Goal: Contribute content: Contribute content

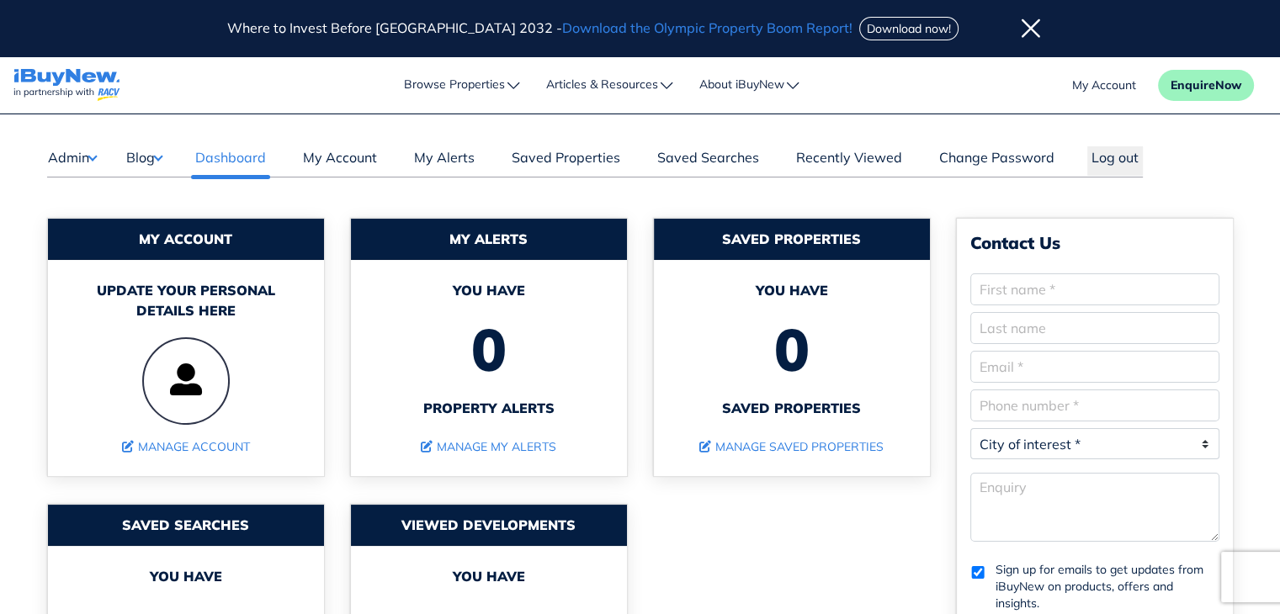
click at [160, 160] on button "Blog" at bounding box center [143, 157] width 37 height 22
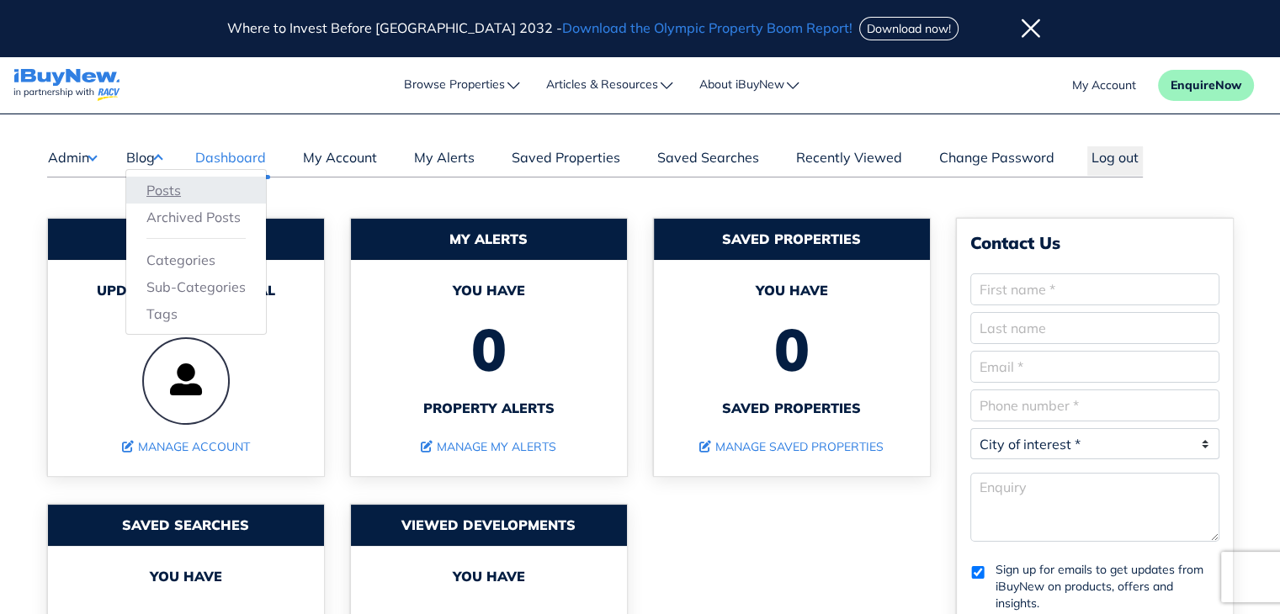
click at [162, 182] on link "Posts" at bounding box center [195, 190] width 99 height 20
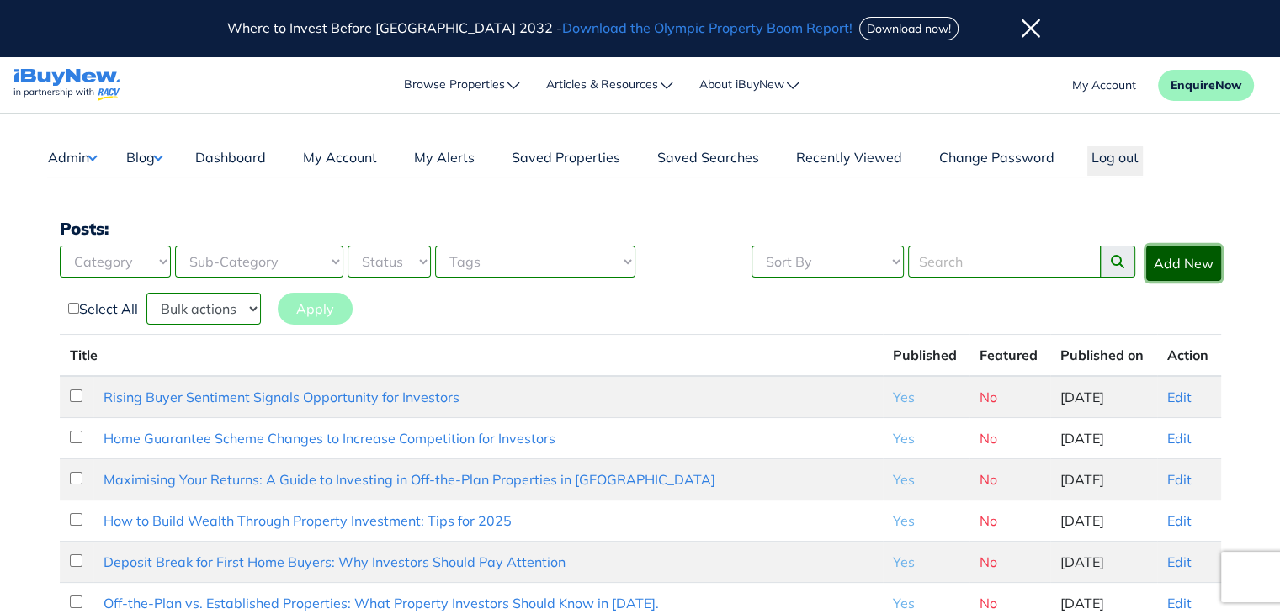
click at [1178, 256] on link "Add New" at bounding box center [1183, 263] width 75 height 35
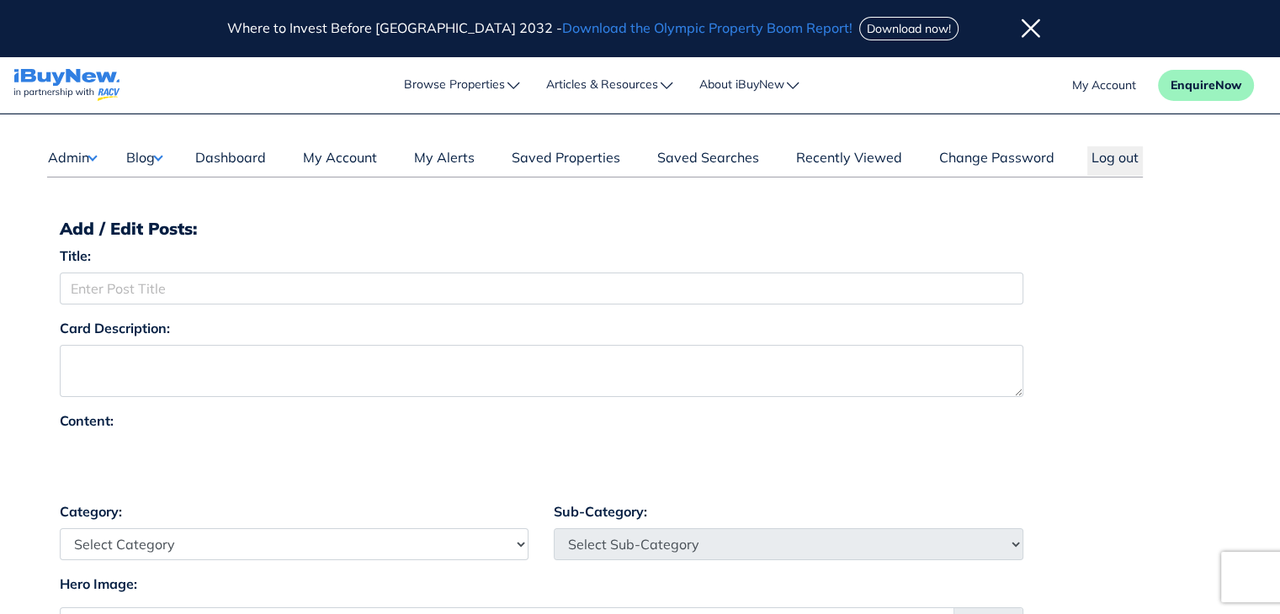
click at [1021, 25] on icon at bounding box center [1030, 29] width 19 height 21
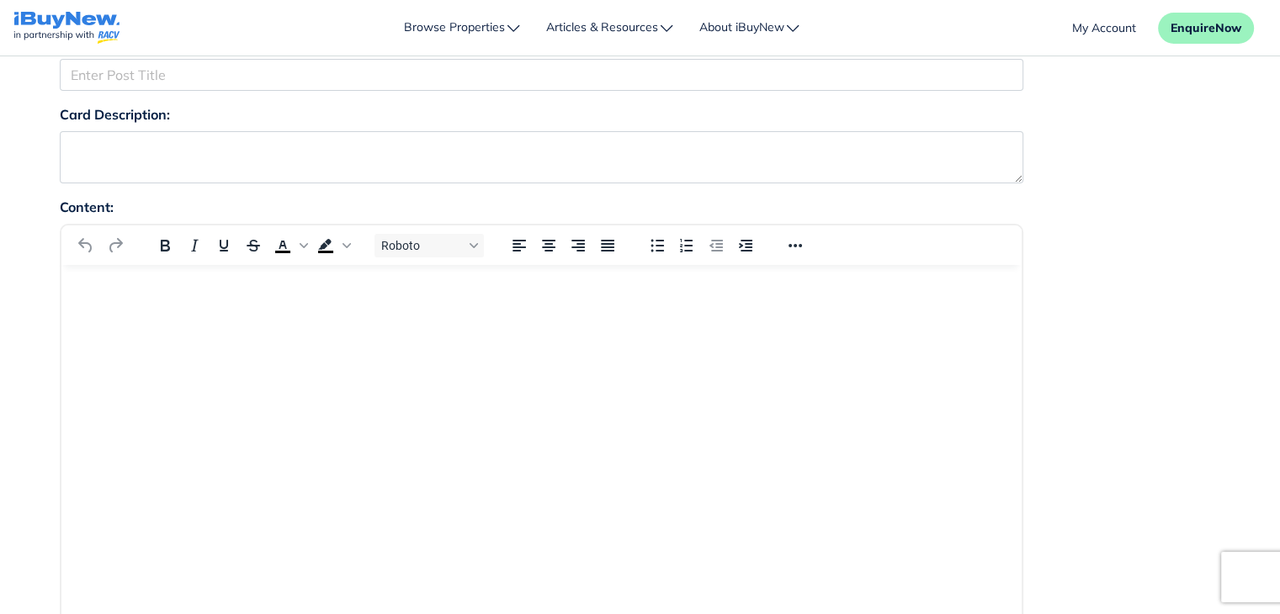
scroll to position [160, 0]
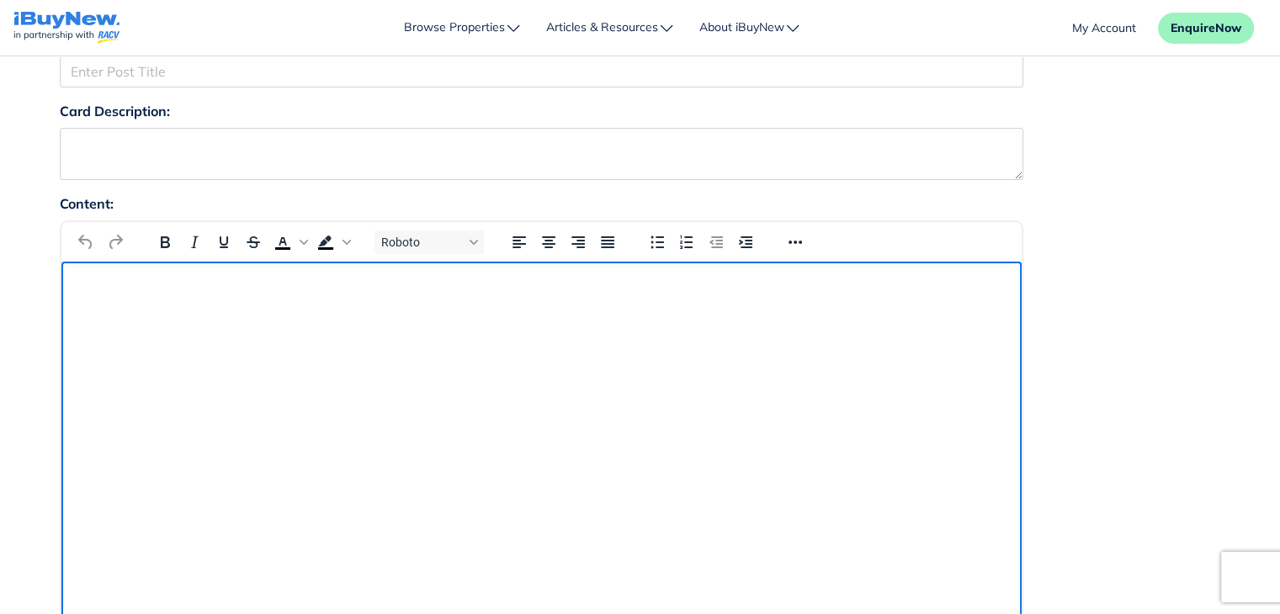
click at [316, 287] on p "Rich Text Area" at bounding box center [540, 284] width 933 height 19
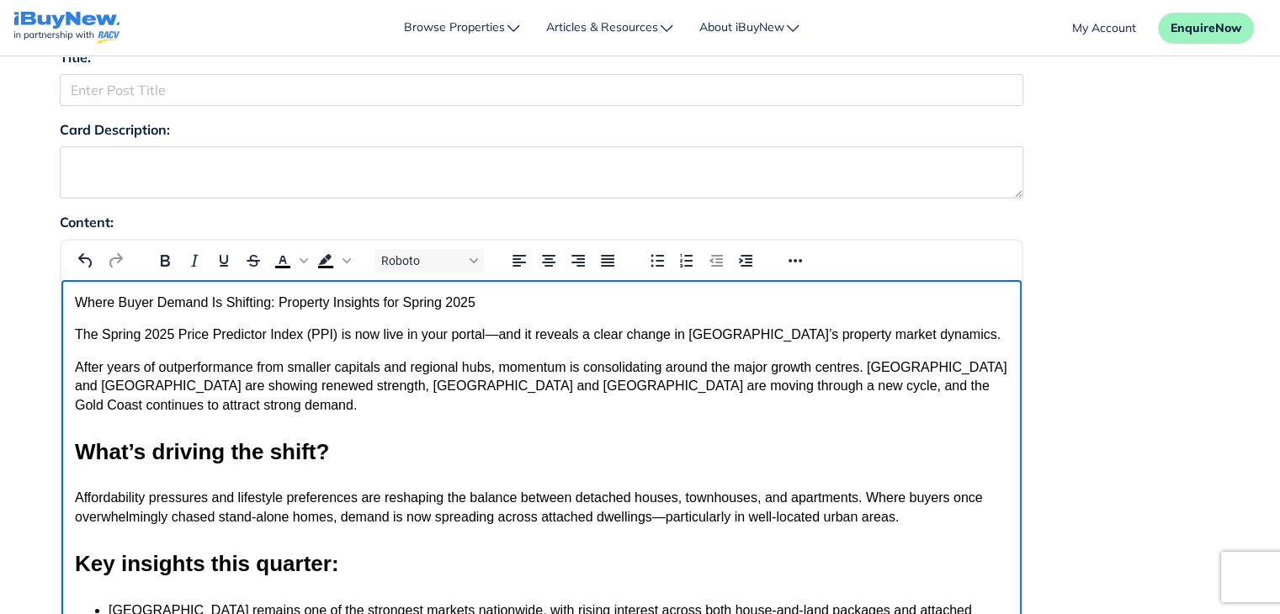
scroll to position [166, 0]
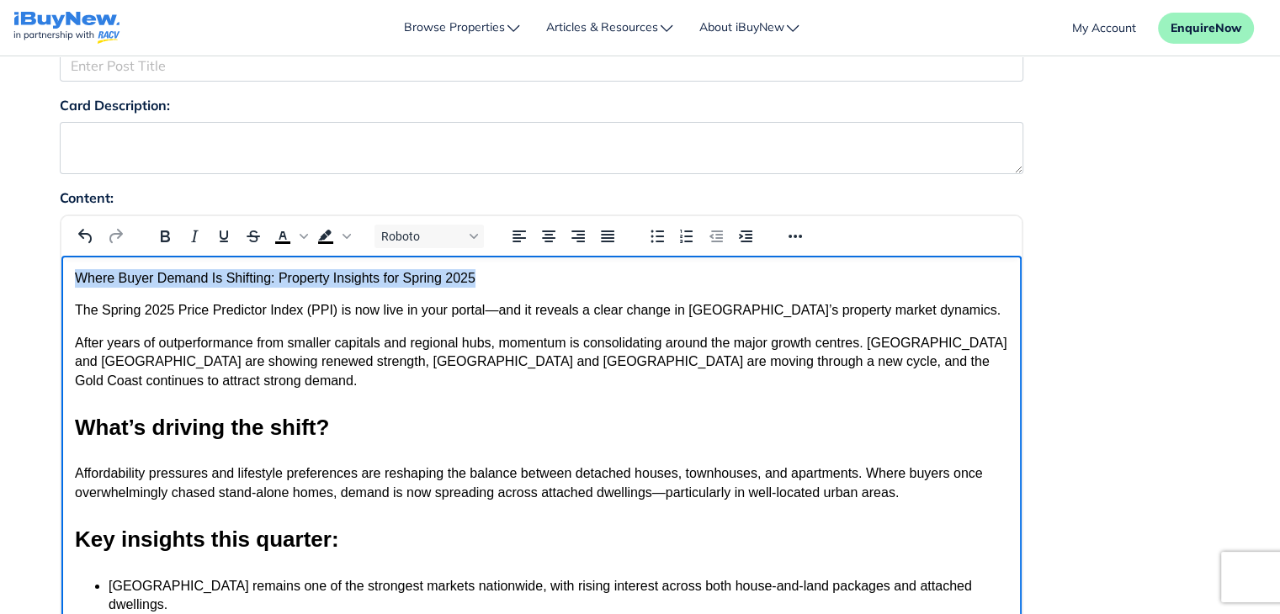
drag, startPoint x: 503, startPoint y: 279, endPoint x: 77, endPoint y: 263, distance: 426.1
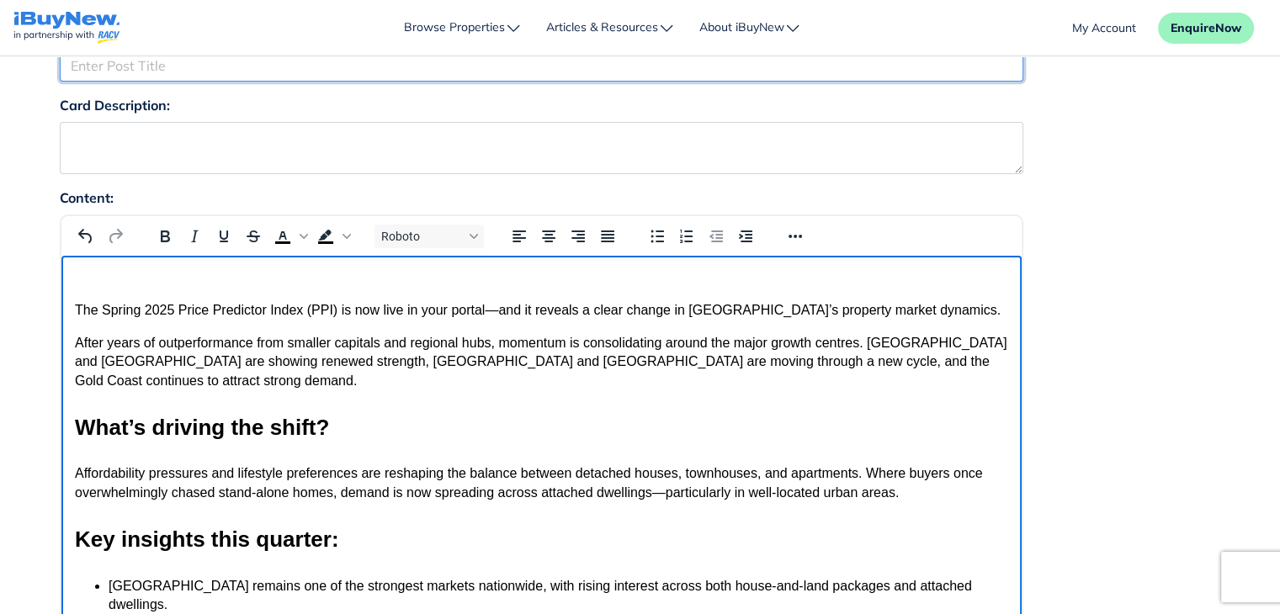
click at [781, 68] on input "Title:" at bounding box center [541, 66] width 963 height 32
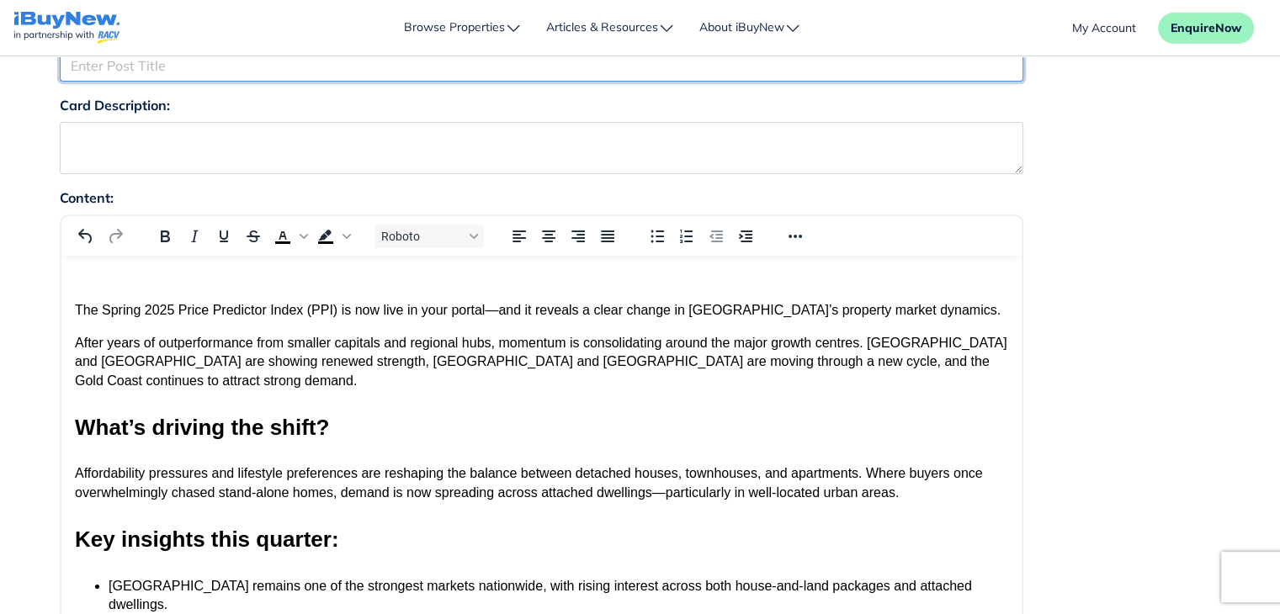
paste input "Where Buyer Demand Is Shifting: Property Insights for Spring 2025"
type input "Where Buyer Demand Is Shifting: Property Insights for Spring 2025"
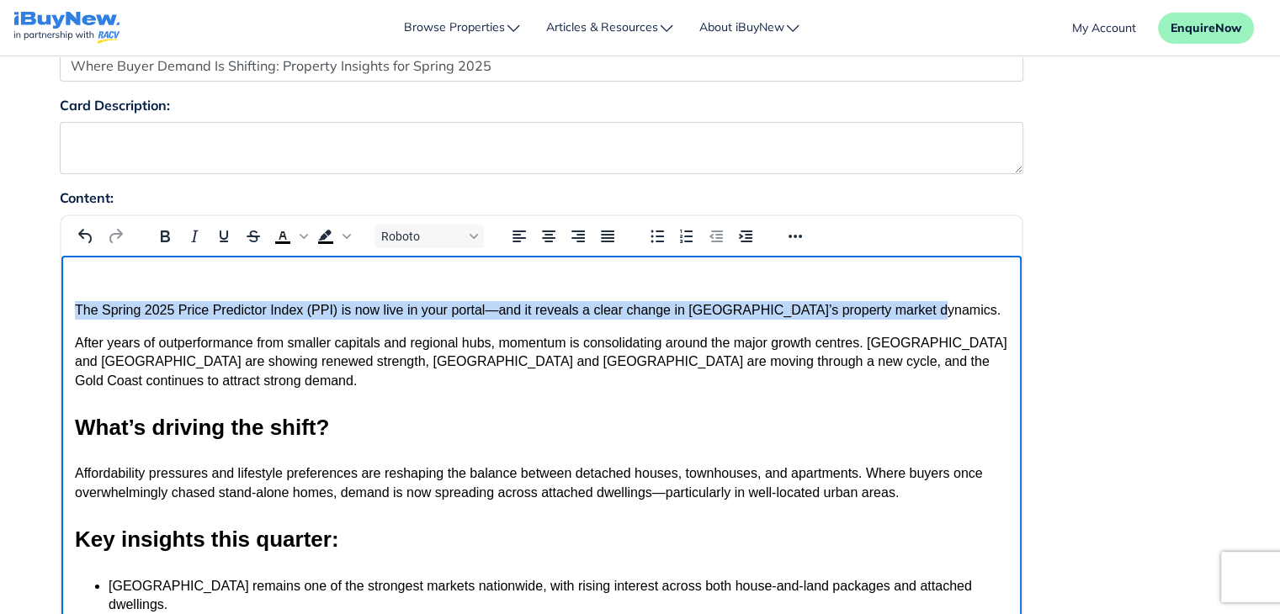
drag, startPoint x: 74, startPoint y: 310, endPoint x: 950, endPoint y: 315, distance: 875.9
click at [950, 315] on p "The Spring 2025 Price Predictor Index (PPI) is now live in your portal—and it r…" at bounding box center [540, 310] width 933 height 19
copy p "The Spring 2025 Price Predictor Index (PPI) is now live in your portal—and it r…"
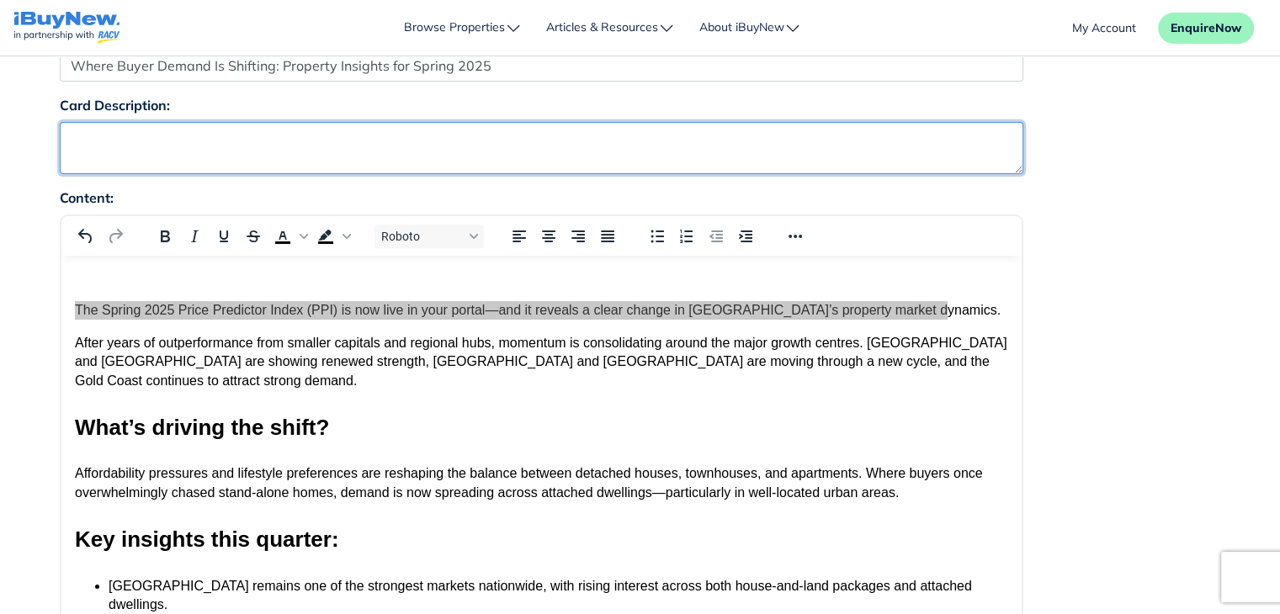
click at [609, 149] on textarea "Card Description:" at bounding box center [541, 148] width 963 height 52
paste textarea "The Spring 2025 Price Predictor Index (PPI) is now live in your portal—and it r…"
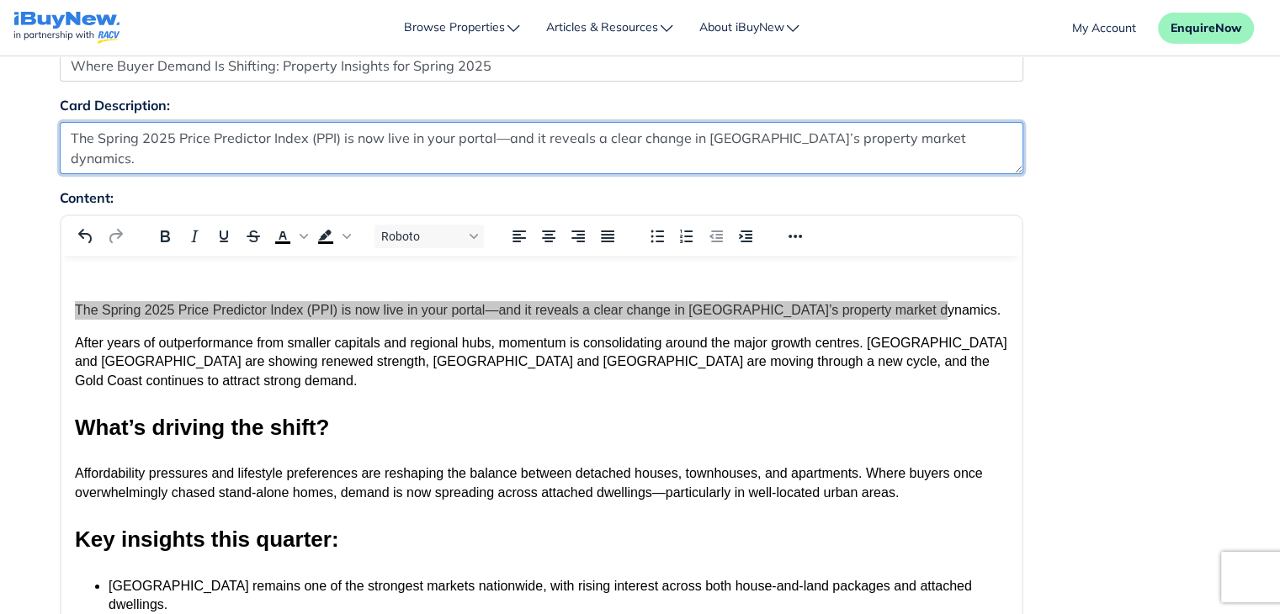
type textarea "The Spring 2025 Price Predictor Index (PPI) is now live in your portal—and it r…"
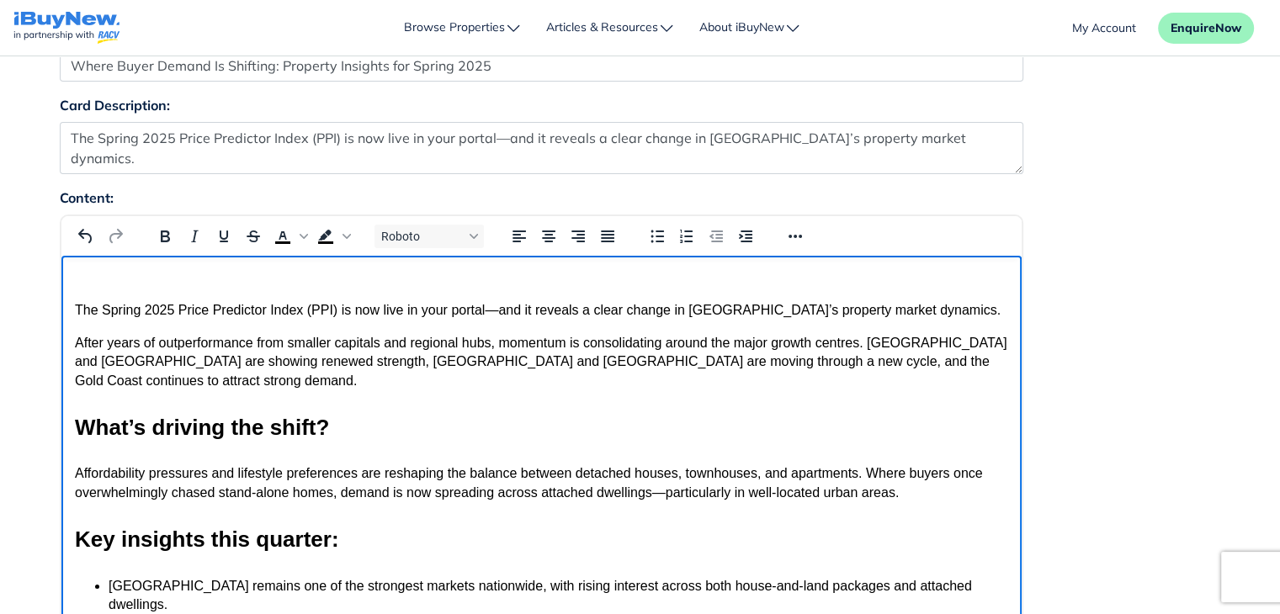
click at [509, 284] on p "Rich Text Area" at bounding box center [540, 278] width 933 height 19
click at [74, 310] on p "The Spring 2025 Price Predictor Index (PPI) is now live in your portal—and it r…" at bounding box center [540, 310] width 933 height 19
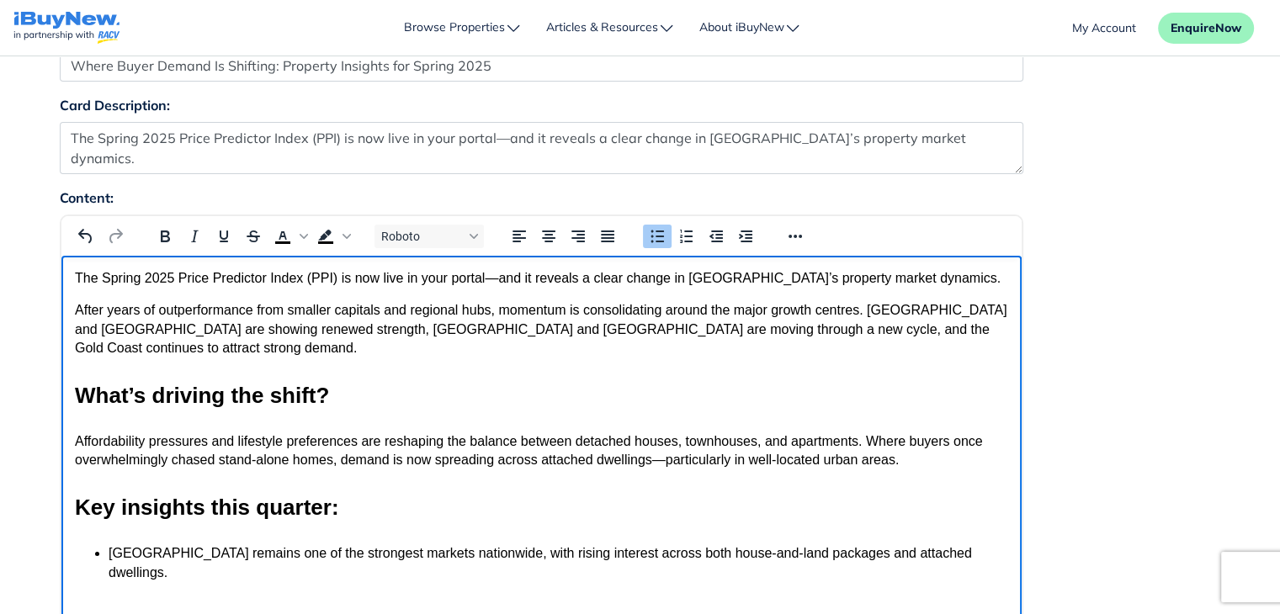
click at [118, 544] on p "Brisbane remains one of the strongest markets nationwide, with rising interest …" at bounding box center [557, 572] width 899 height 56
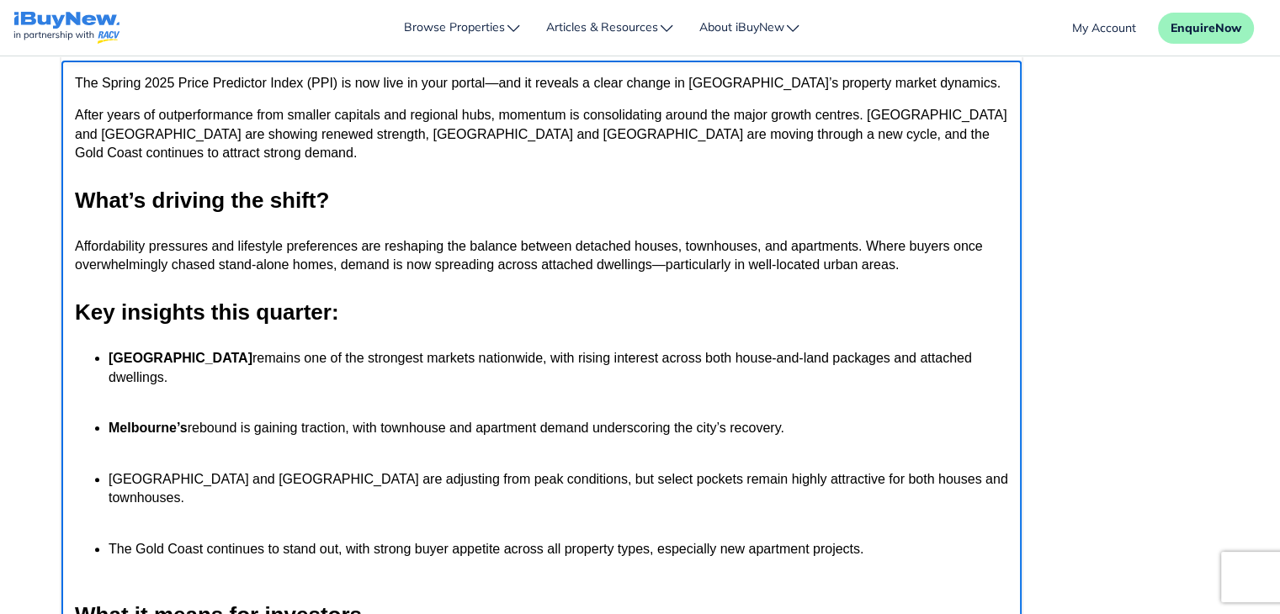
scroll to position [380, 0]
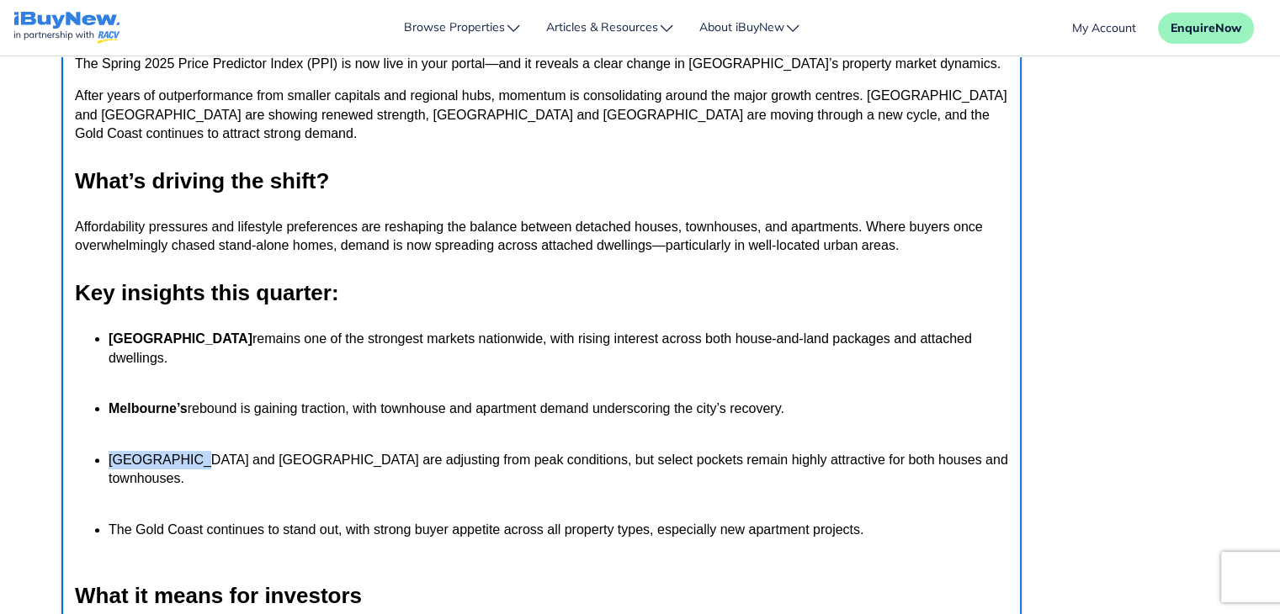
drag, startPoint x: 108, startPoint y: 428, endPoint x: 188, endPoint y: 422, distance: 81.0
click at [188, 451] on p "Perth and WA are adjusting from peak conditions, but select pockets remain high…" at bounding box center [557, 479] width 899 height 56
drag, startPoint x: 109, startPoint y: 474, endPoint x: 204, endPoint y: 477, distance: 94.3
click at [204, 521] on p "The Gold Coast continues to stand out, with strong buyer appetite across all pr…" at bounding box center [557, 540] width 899 height 38
click at [942, 400] on p "Melbourne’s rebound is gaining traction, with townhouse and apartment demand un…" at bounding box center [557, 419] width 899 height 38
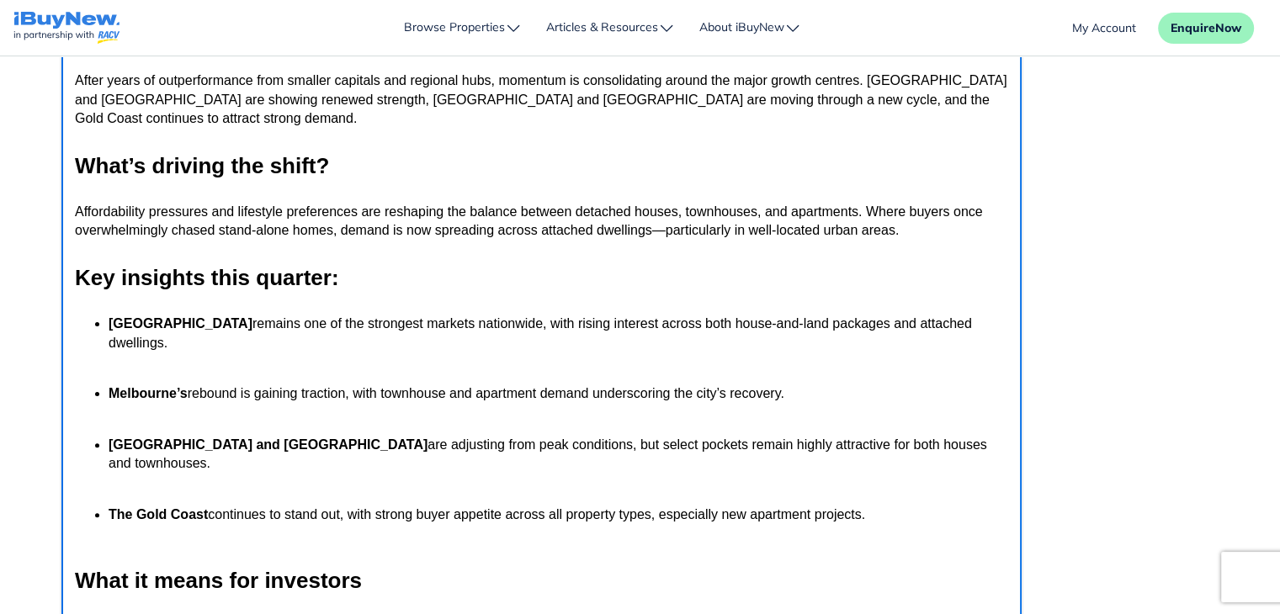
scroll to position [117, 0]
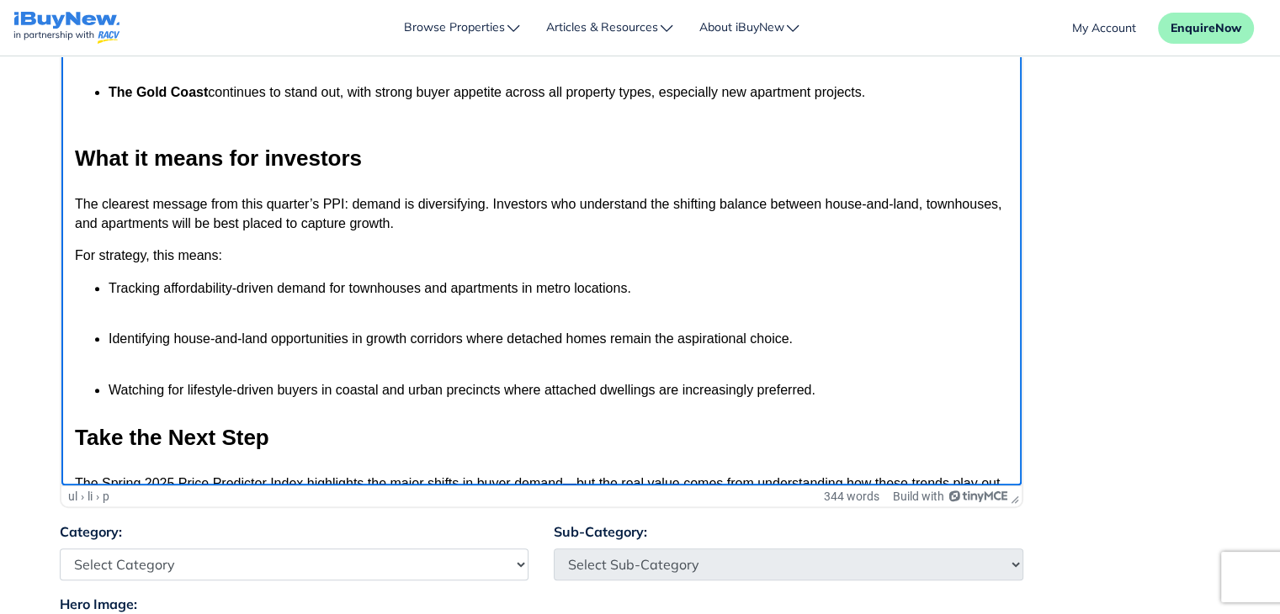
scroll to position [274, 0]
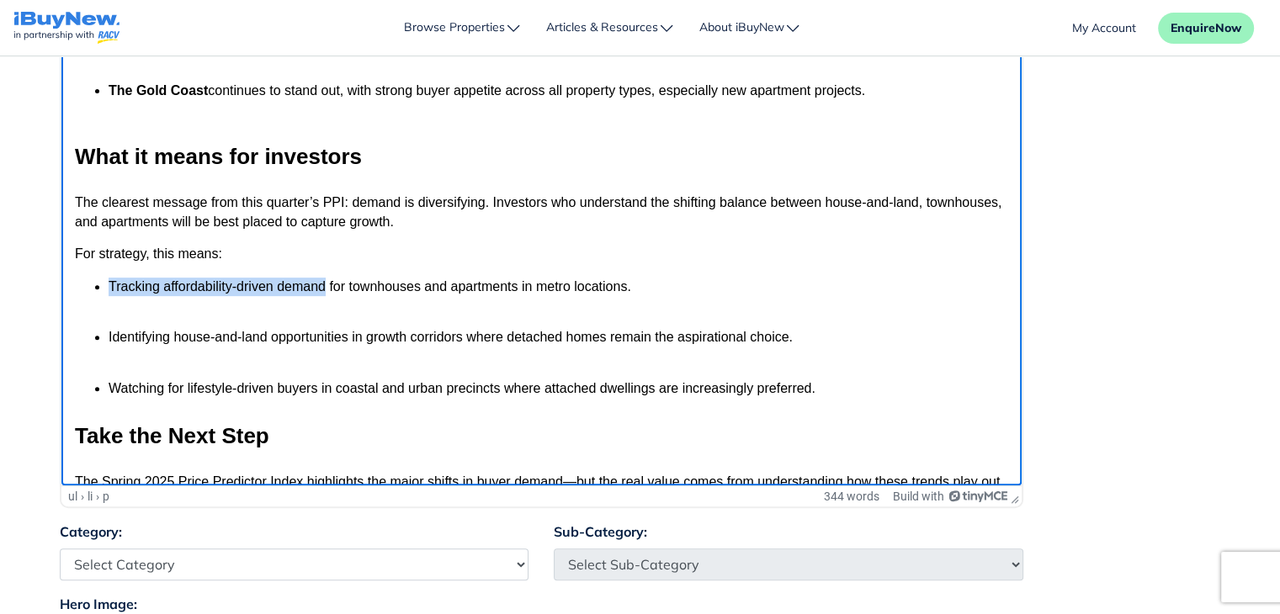
drag, startPoint x: 110, startPoint y: 233, endPoint x: 323, endPoint y: 228, distance: 212.9
click at [323, 278] on p "Tracking affordability-driven demand for townhouses and apartments in metro loc…" at bounding box center [557, 297] width 899 height 38
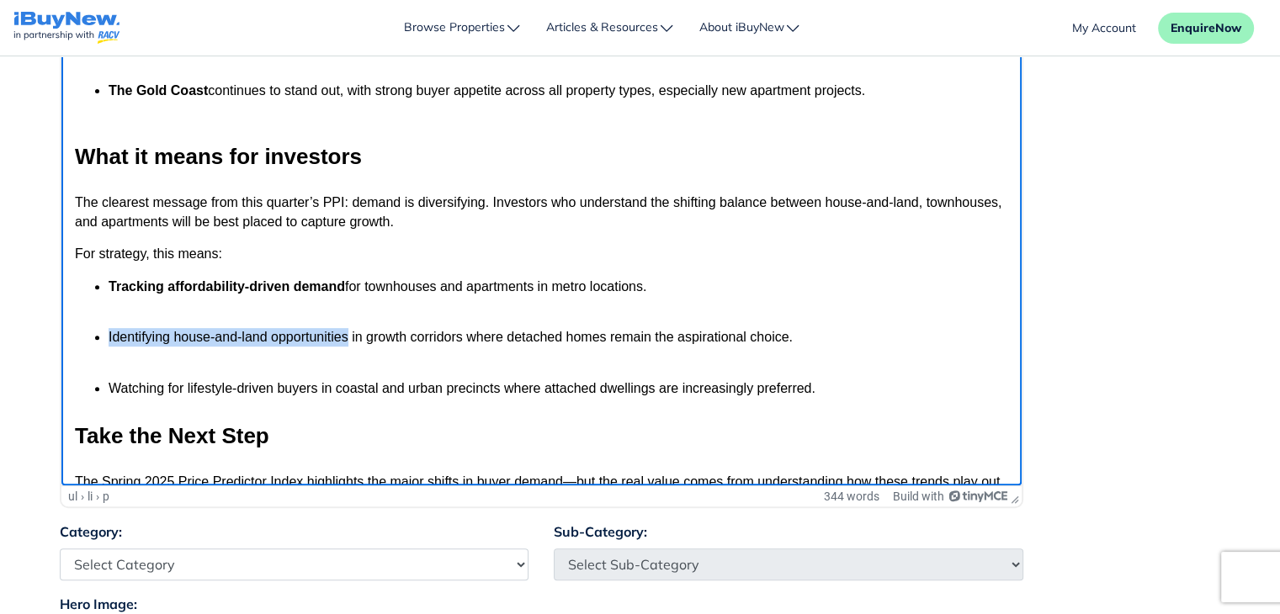
drag, startPoint x: 344, startPoint y: 285, endPoint x: 106, endPoint y: 278, distance: 238.2
click at [106, 278] on ul "Tracking affordability-driven demand for townhouses and apartments in metro loc…" at bounding box center [540, 338] width 933 height 121
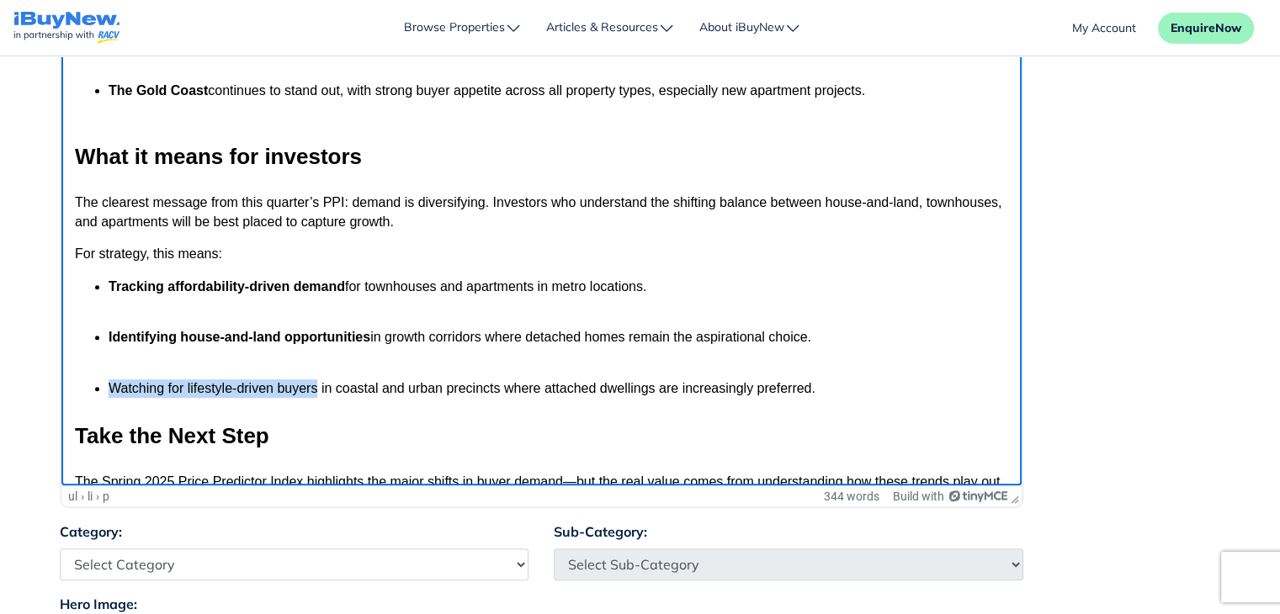
drag, startPoint x: 108, startPoint y: 337, endPoint x: 316, endPoint y: 337, distance: 208.7
click at [316, 379] on p "Watching for lifestyle-driven buyers in coastal and urban precincts where attac…" at bounding box center [557, 388] width 899 height 19
click at [413, 363] on body "The Spring 2025 Price Predictor Index (PPI) is now live in your portal—and it r…" at bounding box center [540, 113] width 933 height 997
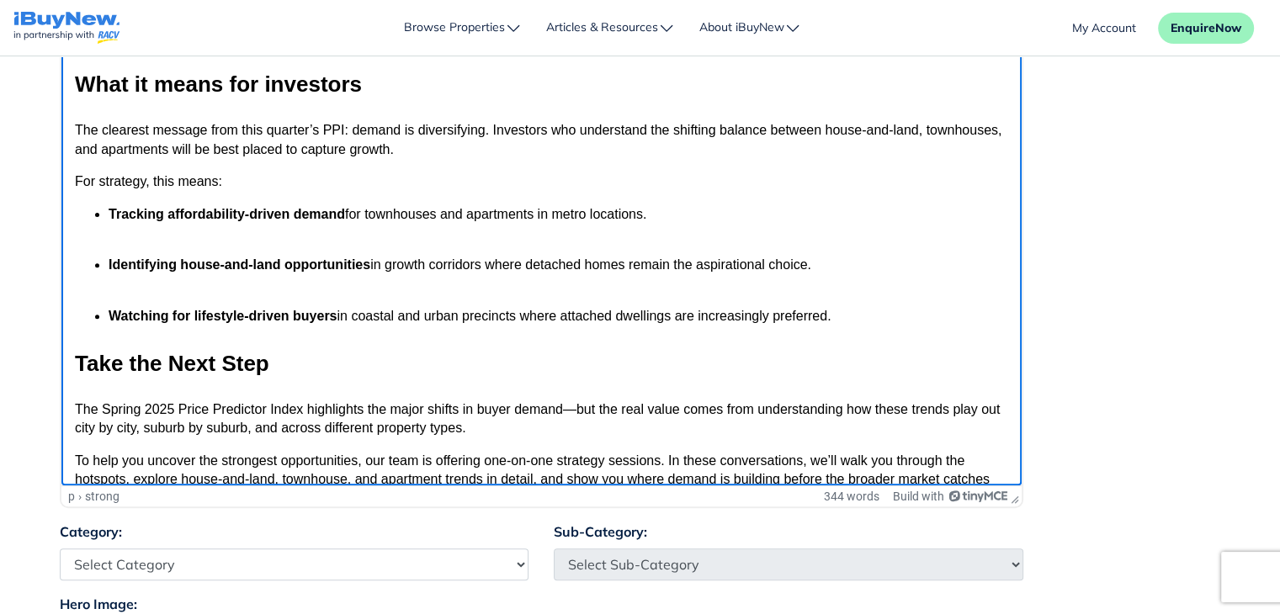
scroll to position [363, 0]
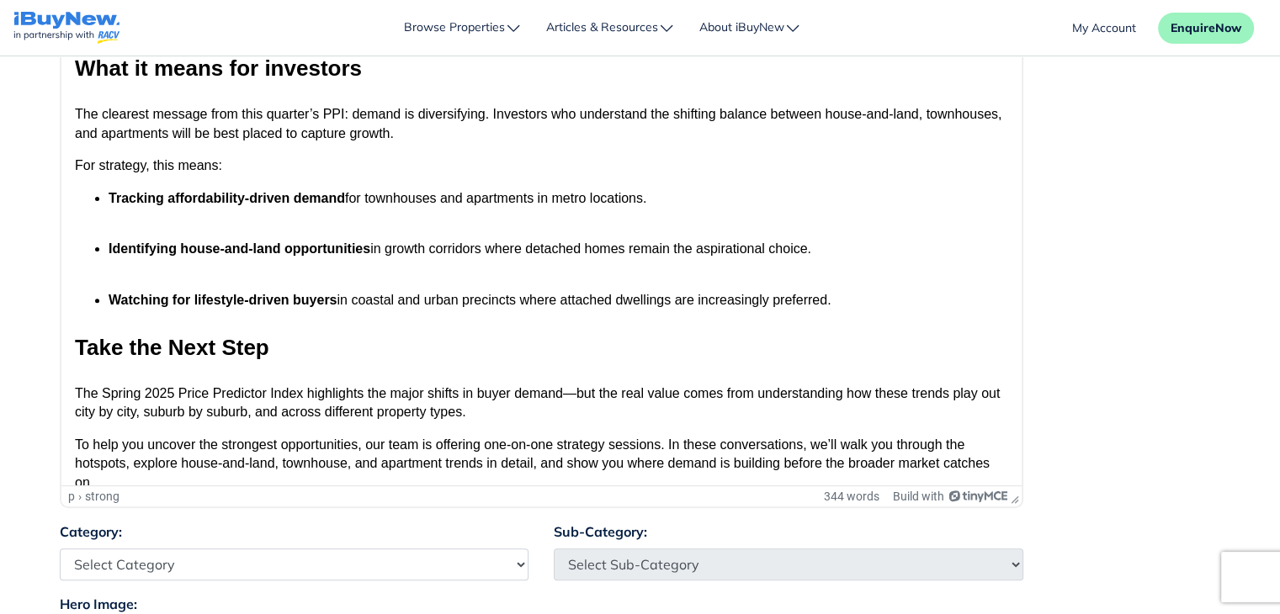
click at [1074, 346] on div "Content: Roboto p › strong 344 words Build with" at bounding box center [640, 164] width 1186 height 713
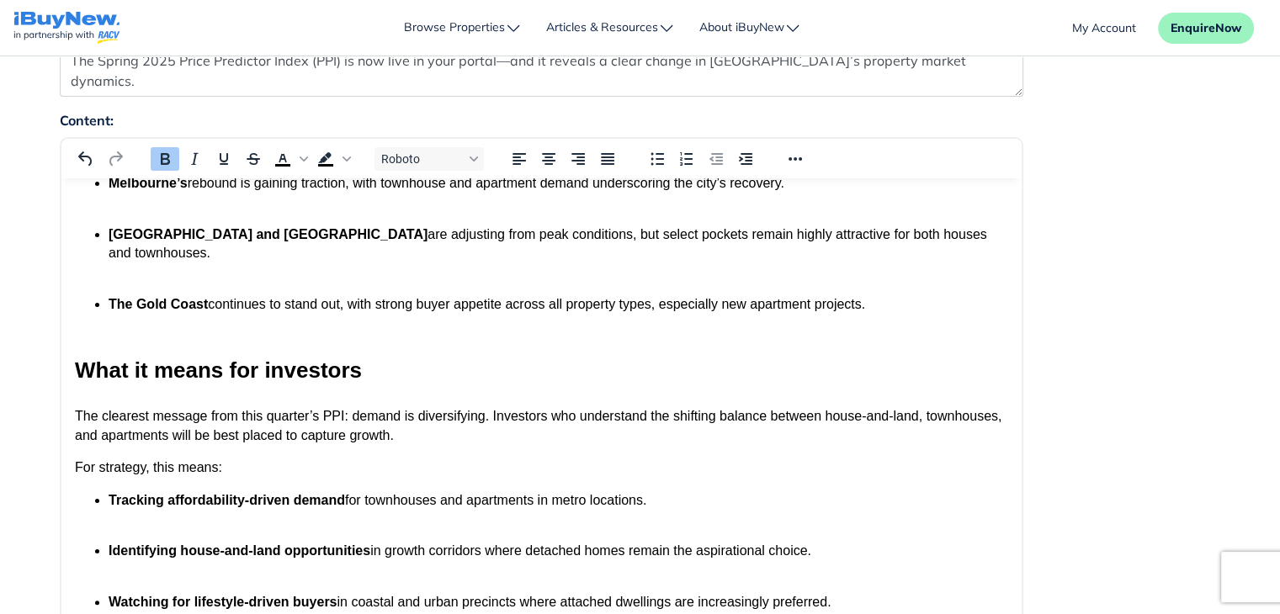
scroll to position [0, 0]
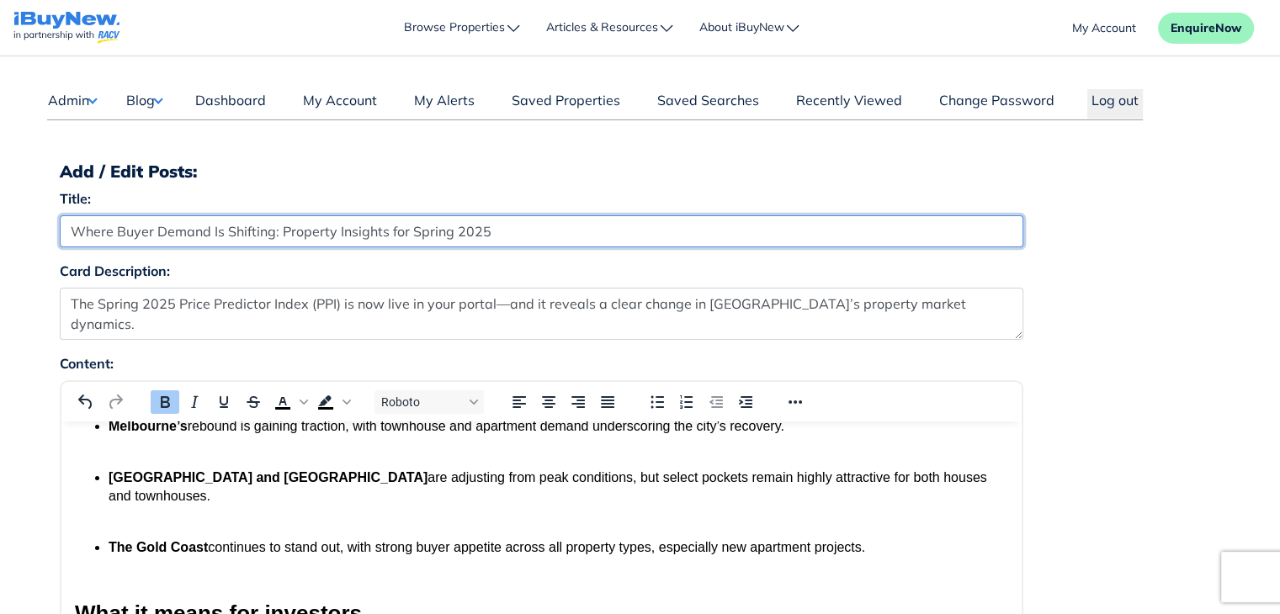
click at [768, 235] on input "Where Buyer Demand Is Shifting: Property Insights for Spring 2025" at bounding box center [541, 231] width 963 height 32
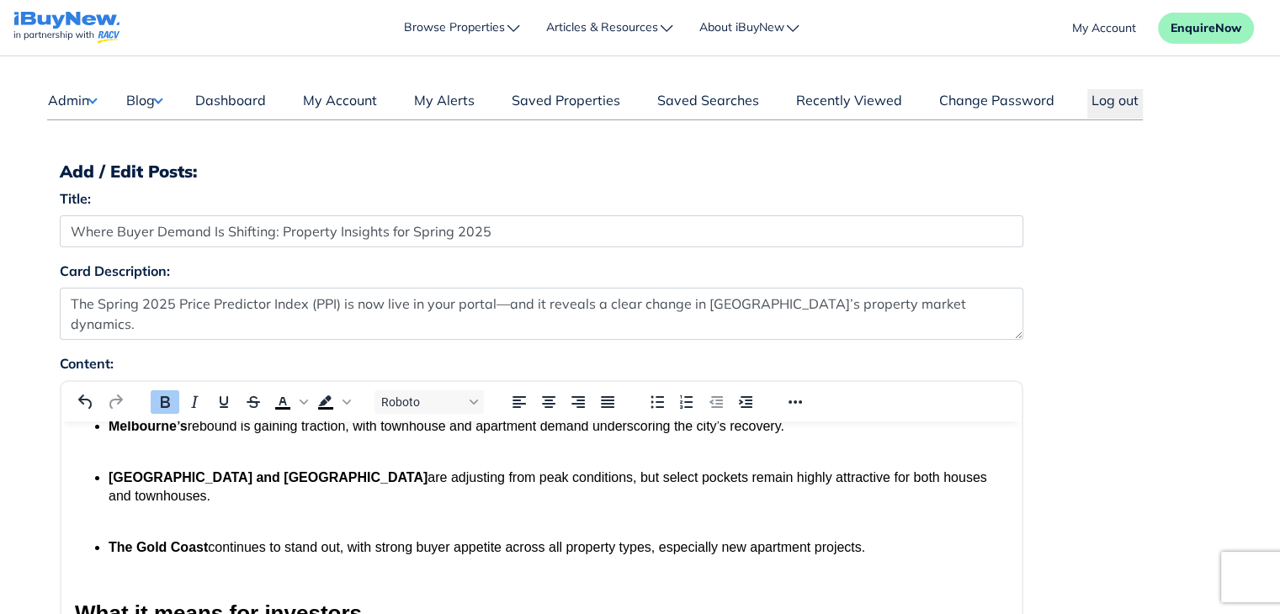
click at [1171, 321] on div "Card Description: The Spring 2025 Price Predictor Index (PPI) is now live in yo…" at bounding box center [640, 307] width 1186 height 93
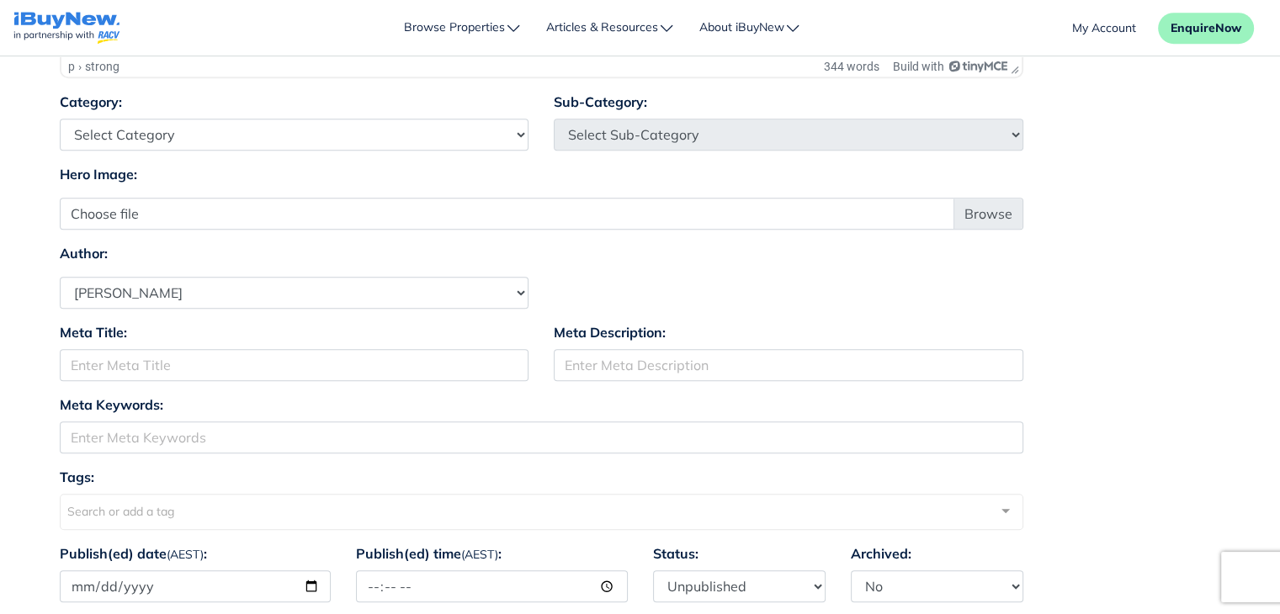
scroll to position [993, 0]
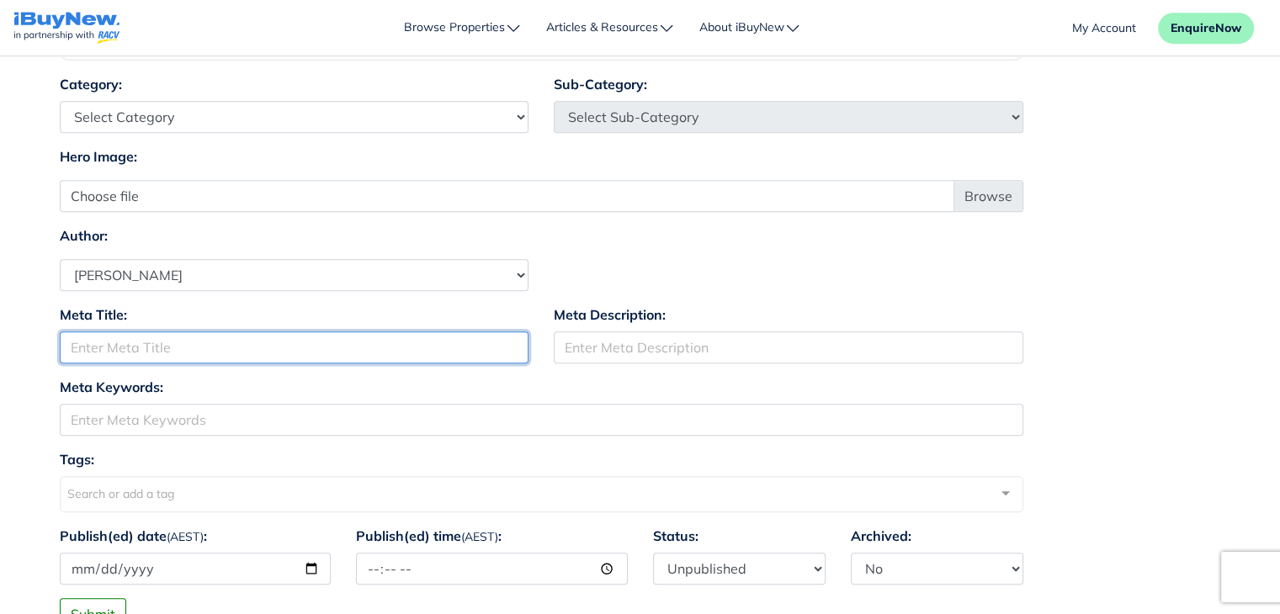
click at [395, 351] on input "Meta Title:" at bounding box center [294, 347] width 469 height 32
paste input "Where Buyer Demand Is Shifting: Property Insights for Spring 2025"
drag, startPoint x: 281, startPoint y: 349, endPoint x: 494, endPoint y: 369, distance: 213.7
click at [494, 369] on div "Meta Title: Where Buyer Demand Is Shifting: Property Insights for Spring 2025" at bounding box center [294, 341] width 495 height 72
type input "Where Buyer Demand Is Shifting"
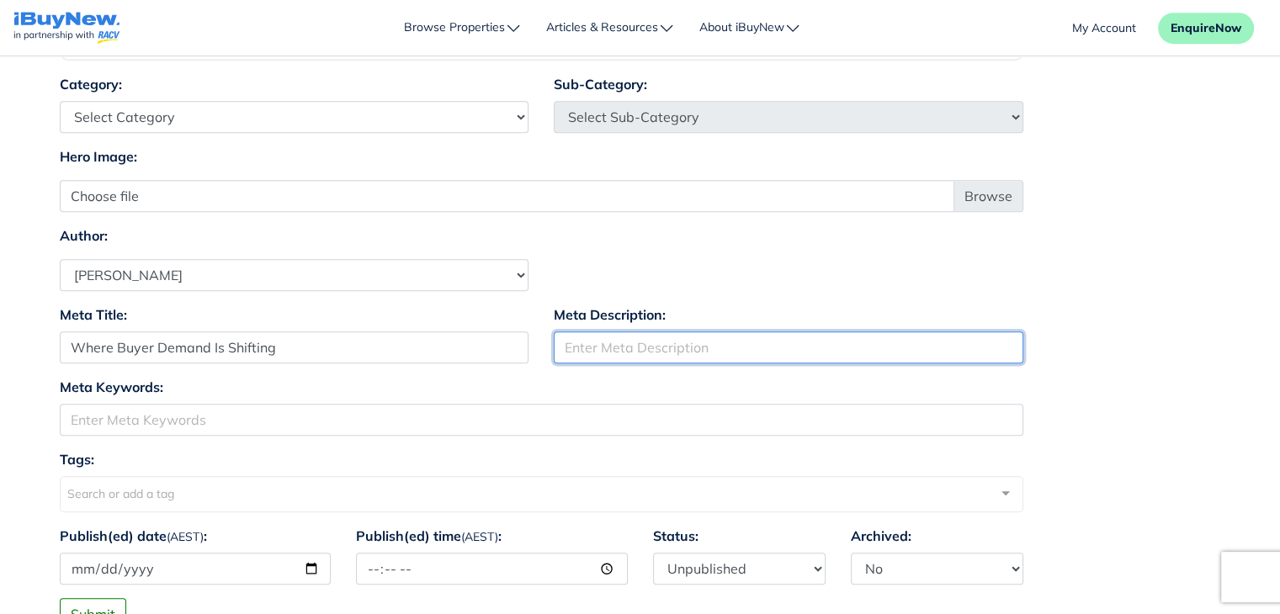
click at [639, 339] on input "Meta Description:" at bounding box center [788, 347] width 469 height 32
paste input "Property Insights for Spring 2025"
type input "Property Insights for Spring 2025"
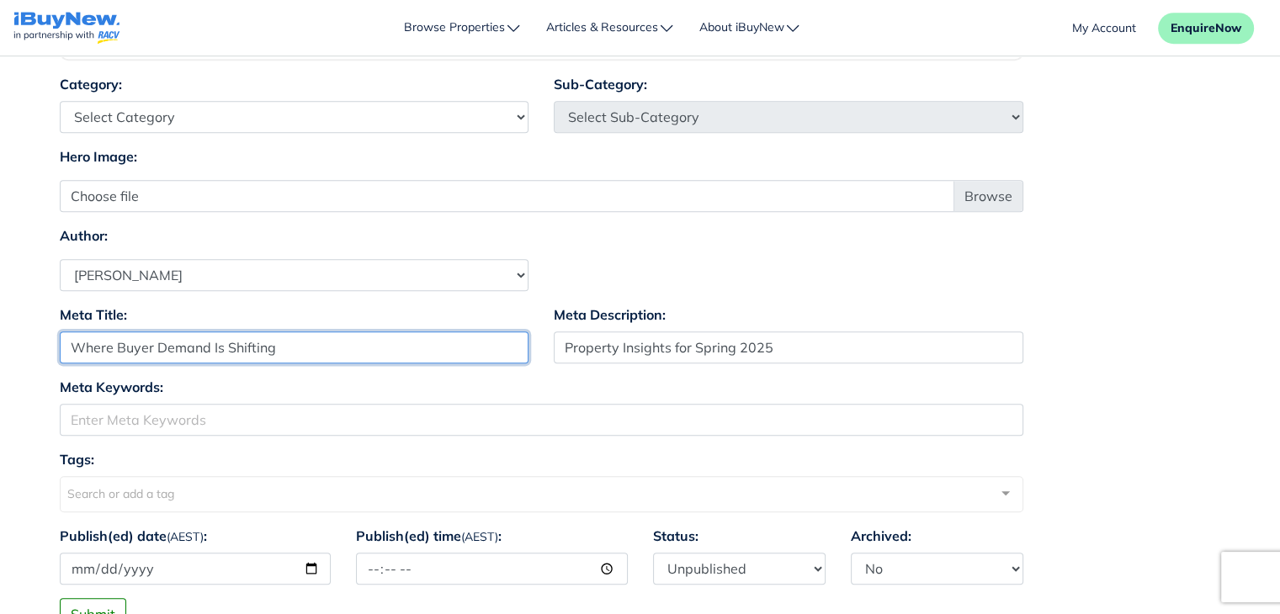
click at [374, 345] on input "Where Buyer Demand Is Shifting" at bounding box center [294, 347] width 469 height 32
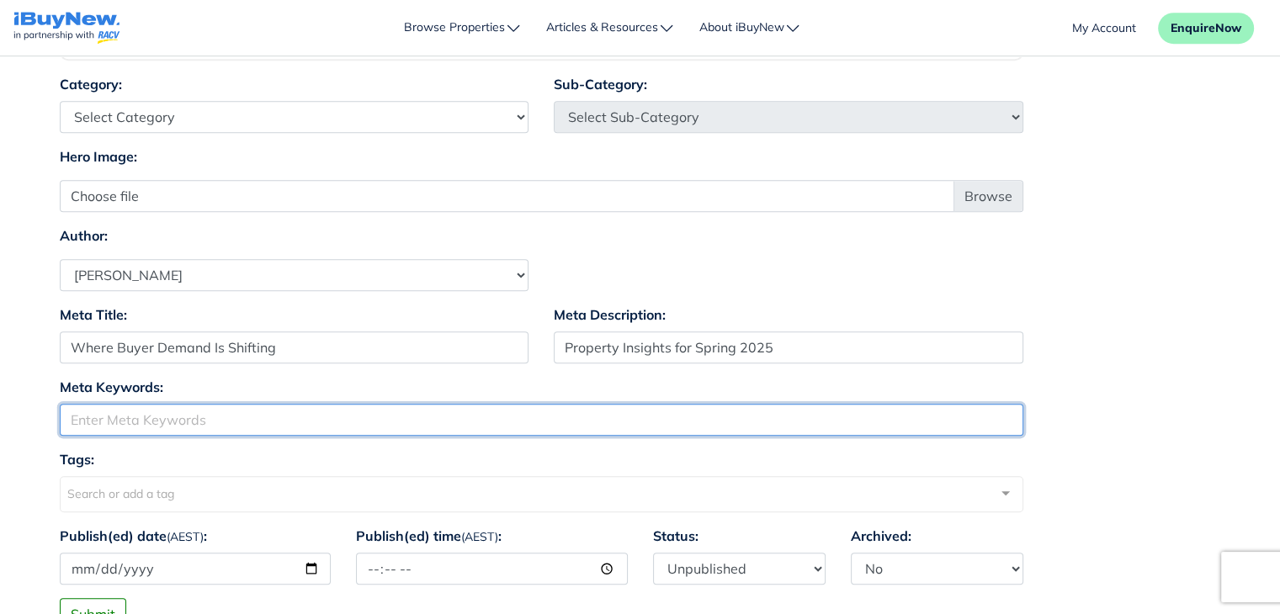
click at [350, 416] on input "Meta Keywords:" at bounding box center [541, 420] width 963 height 32
paste input "Where Buyer Demand Is Shifting"
type input "Where Buyer Demand Is Shifting"
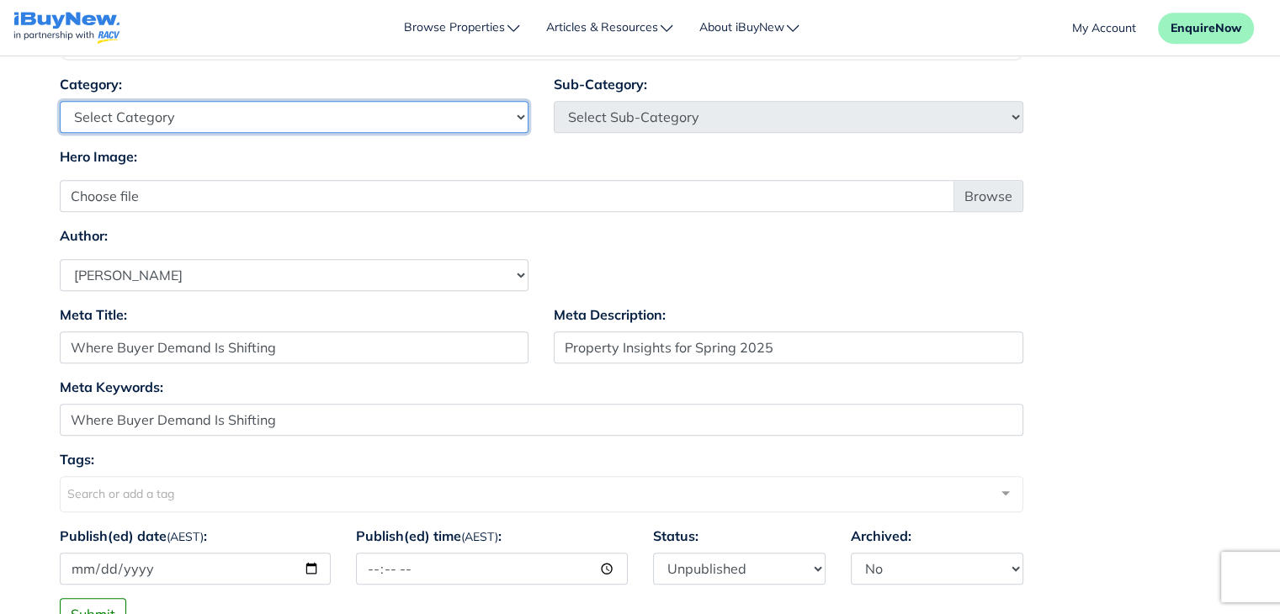
click at [411, 119] on select "Select Category Industry Outlooks Investing & Buying Tools & Calculators" at bounding box center [294, 117] width 469 height 32
select select "4"
click at [60, 101] on select "Select Category Industry Outlooks Investing & Buying Tools & Calculators" at bounding box center [294, 117] width 469 height 32
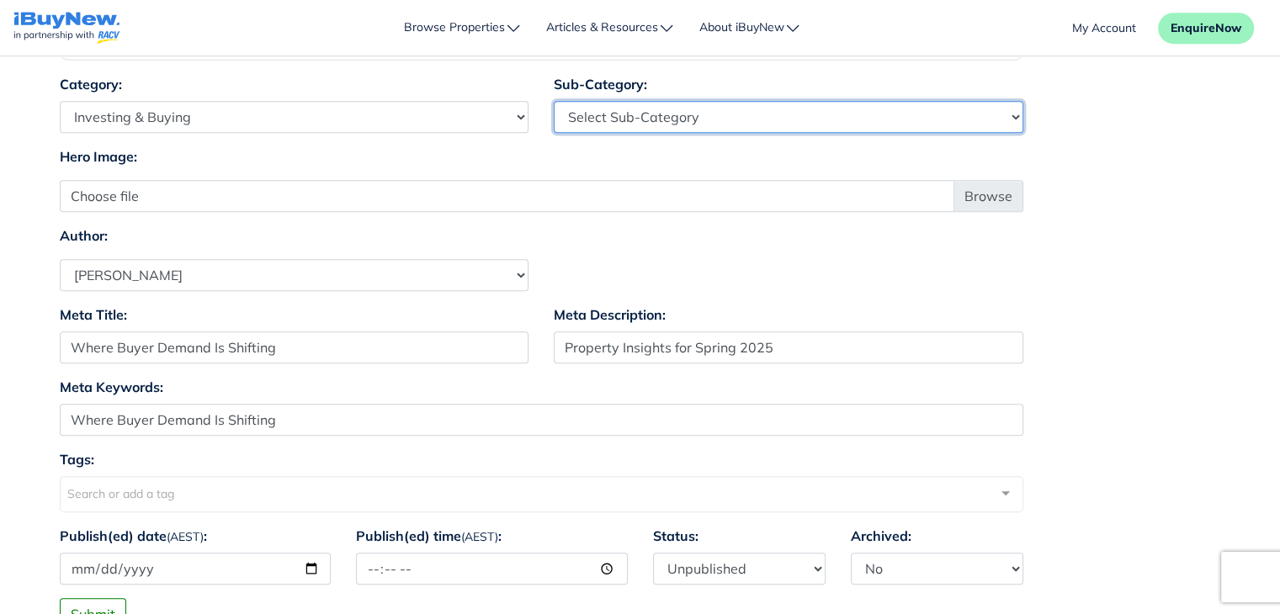
click at [651, 113] on select "Select Sub-Category First Home Buyers Upsizers Downsizers Investors Suburb Prof…" at bounding box center [788, 117] width 469 height 32
select select "17"
click at [554, 101] on select "Select Sub-Category First Home Buyers Upsizers Downsizers Investors Suburb Prof…" at bounding box center [788, 117] width 469 height 32
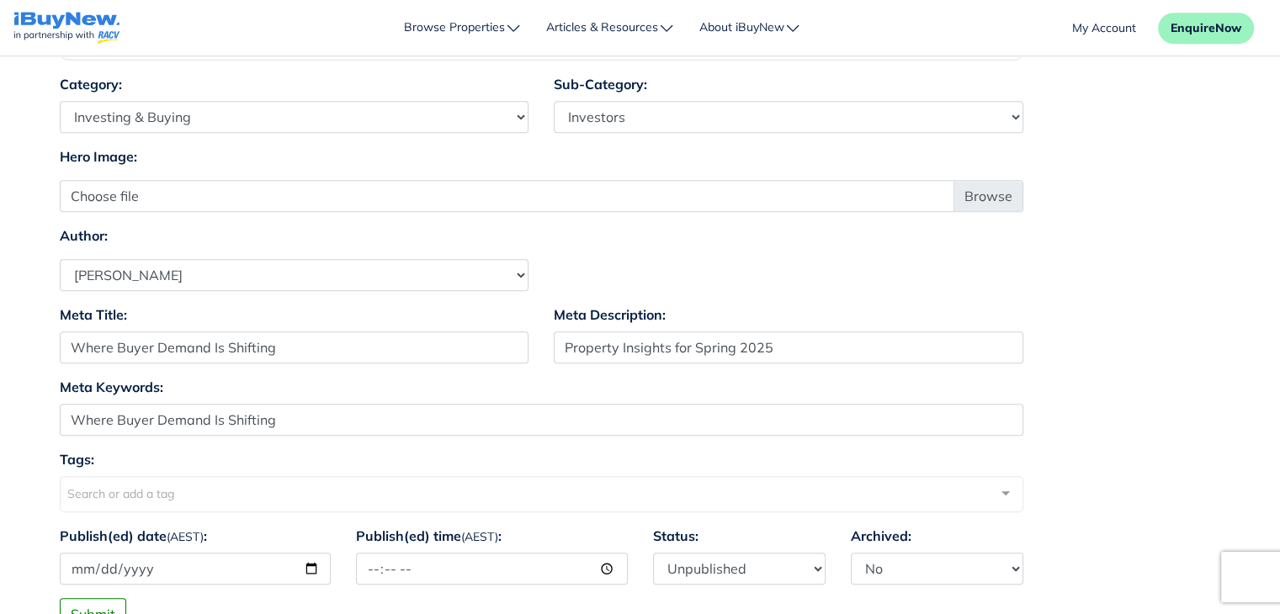
click at [616, 236] on div "Author: Select Author Andrew Ladd Ava Markland Claire Almond Craig Jervis Danie…" at bounding box center [640, 258] width 1186 height 66
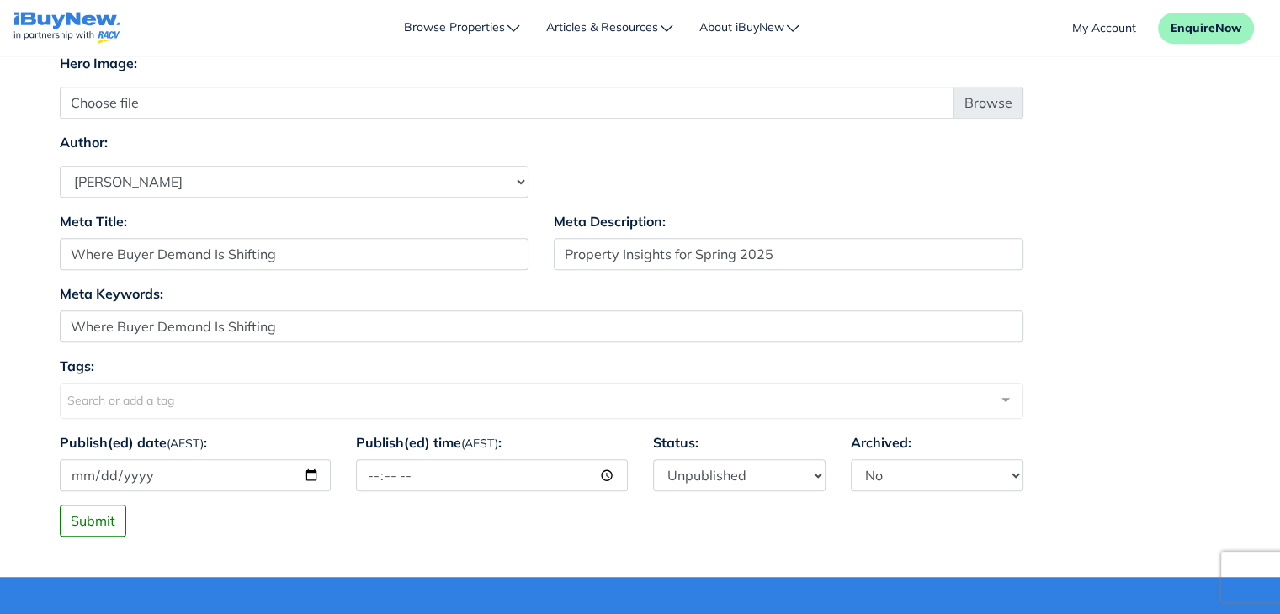
scroll to position [1040, 0]
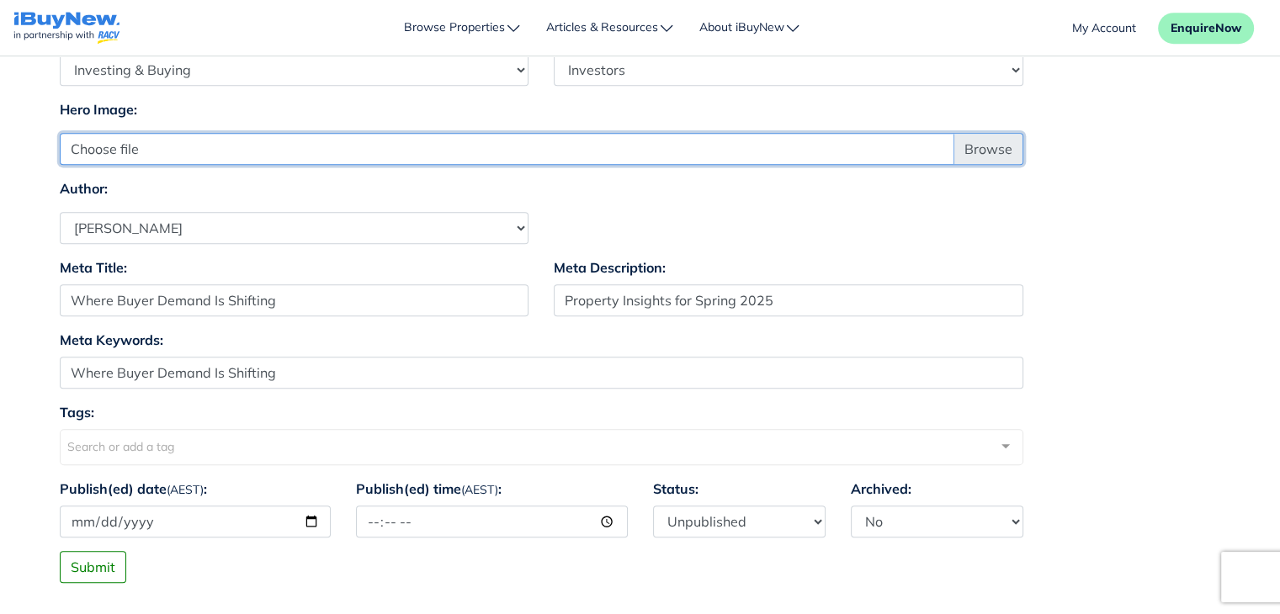
click at [983, 144] on input "Choose file" at bounding box center [541, 149] width 963 height 32
type input "C:\fakepath\Article 10.jpg"
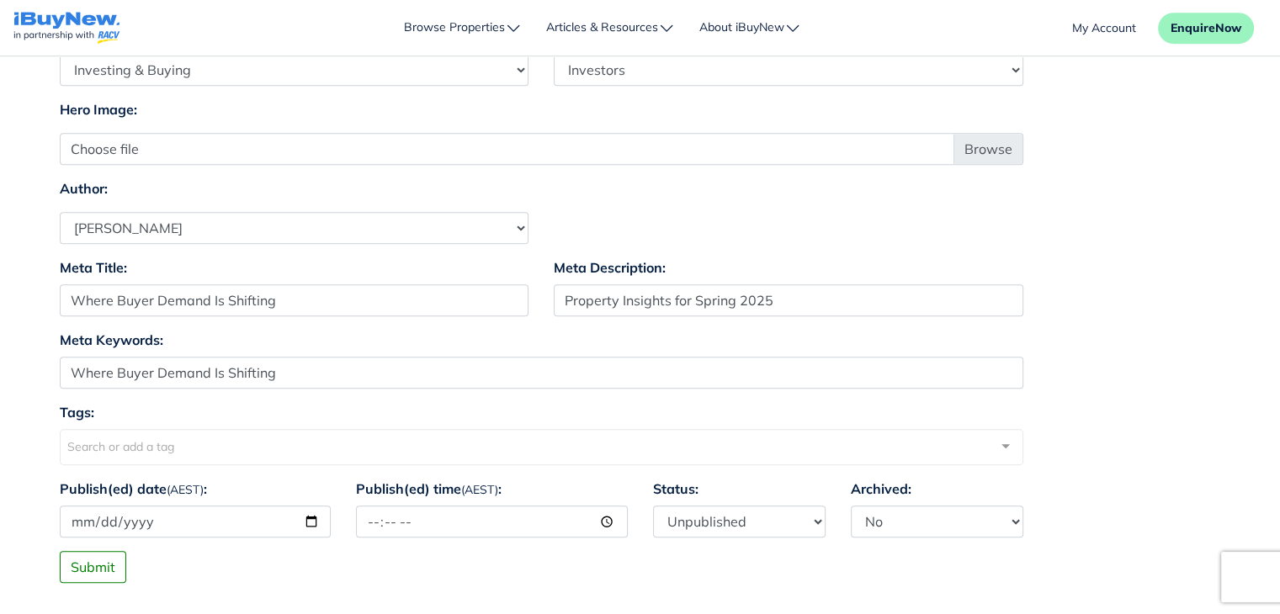
click at [1111, 289] on div "Meta Title: Where Buyer Demand Is Shifting Meta Description: Property Insights …" at bounding box center [640, 293] width 1186 height 72
click at [851, 448] on div "Search or add a tag" at bounding box center [541, 447] width 963 height 36
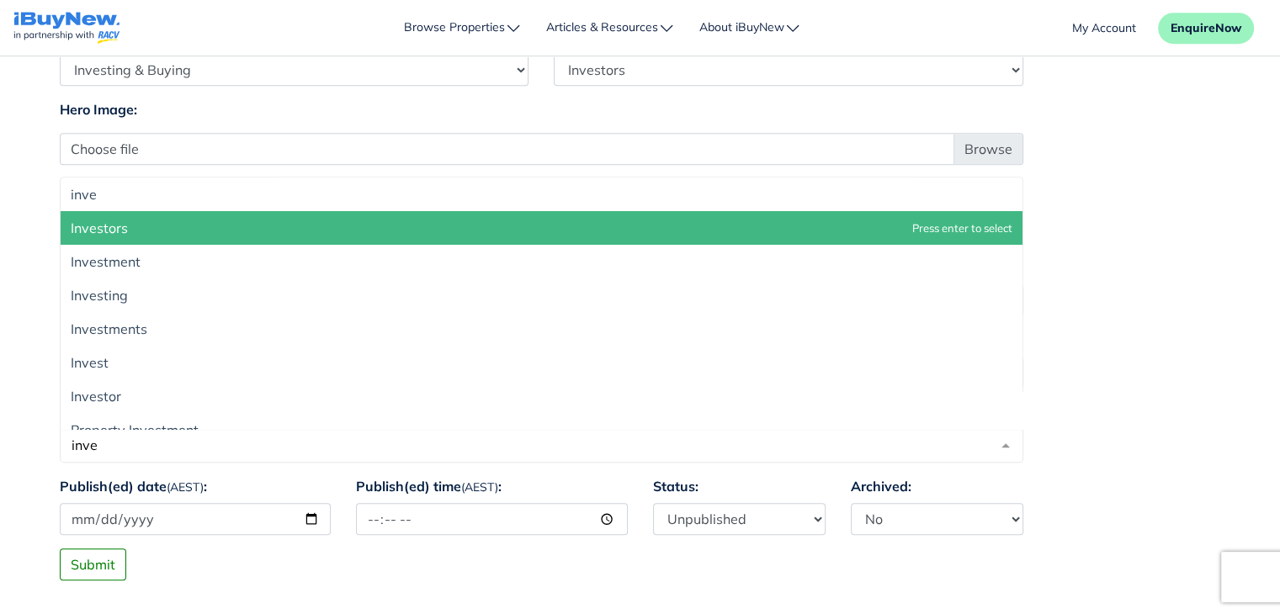
click at [444, 231] on span "Investors" at bounding box center [542, 228] width 962 height 34
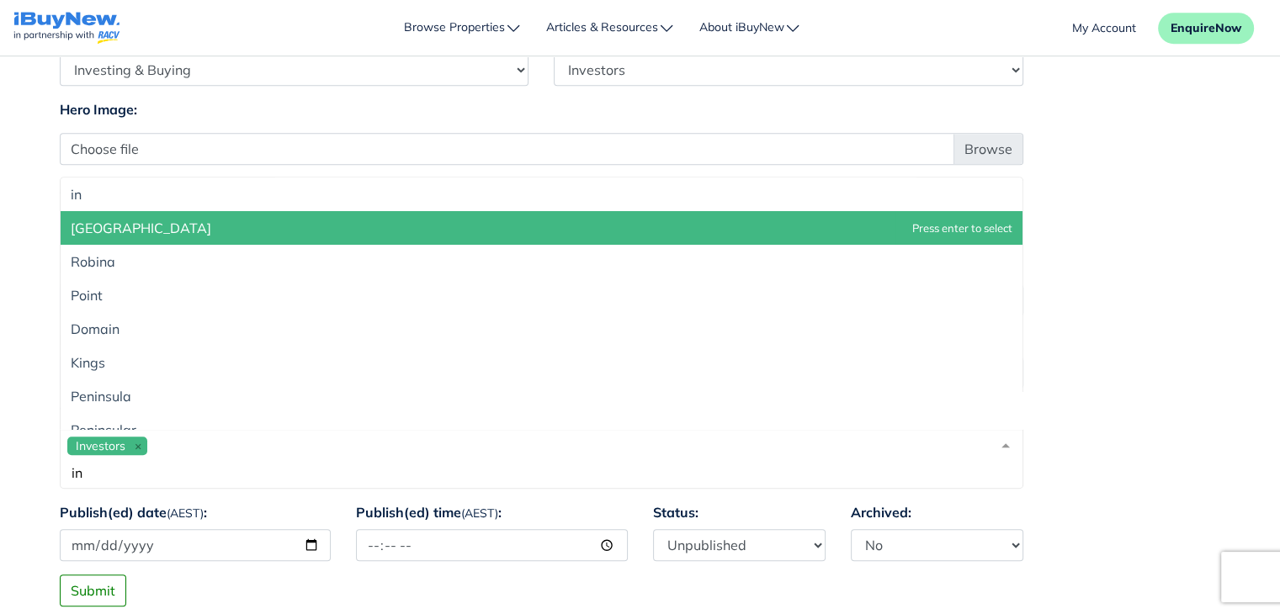
type input "i"
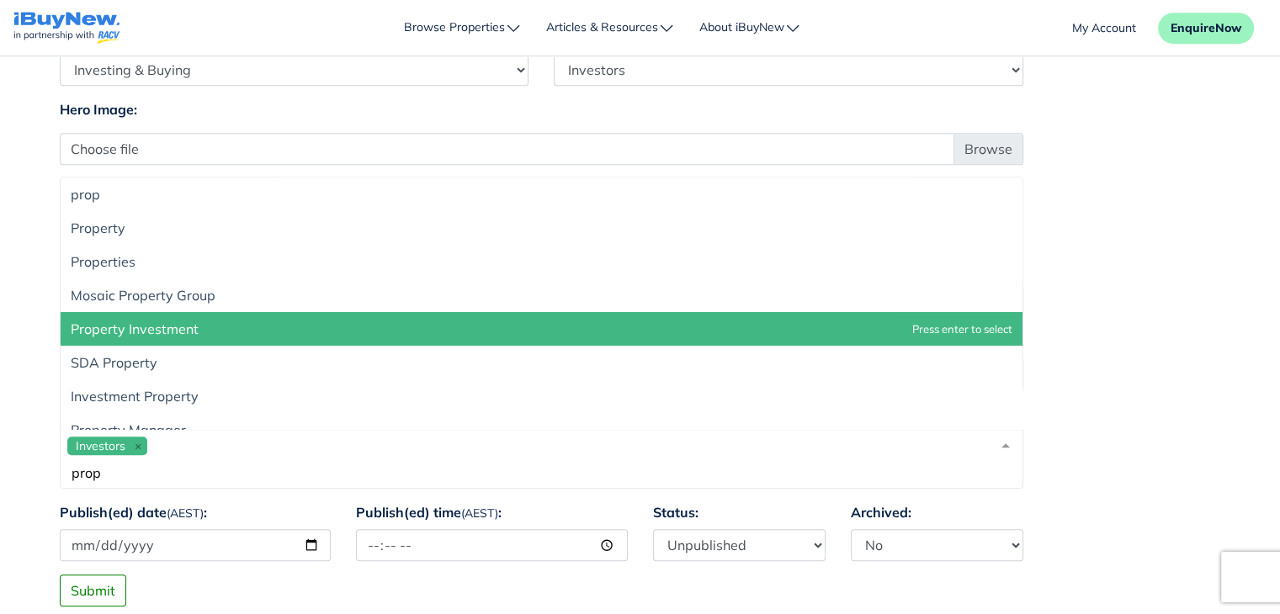
click at [357, 324] on span "Property Investment" at bounding box center [542, 329] width 962 height 34
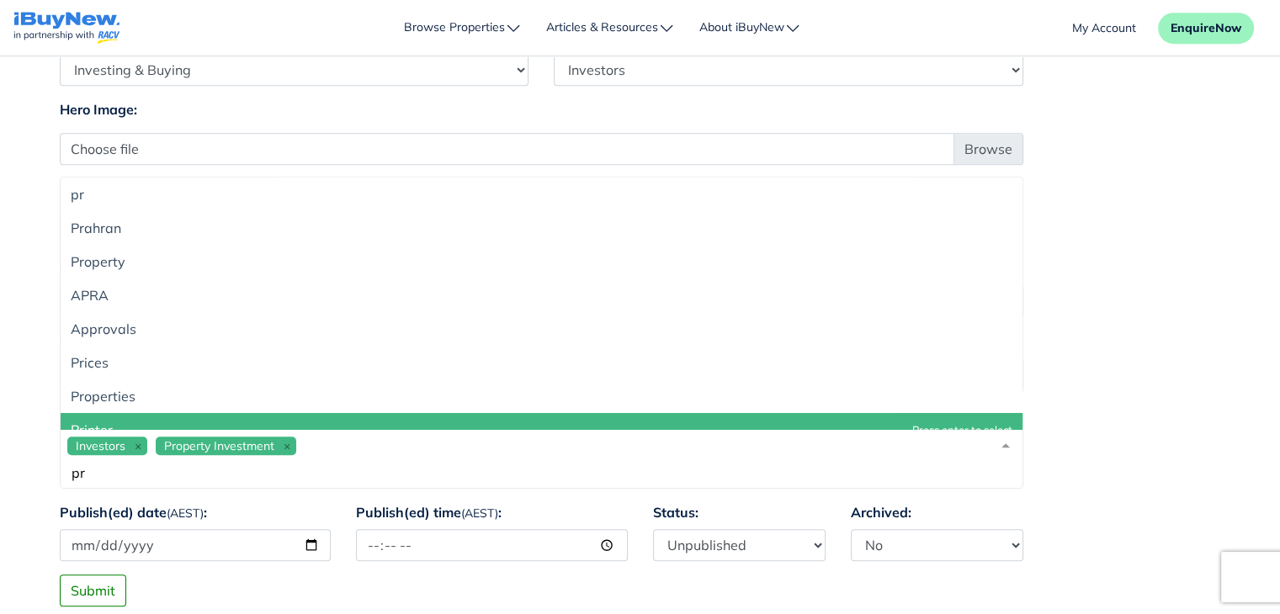
type input "p"
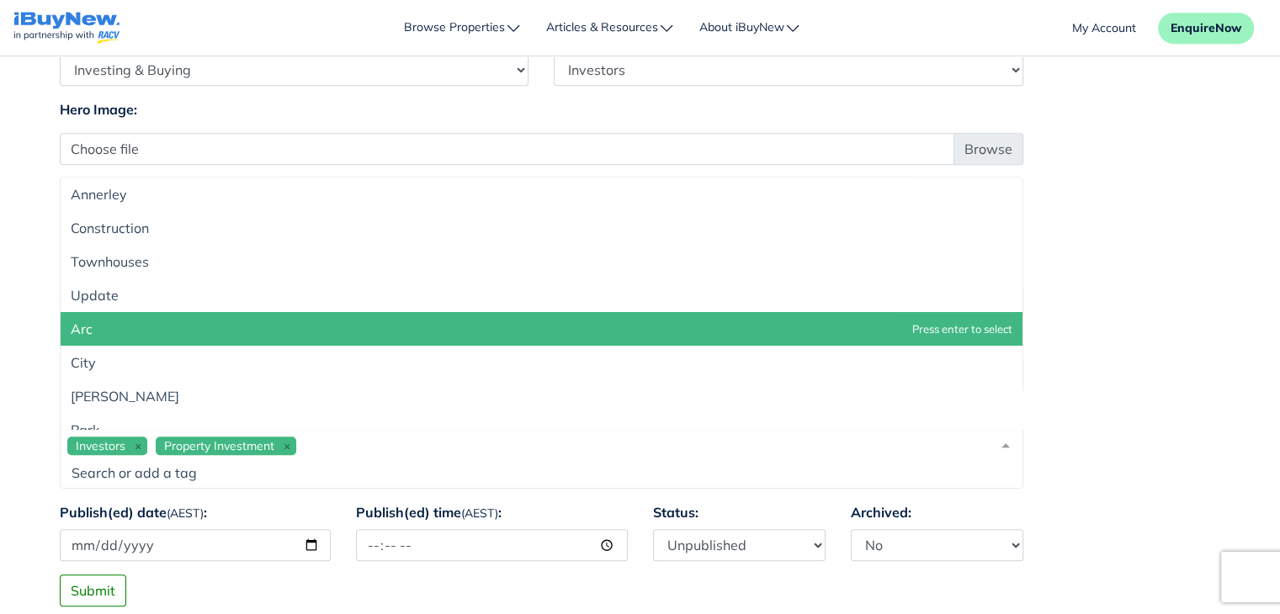
click at [364, 442] on div "Investors Property Investment" at bounding box center [541, 459] width 963 height 60
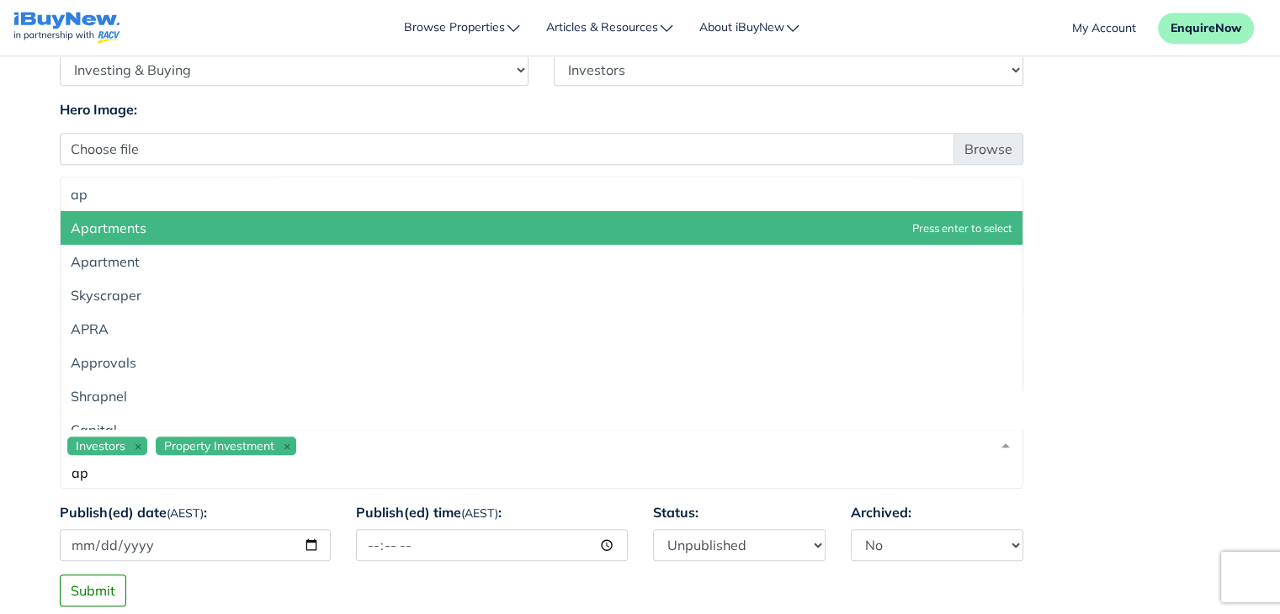
click at [236, 220] on span "Apartments" at bounding box center [542, 228] width 962 height 34
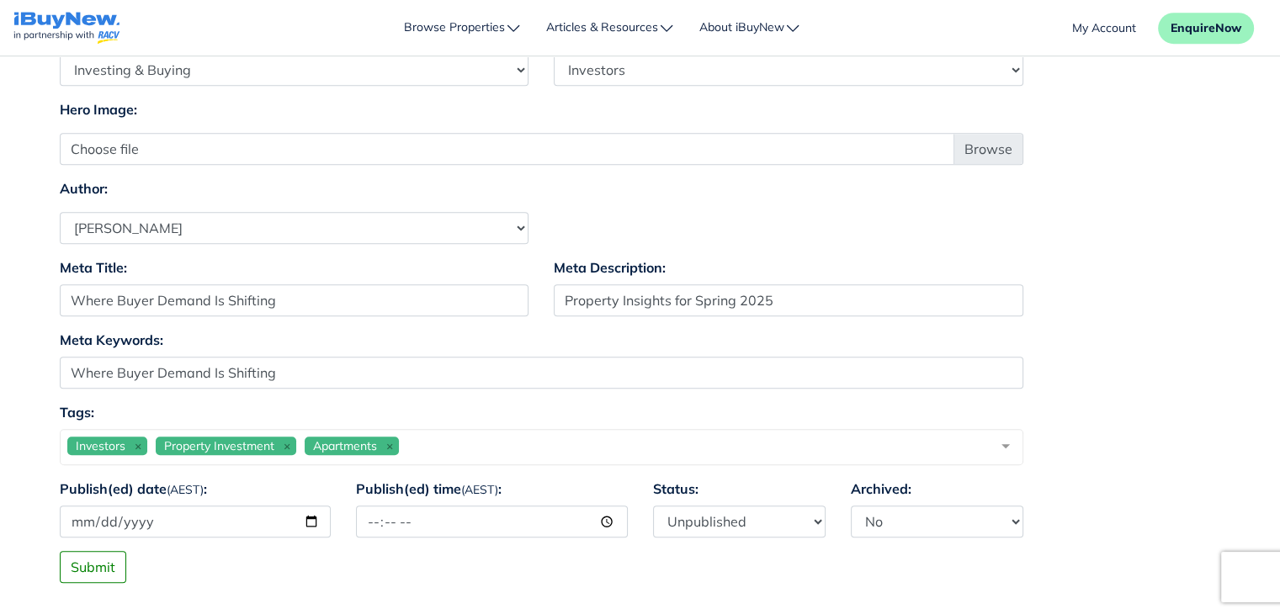
click at [438, 442] on div "Investors Property Investment Apartments ap" at bounding box center [541, 447] width 963 height 36
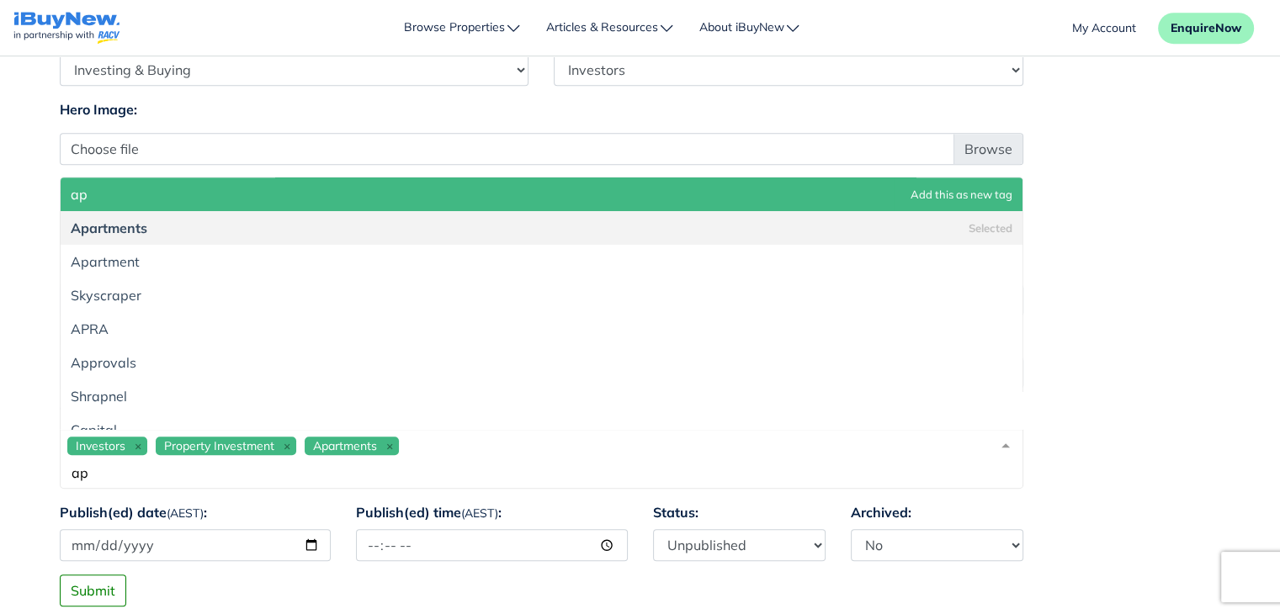
type input "a"
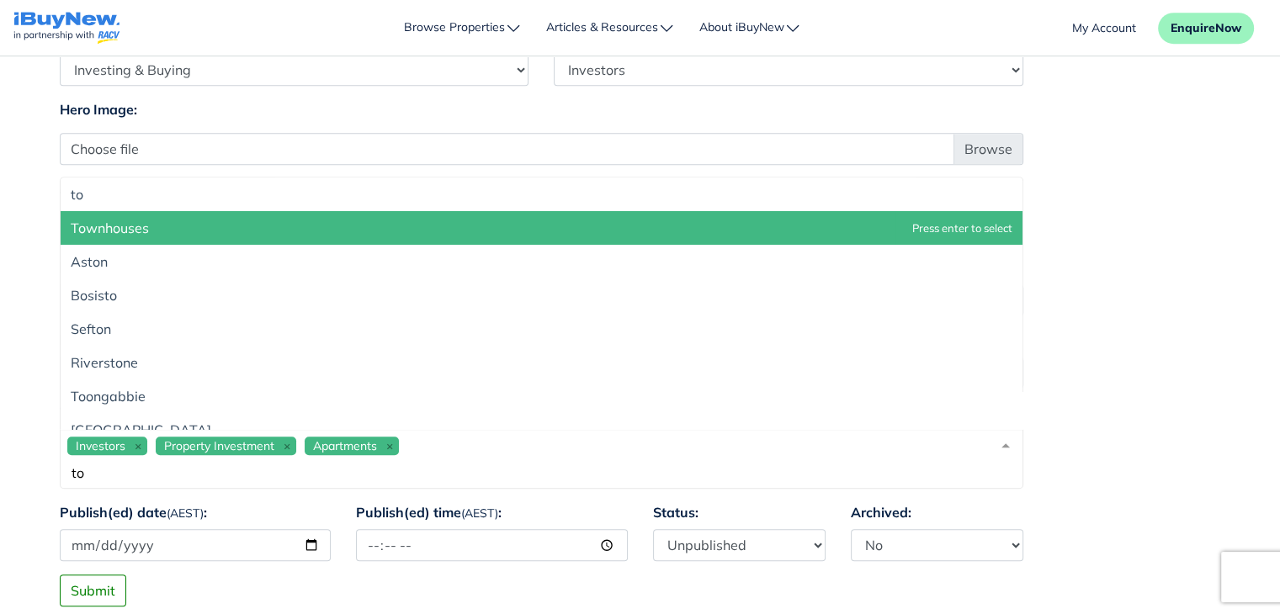
click at [375, 231] on span "Townhouses" at bounding box center [542, 228] width 962 height 34
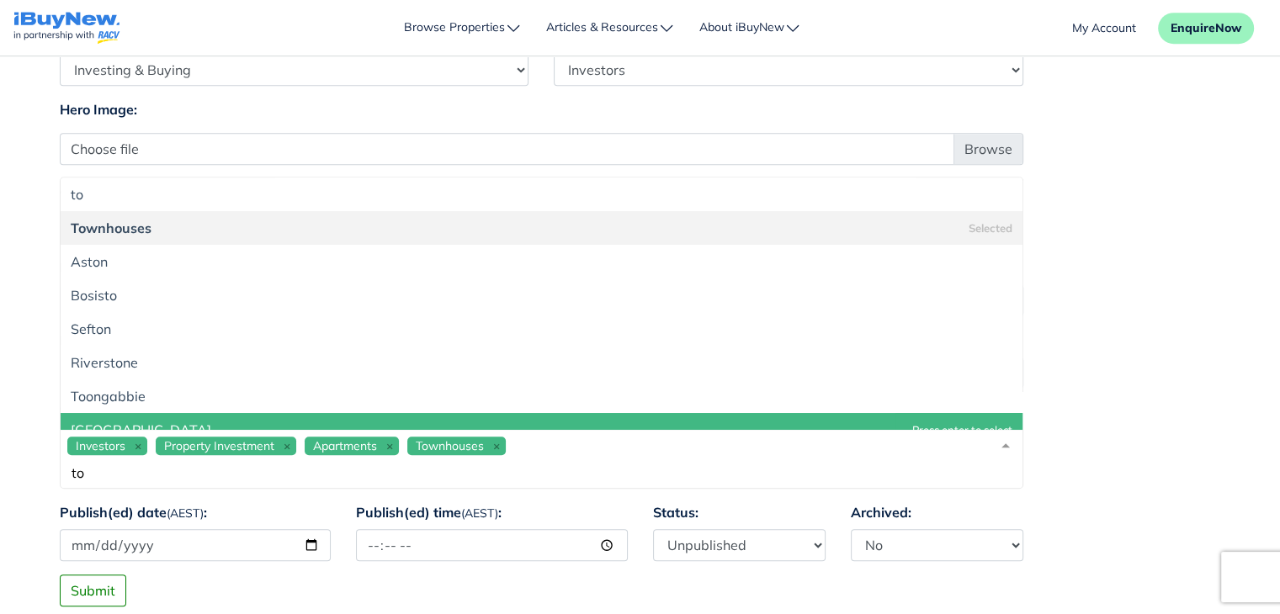
type input "t"
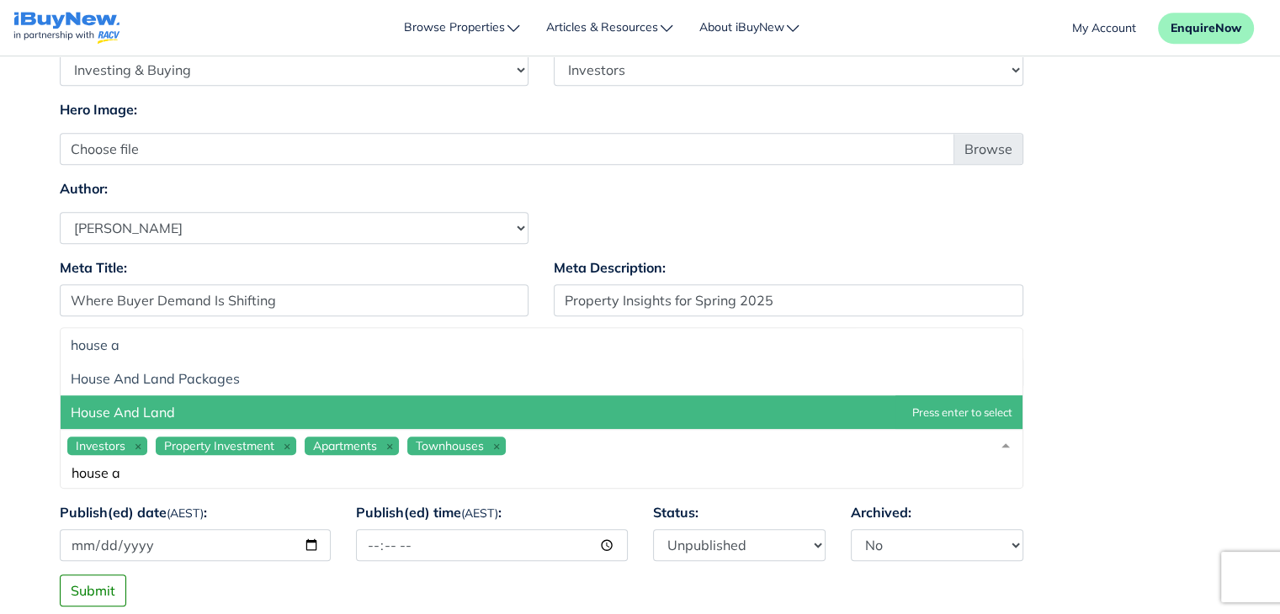
click at [412, 411] on span "House And Land" at bounding box center [542, 412] width 962 height 34
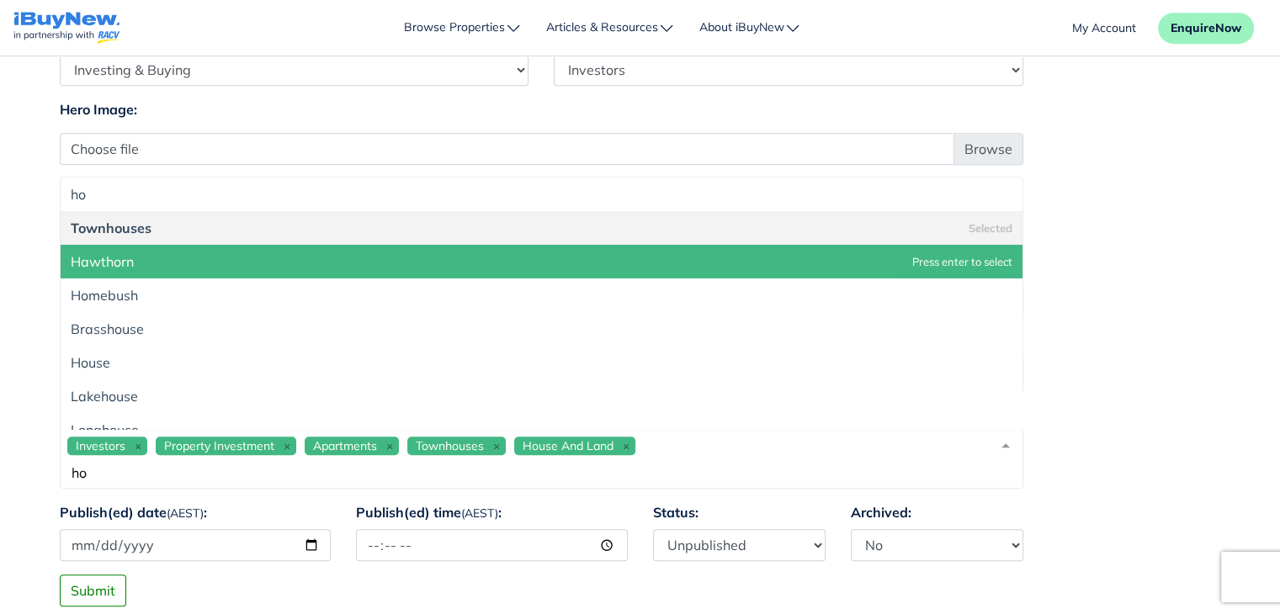
type input "h"
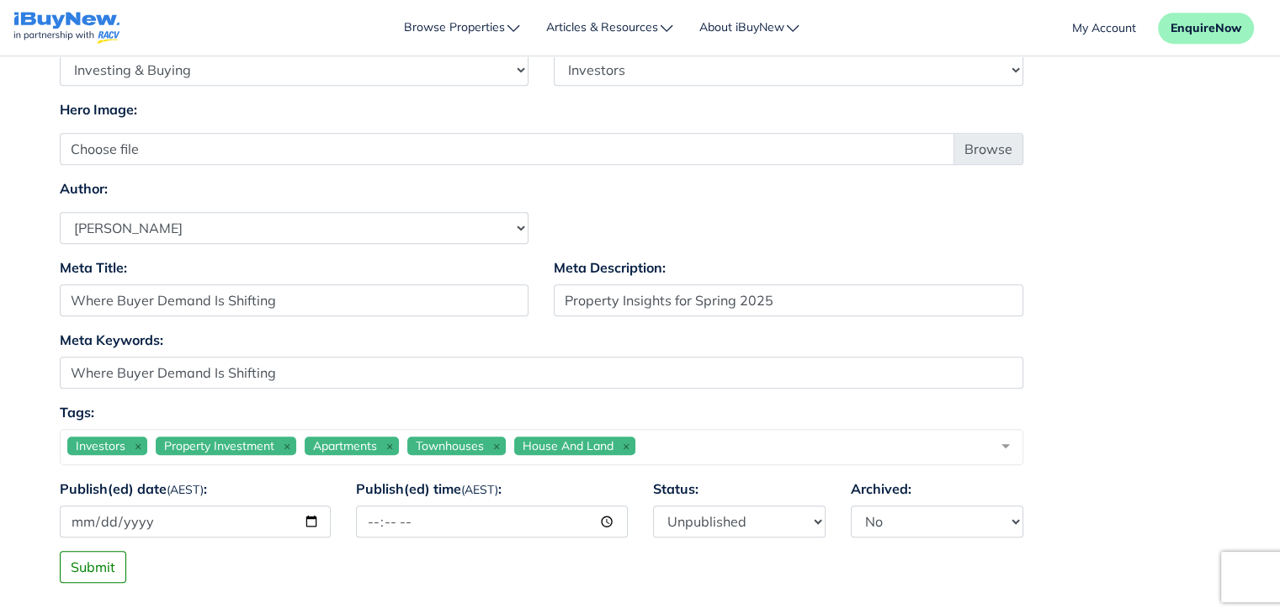
click at [678, 444] on div "Investors Property Investment Apartments Townhouses House And Land" at bounding box center [541, 447] width 963 height 36
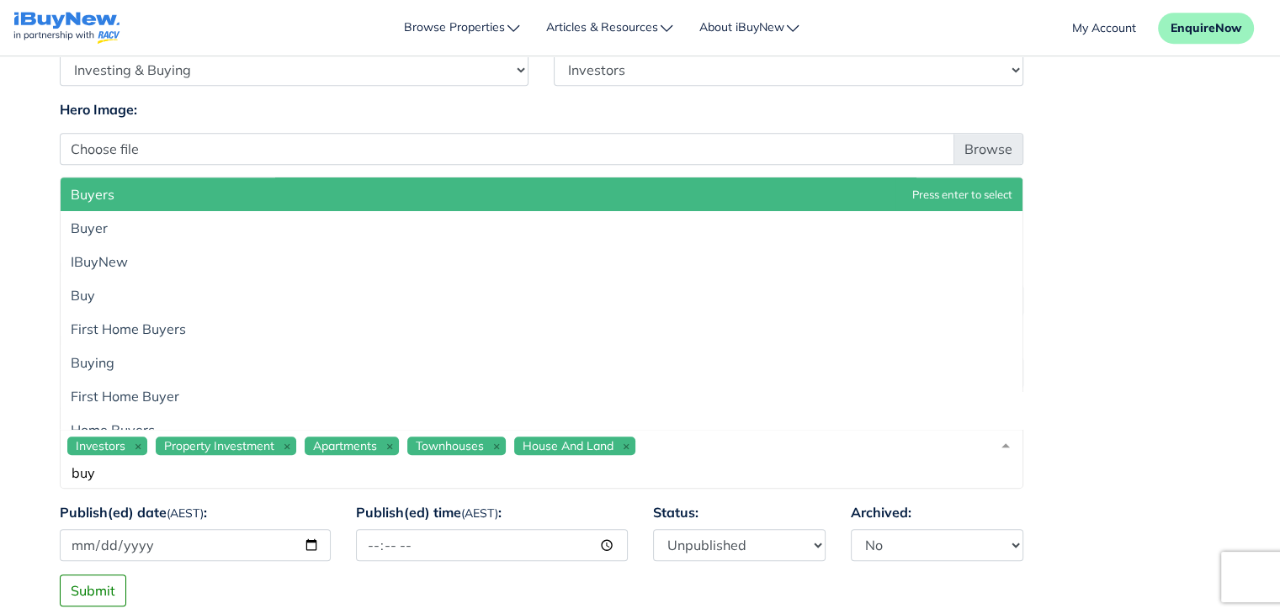
click at [696, 449] on div "Investors Property Investment Apartments Townhouses House And Land buy" at bounding box center [541, 459] width 963 height 60
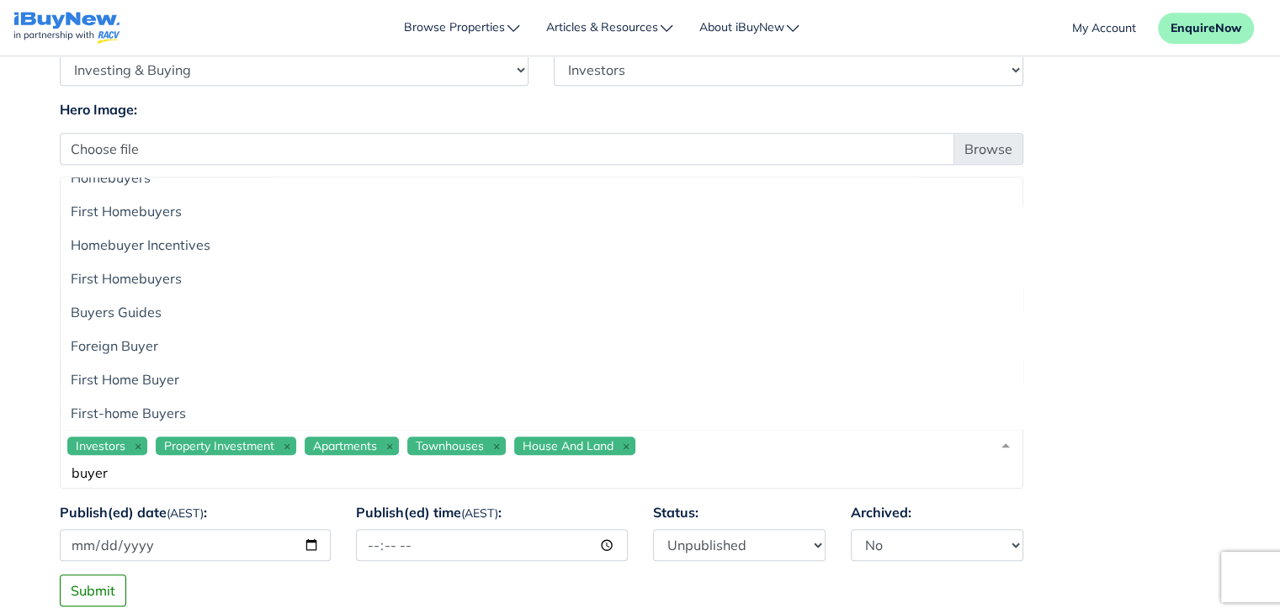
scroll to position [0, 0]
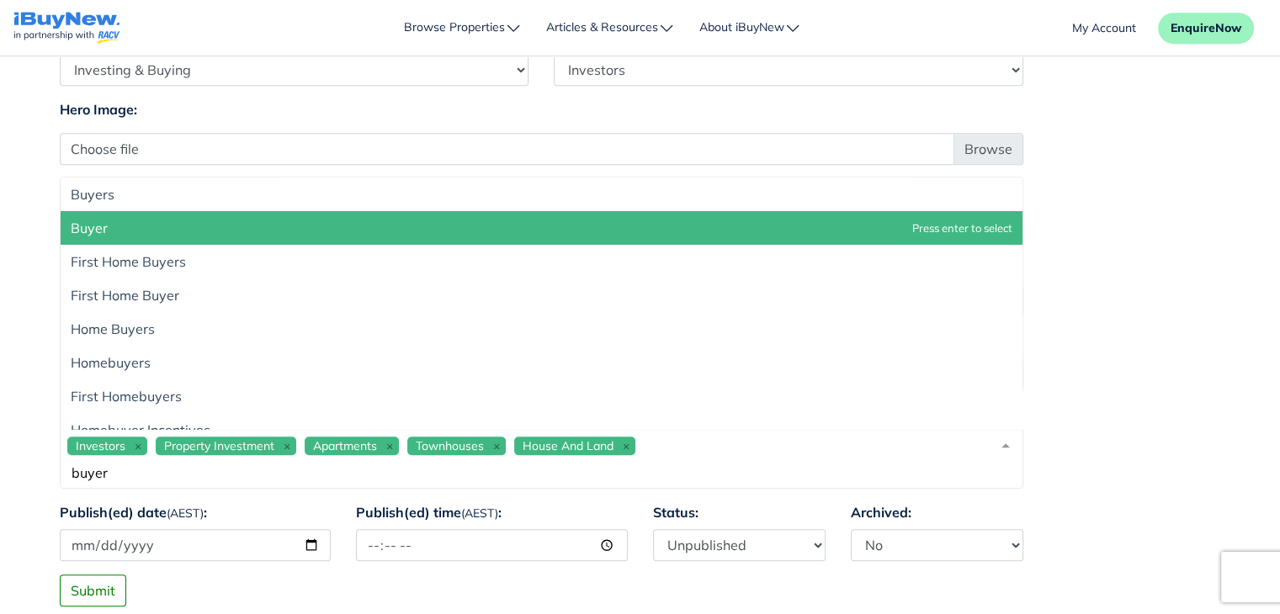
click at [683, 444] on div "Investors Property Investment Apartments Townhouses House And Land buyer" at bounding box center [541, 459] width 963 height 60
click at [729, 226] on span "Buyer" at bounding box center [542, 228] width 962 height 34
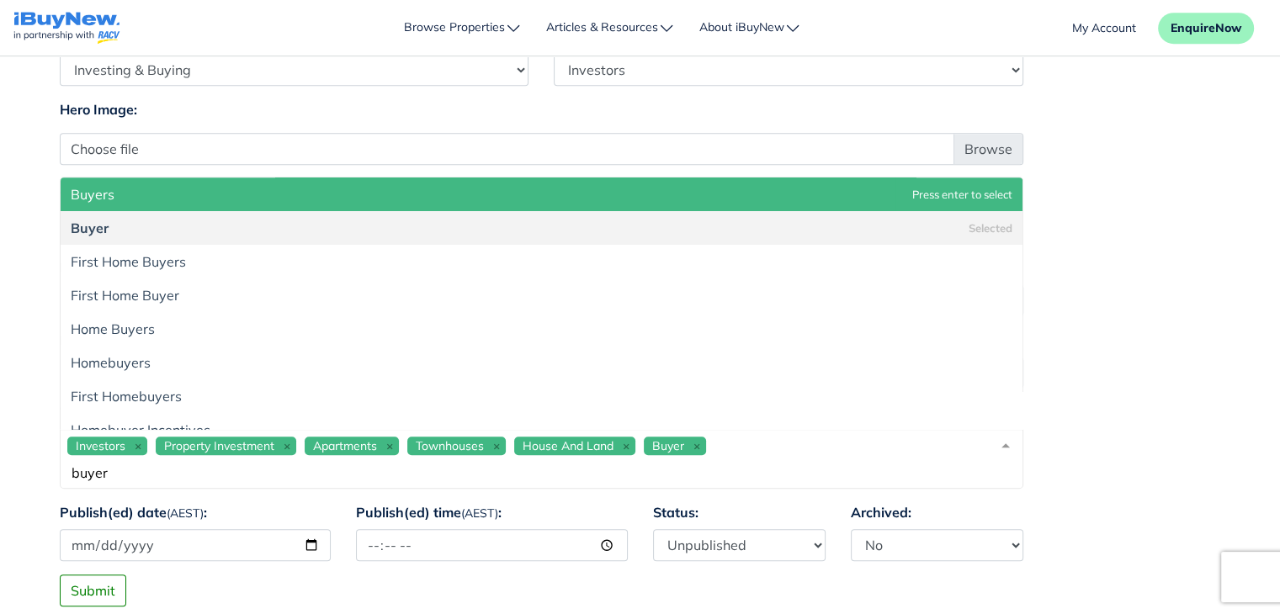
click at [734, 435] on div "Investors Property Investment Apartments Townhouses House And Land Buyer buyer" at bounding box center [541, 459] width 963 height 60
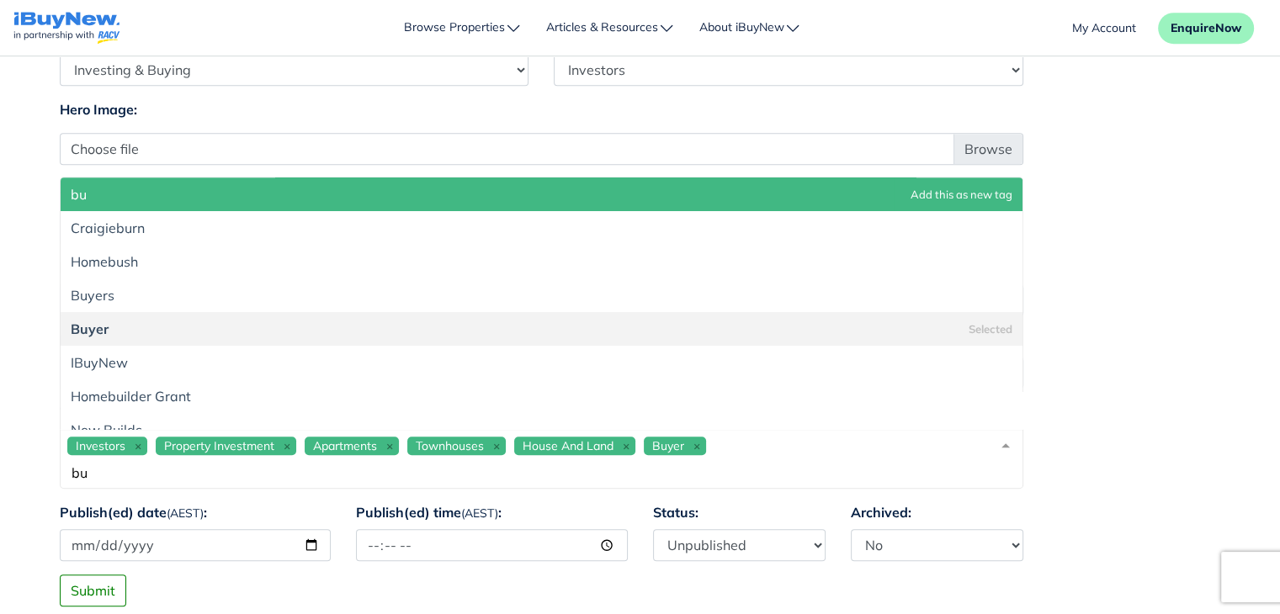
type input "b"
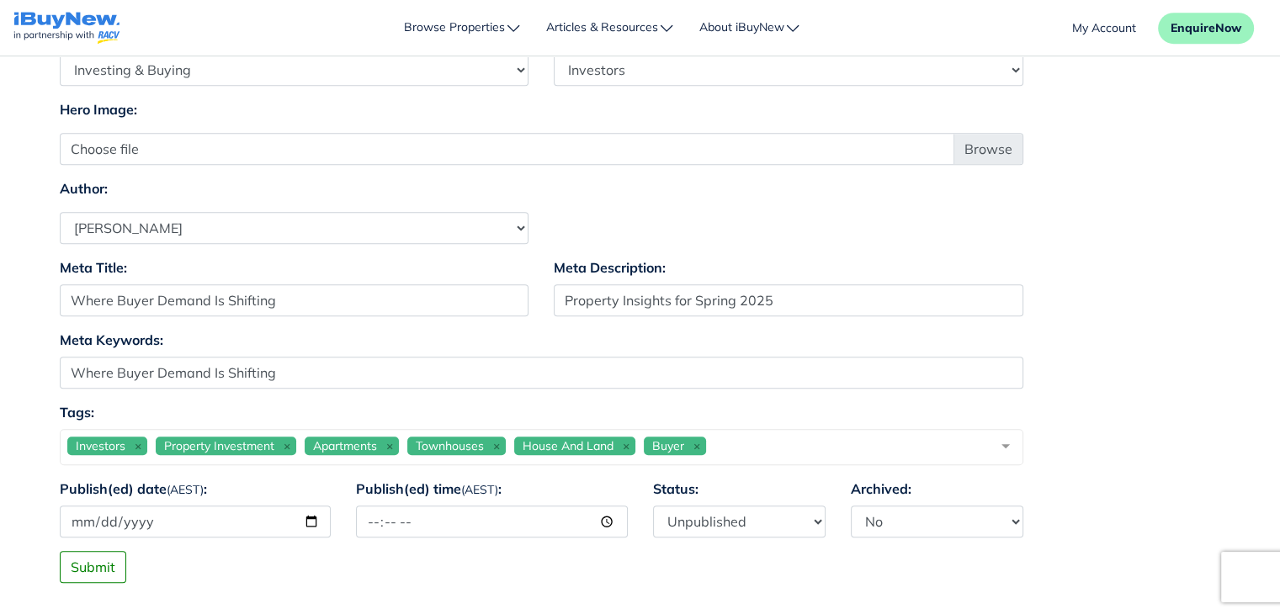
click at [771, 440] on div "Investors Property Investment Apartments Townhouses House And Land Buyer growth" at bounding box center [541, 447] width 963 height 36
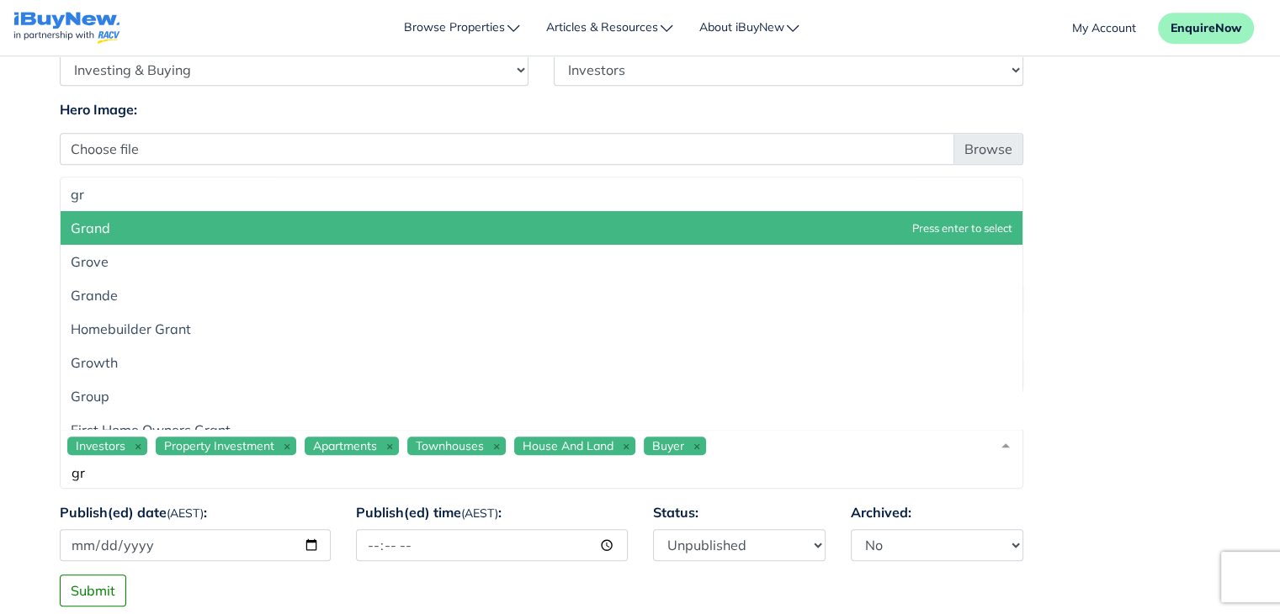
type input "g"
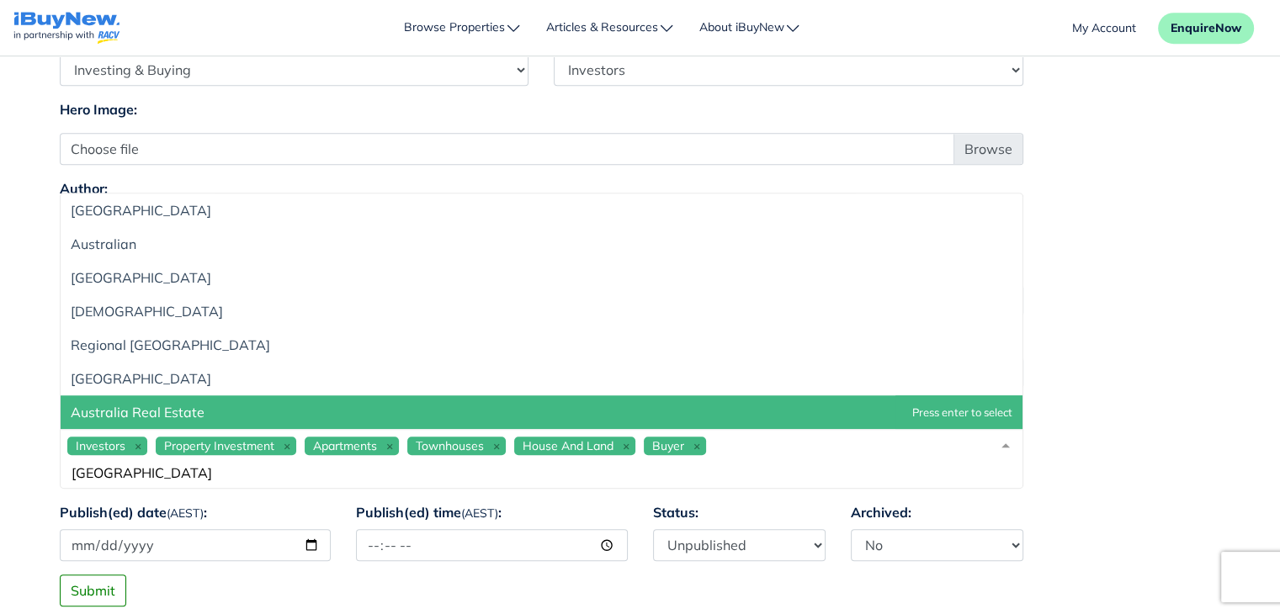
click at [411, 401] on span "Australia Real Estate" at bounding box center [542, 412] width 962 height 34
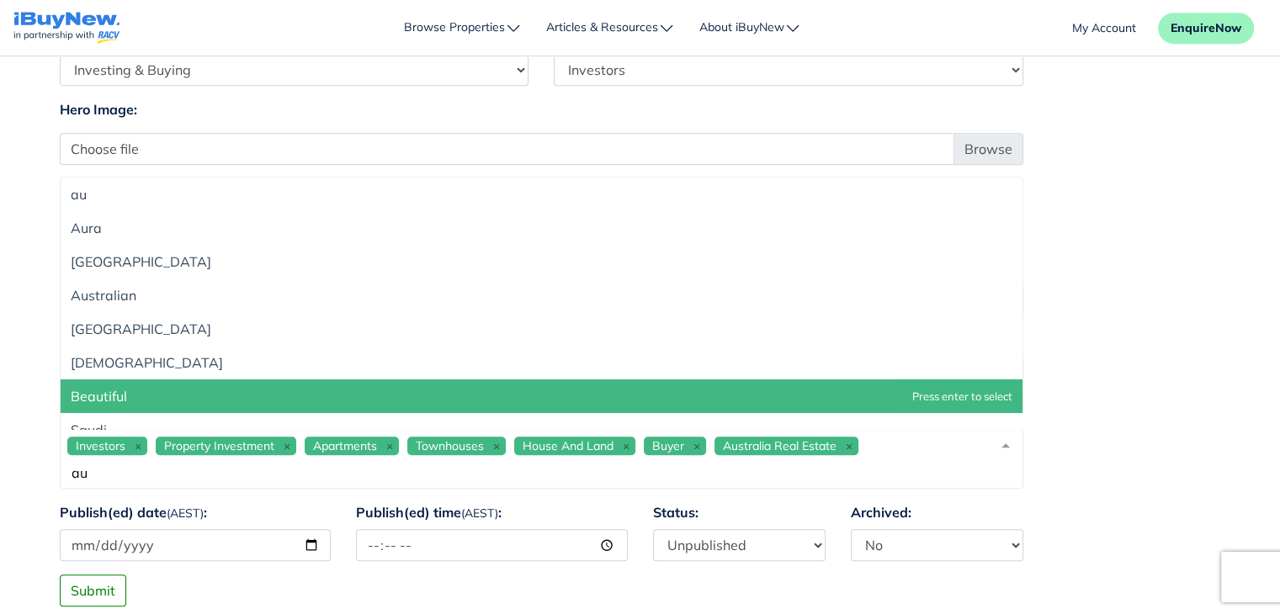
type input "a"
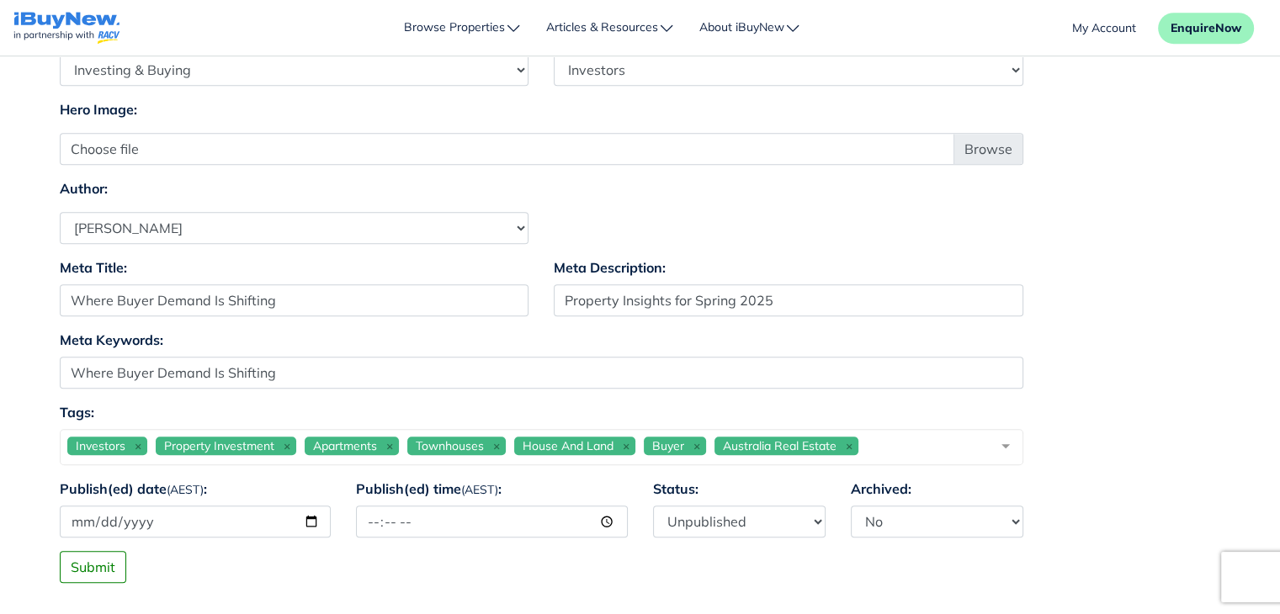
click at [313, 520] on input "Publish(ed) date (AEST) :" at bounding box center [196, 522] width 272 height 32
type input "2025-09-18"
click at [389, 516] on input "Publish(ed) time (AEST) :" at bounding box center [492, 522] width 272 height 32
click at [369, 517] on input "Publish(ed) time (AEST) :" at bounding box center [492, 522] width 272 height 32
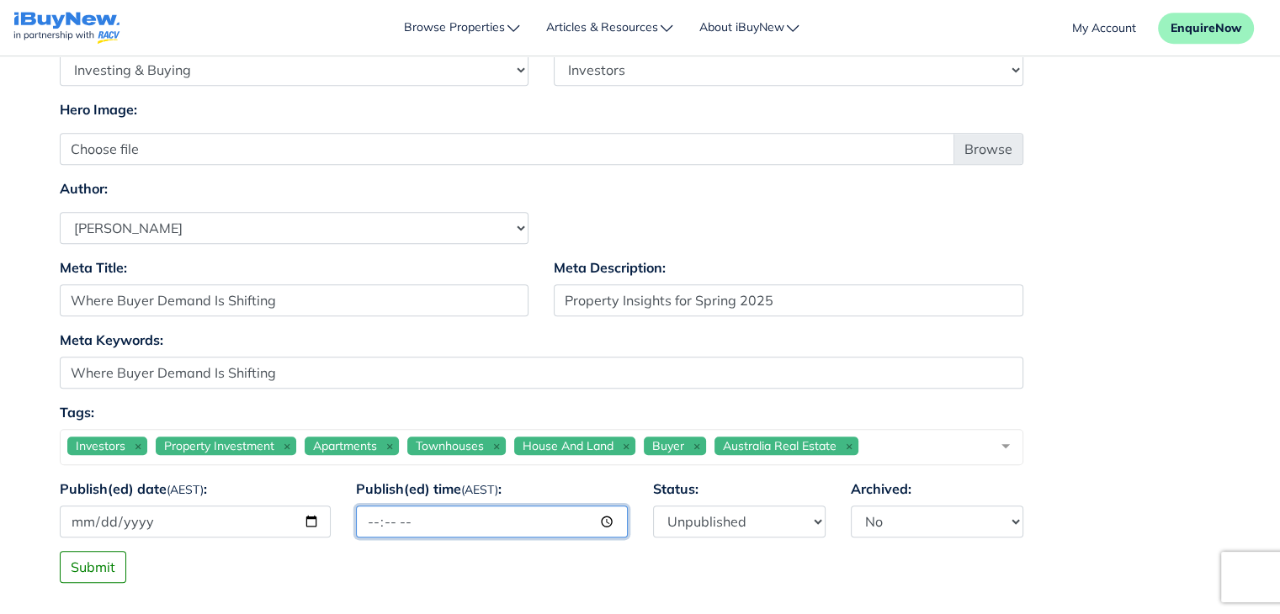
type input "12:00"
click at [656, 558] on div "Submit" at bounding box center [640, 567] width 1186 height 32
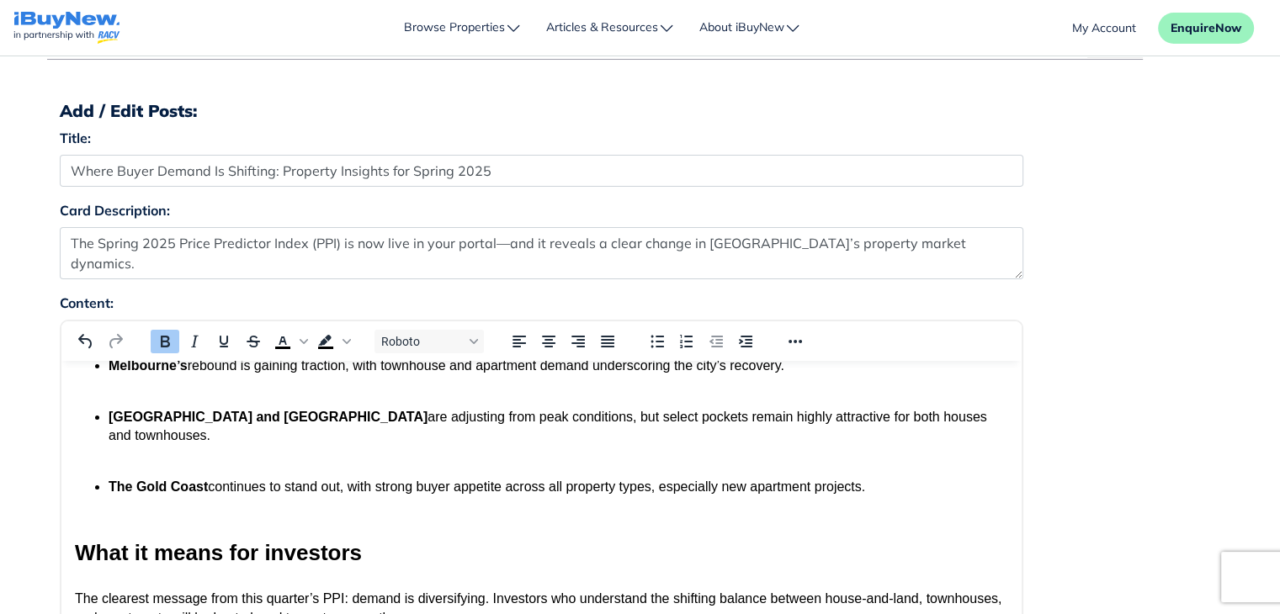
scroll to position [134, 0]
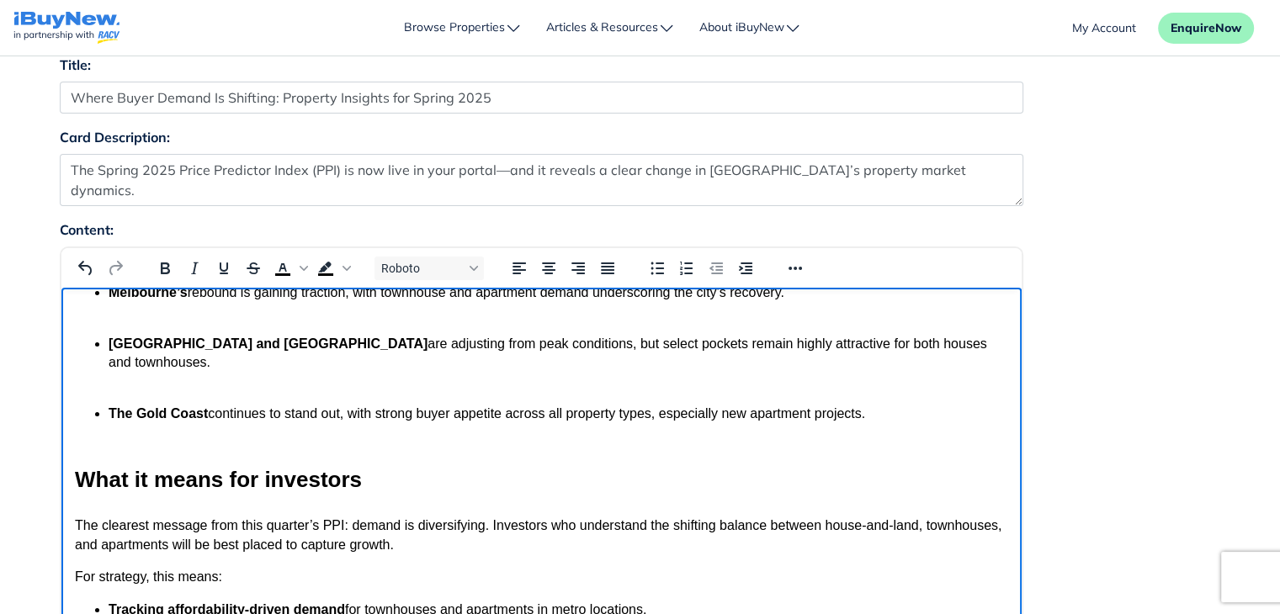
click at [644, 400] on body "The Spring 2025 Price Predictor Index (PPI) is now live in your portal—and it r…" at bounding box center [540, 437] width 933 height 997
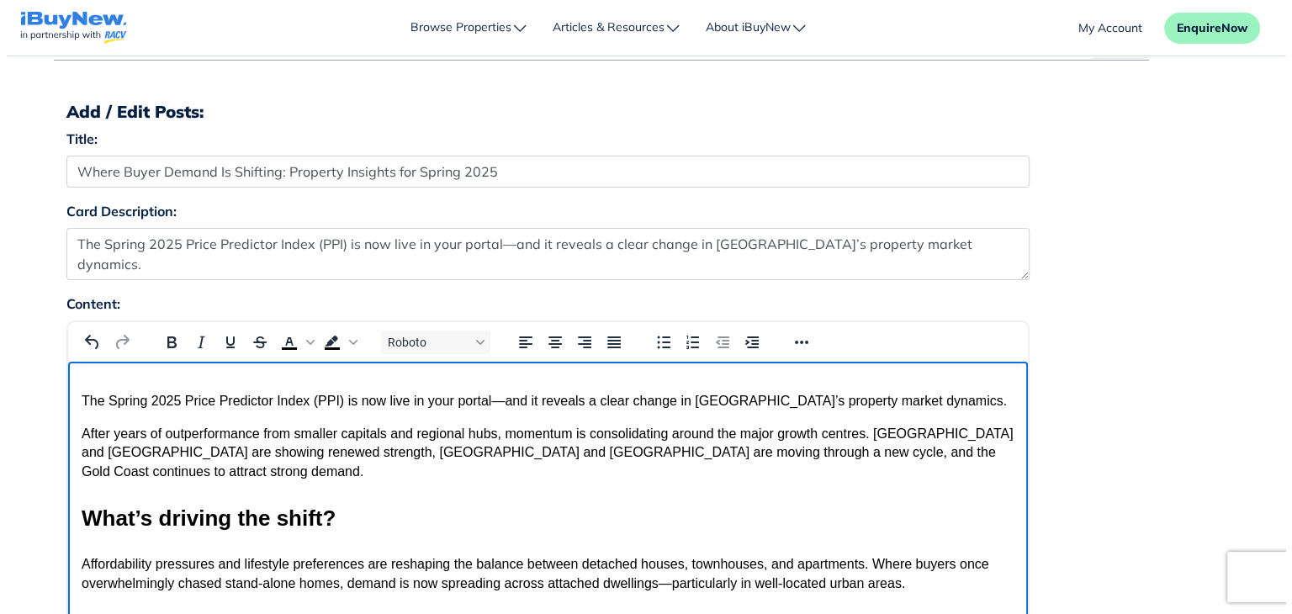
scroll to position [0, 0]
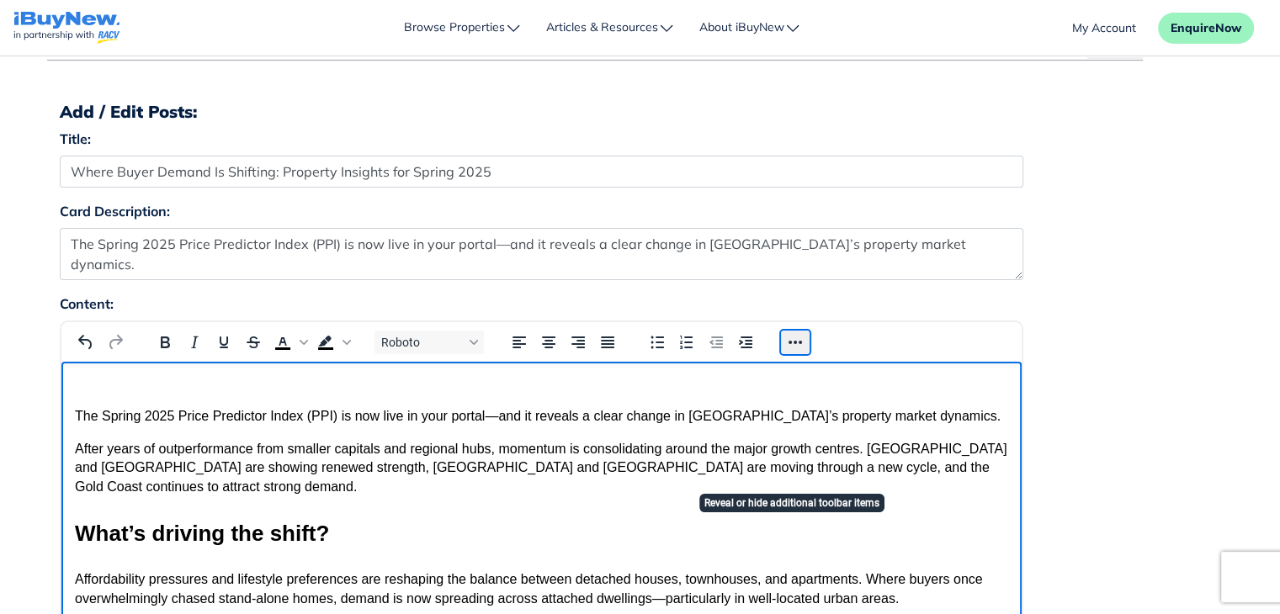
click at [788, 344] on button "Reveal or hide additional toolbar items" at bounding box center [795, 343] width 29 height 24
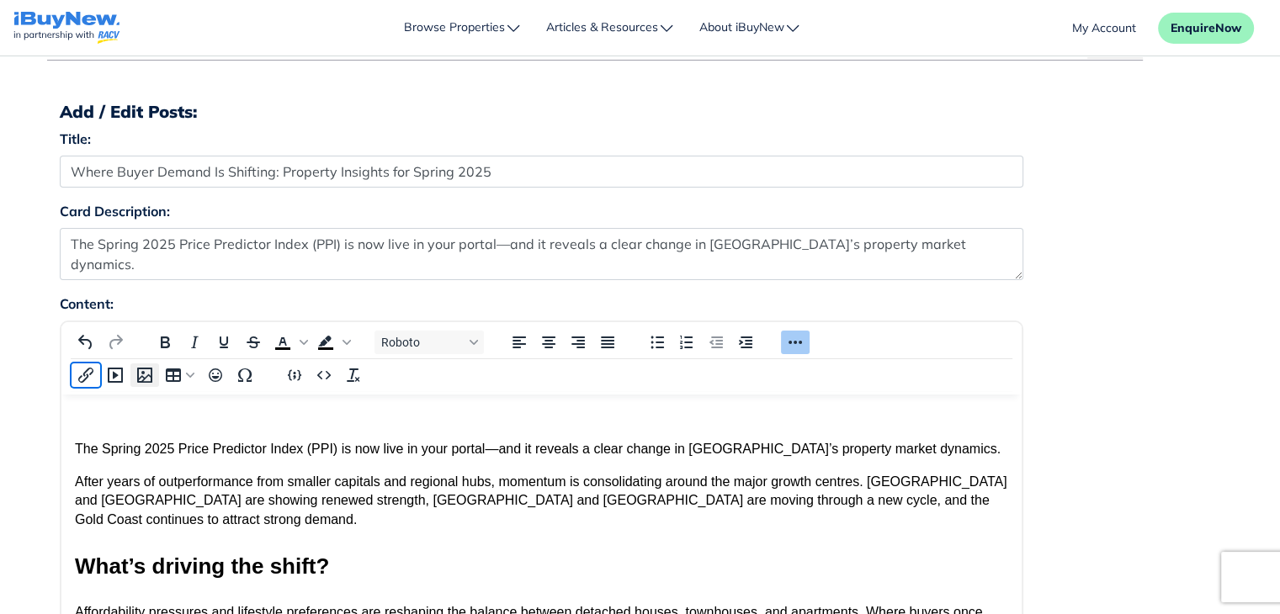
click at [144, 376] on icon "Insert/edit image" at bounding box center [144, 375] width 15 height 15
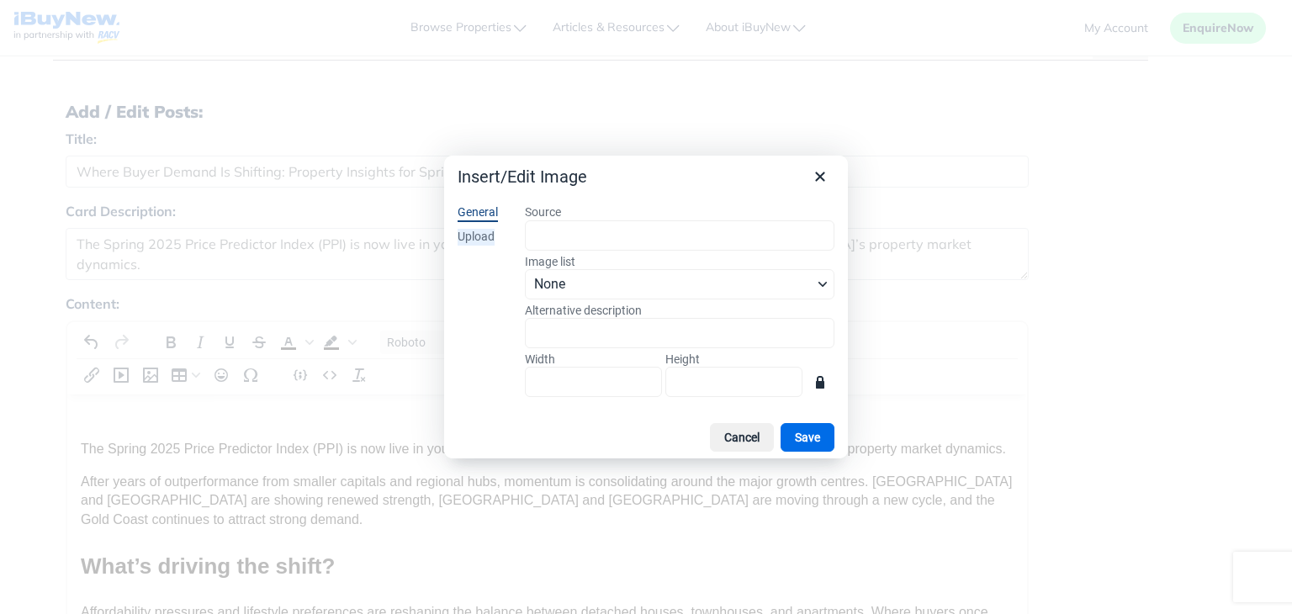
click at [482, 233] on div "Upload" at bounding box center [476, 237] width 37 height 17
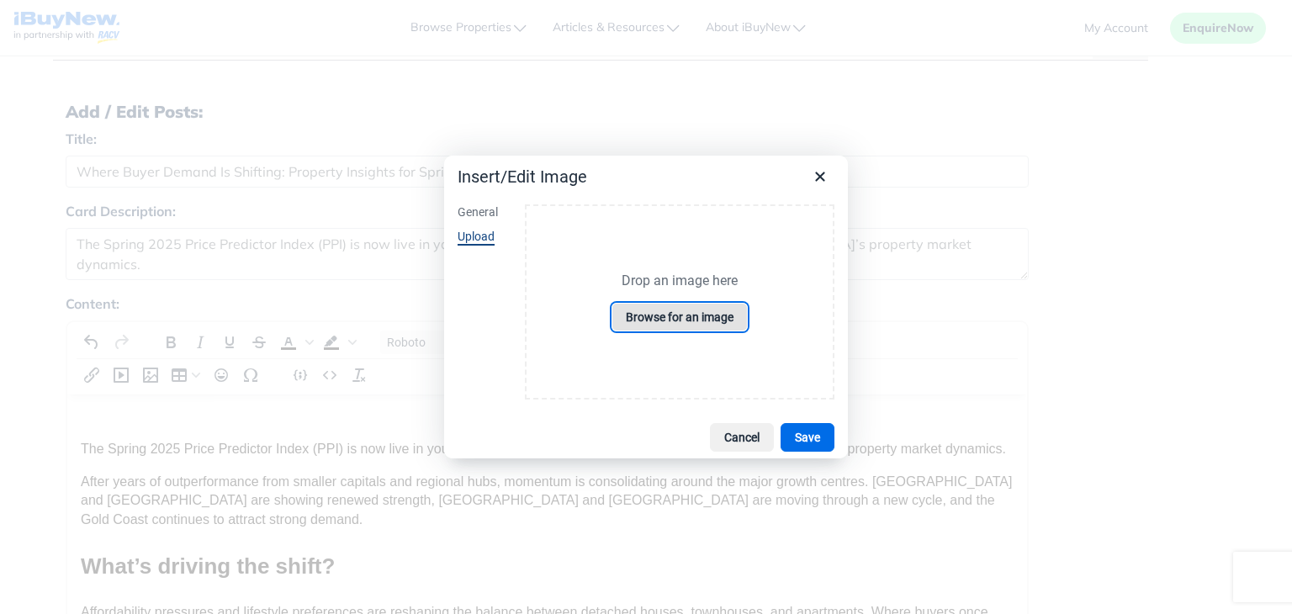
click at [690, 326] on button "Browse for an image" at bounding box center [680, 317] width 136 height 29
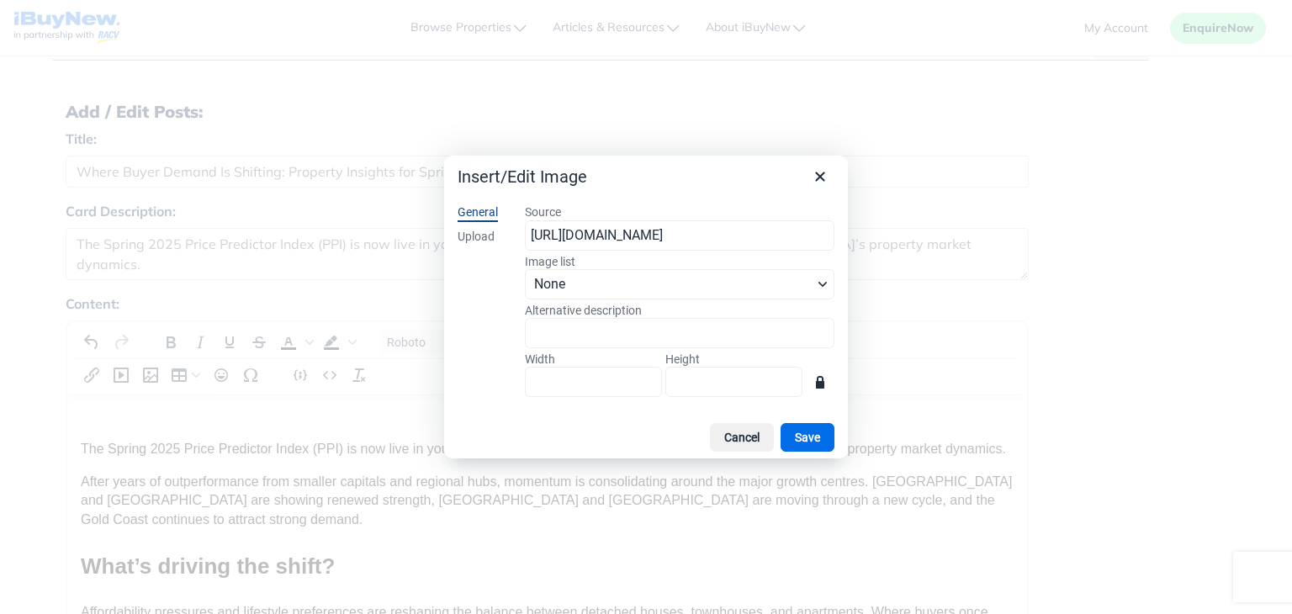
scroll to position [0, 259]
type input "636"
type input "321"
click at [795, 435] on button "Save" at bounding box center [808, 437] width 54 height 29
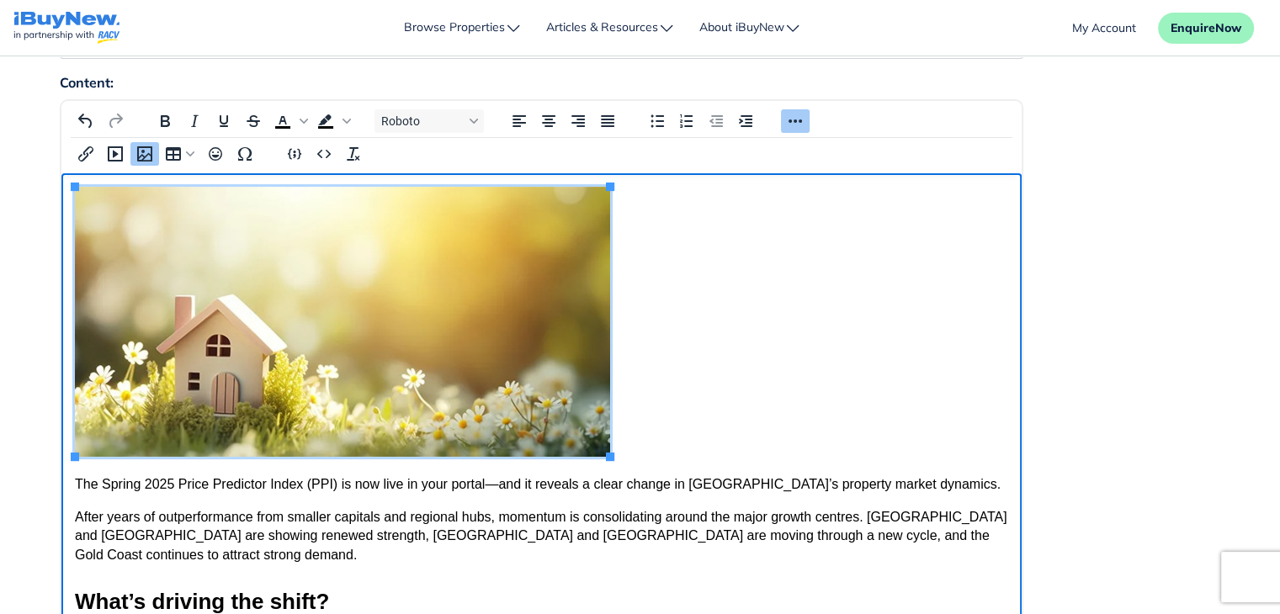
scroll to position [284, 0]
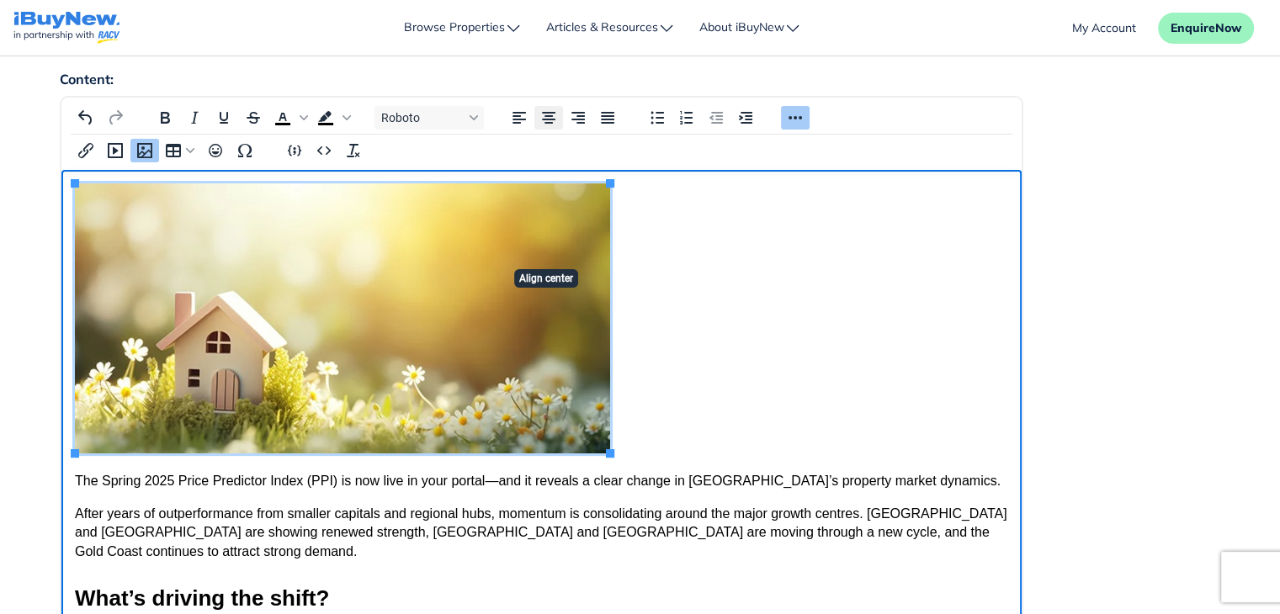
click at [555, 117] on icon "Align center" at bounding box center [548, 118] width 20 height 20
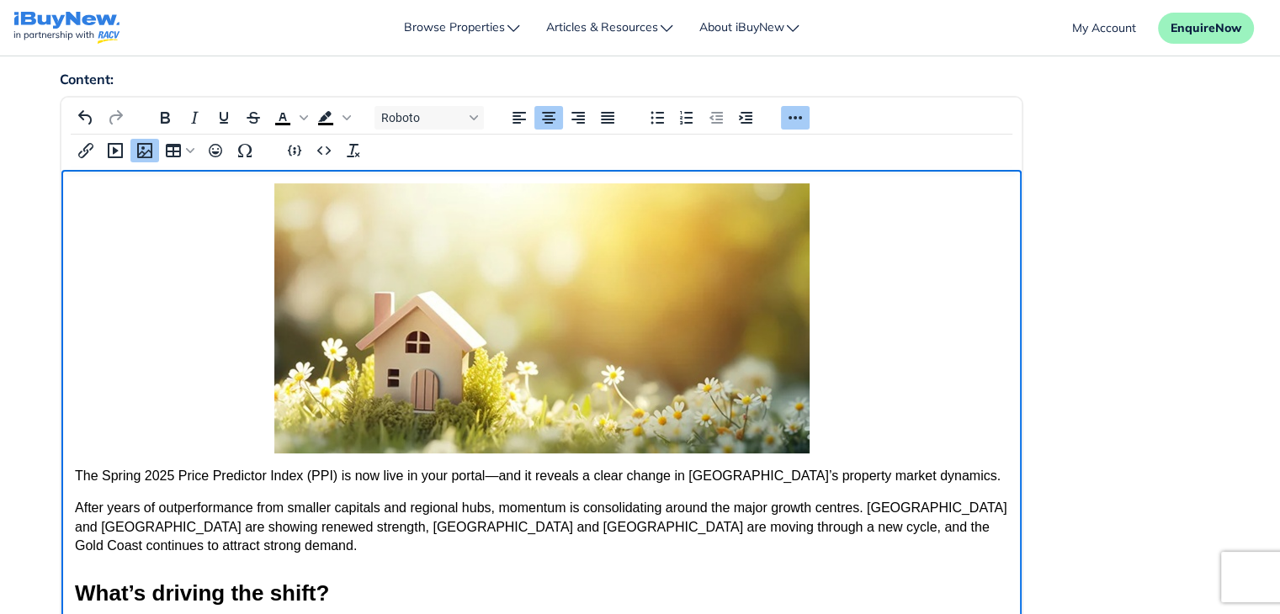
click at [1111, 276] on div "Content: Roboto p › img 344 words Build with" at bounding box center [640, 425] width 1186 height 713
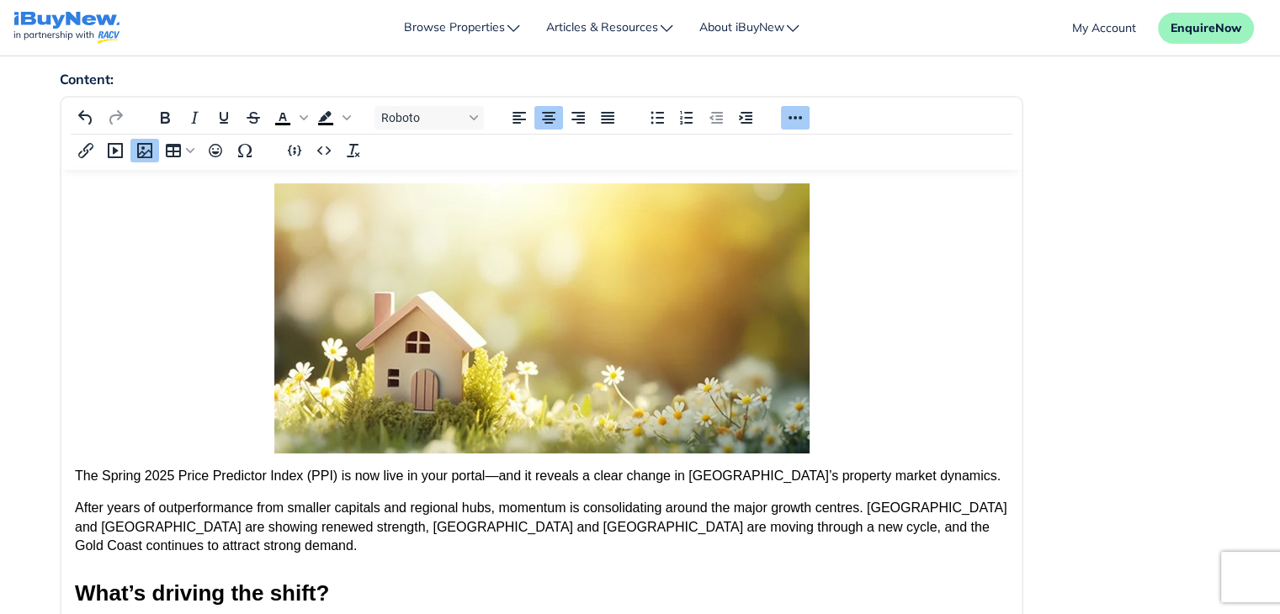
click at [922, 284] on p "Rich Text Area" at bounding box center [540, 318] width 933 height 270
click at [1118, 306] on div "Content: Roboto p 344 words Build with" at bounding box center [640, 425] width 1186 height 713
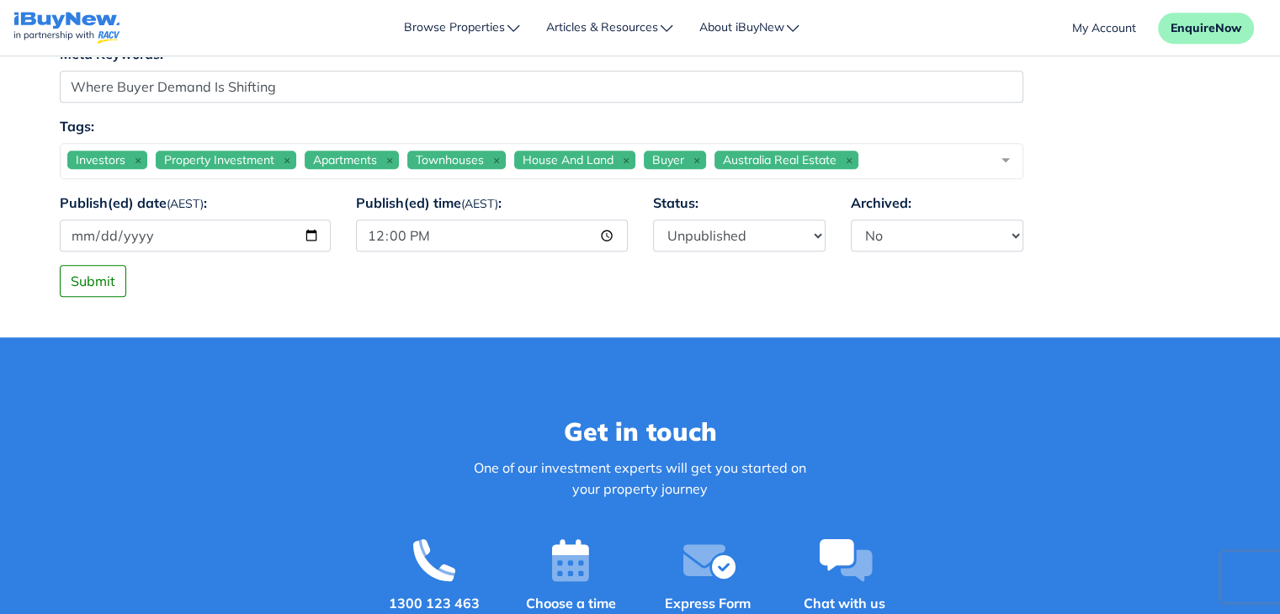
scroll to position [1329, 0]
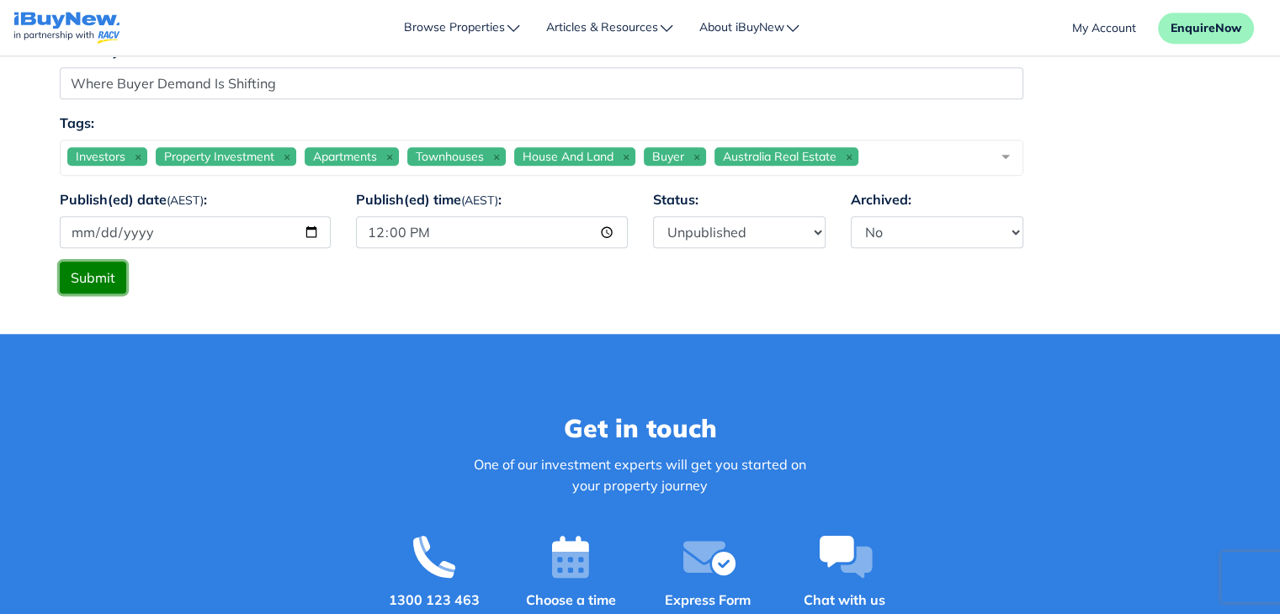
click at [113, 278] on button "Submit" at bounding box center [93, 278] width 66 height 32
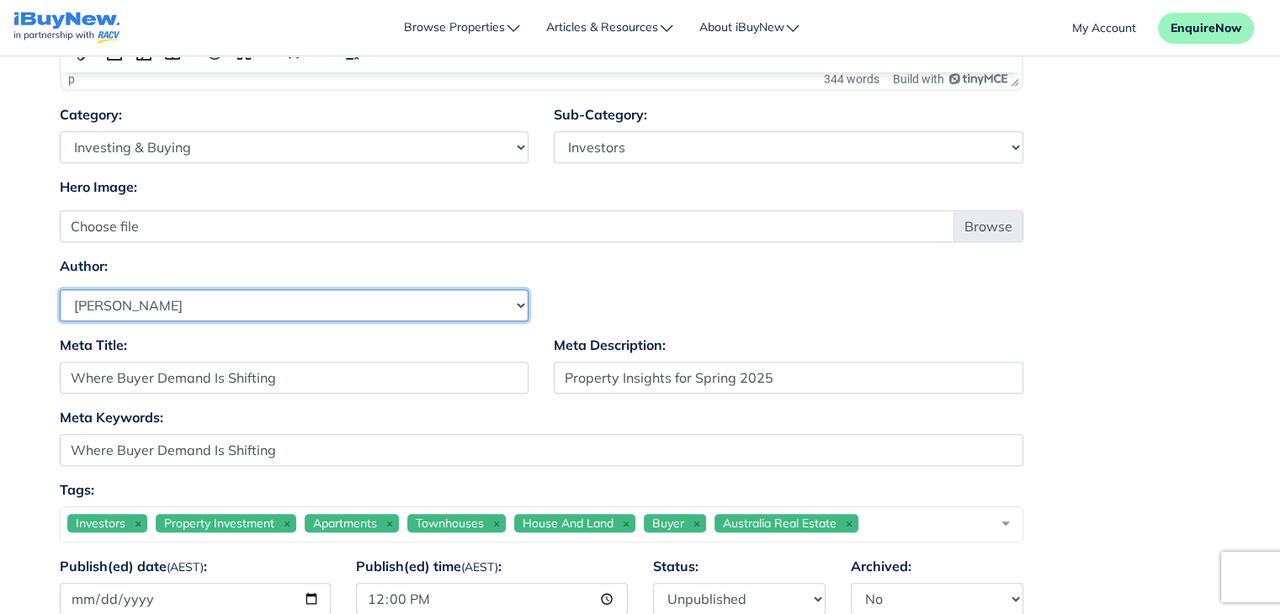
scroll to position [959, 0]
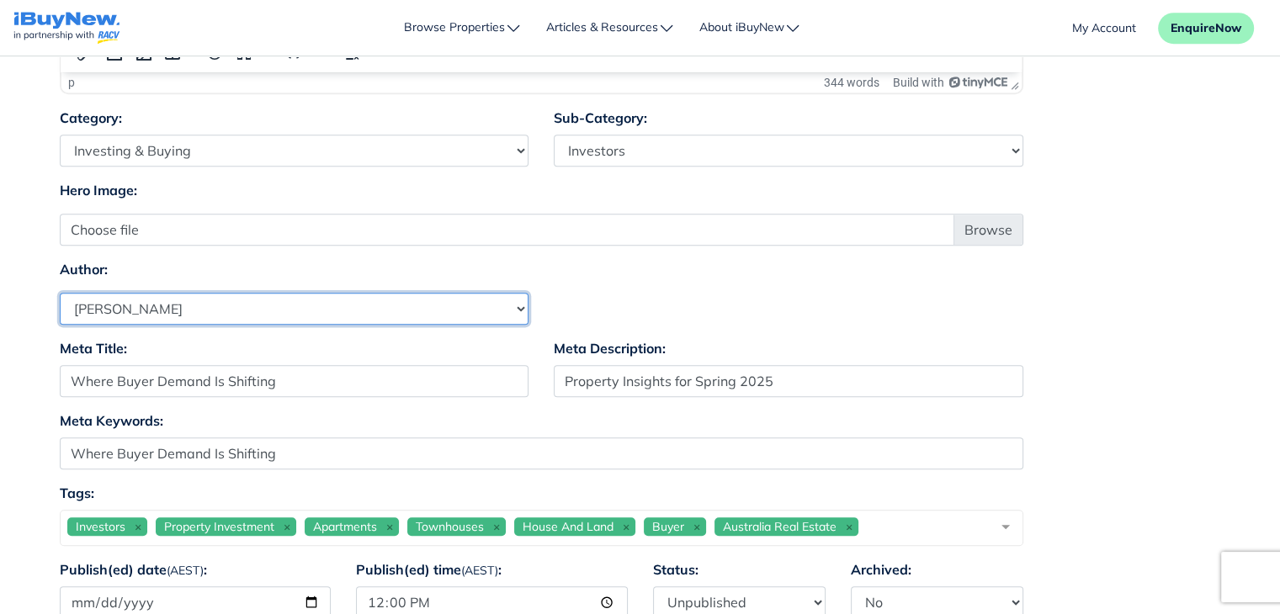
click at [227, 301] on select "Select Author Andrew Ladd Ava Markland Claire Almond Craig Jervis Daniel Peters…" at bounding box center [294, 309] width 469 height 32
select select "1590"
click at [60, 293] on select "Select Author Andrew Ladd Ava Markland Claire Almond Craig Jervis Daniel Peters…" at bounding box center [294, 309] width 469 height 32
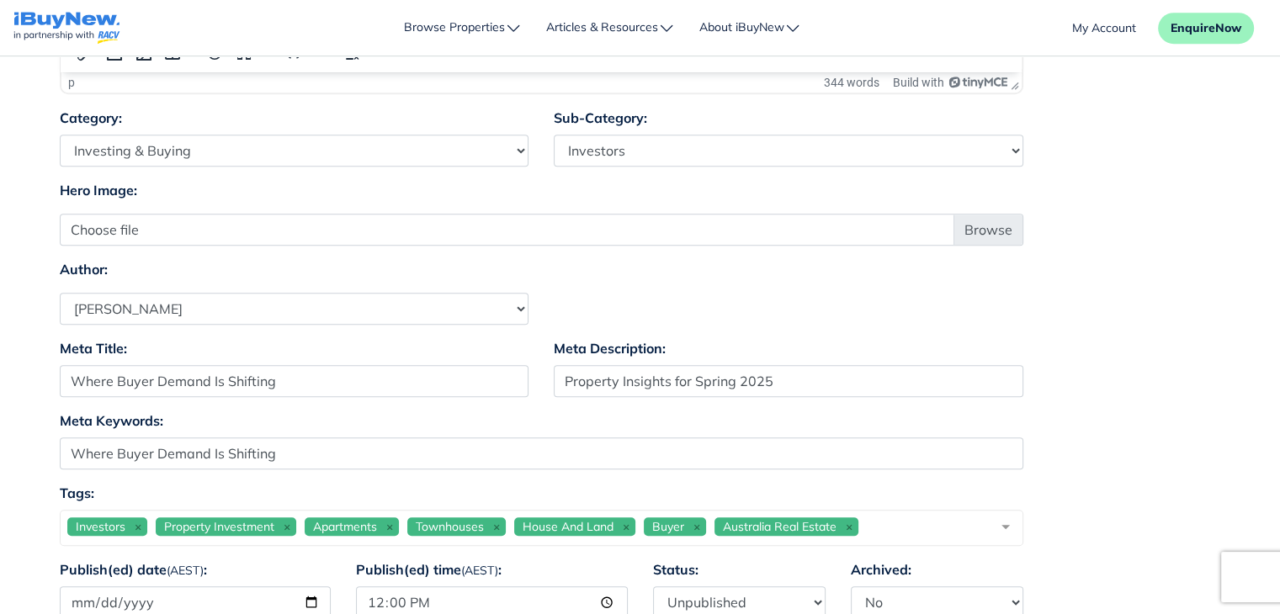
click at [1114, 305] on div "Author: Select Author Andrew Ladd Ava Markland Claire Almond Craig Jervis Danie…" at bounding box center [640, 292] width 1186 height 66
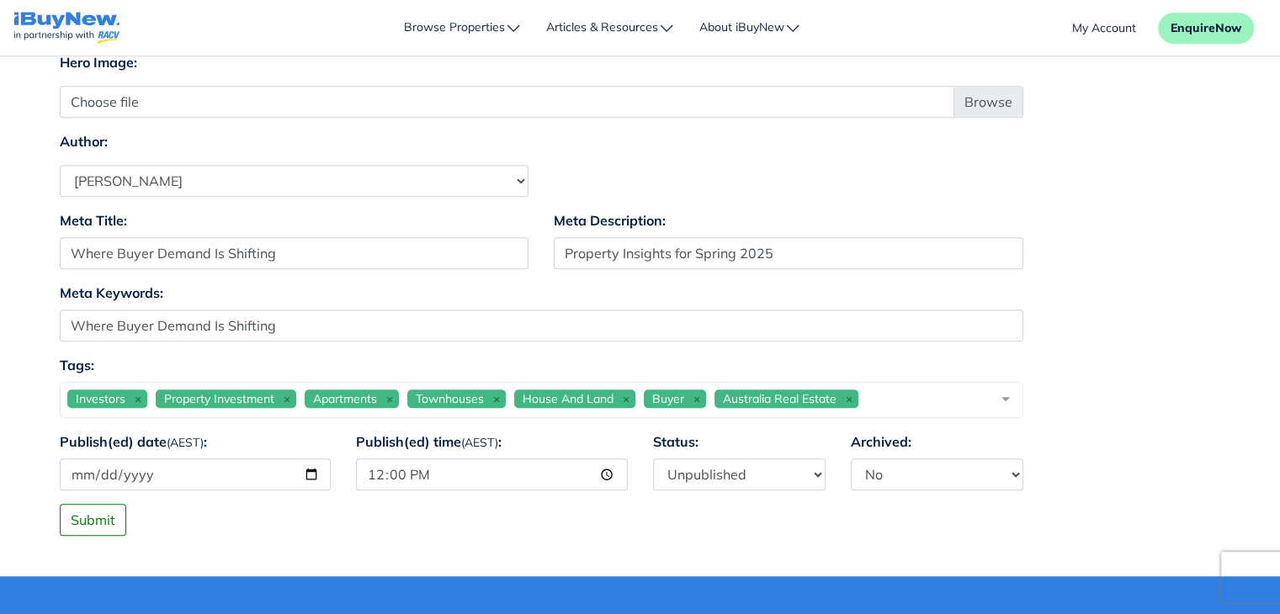
scroll to position [1097, 0]
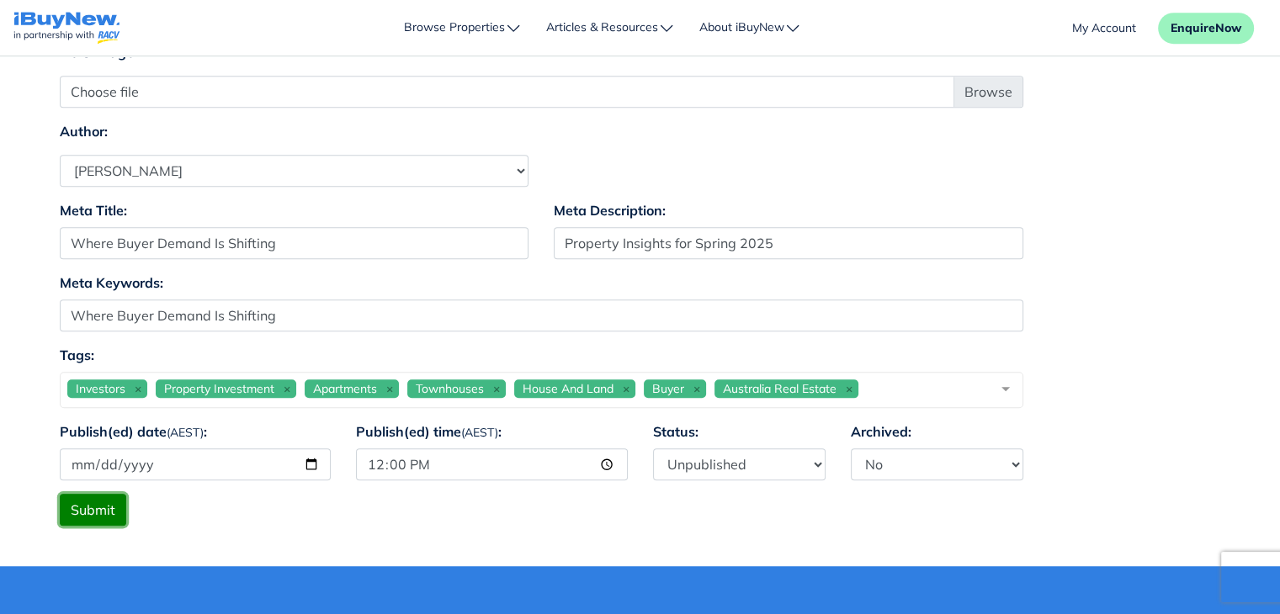
click at [101, 505] on button "Submit" at bounding box center [93, 510] width 66 height 32
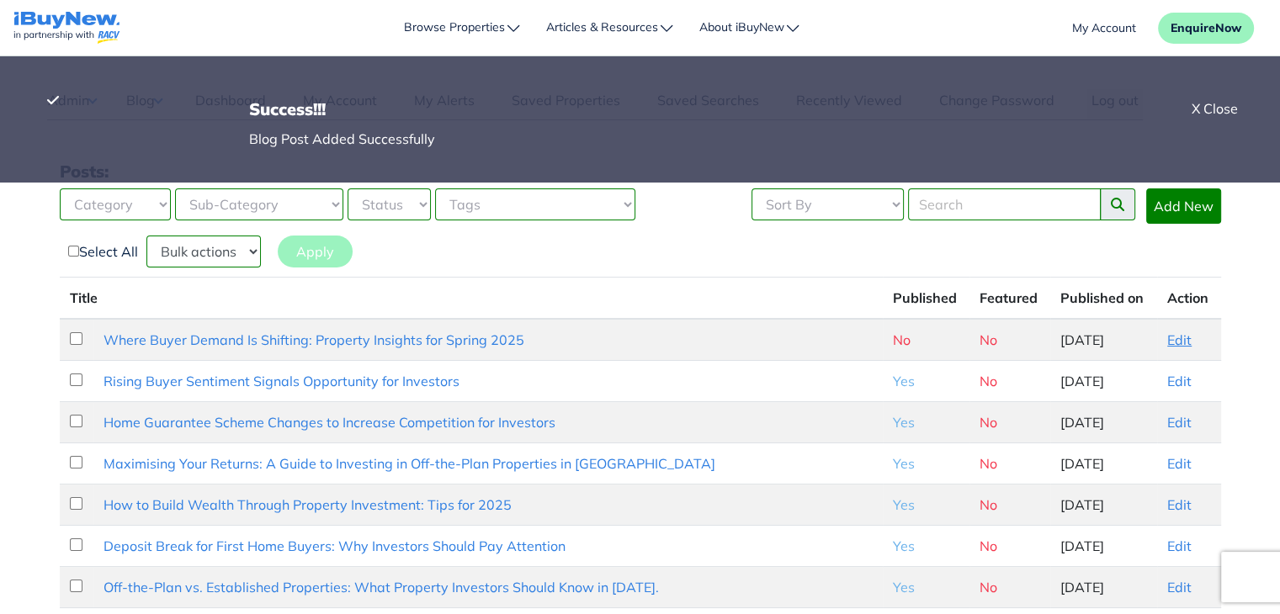
click at [1168, 337] on link "Edit" at bounding box center [1179, 339] width 24 height 17
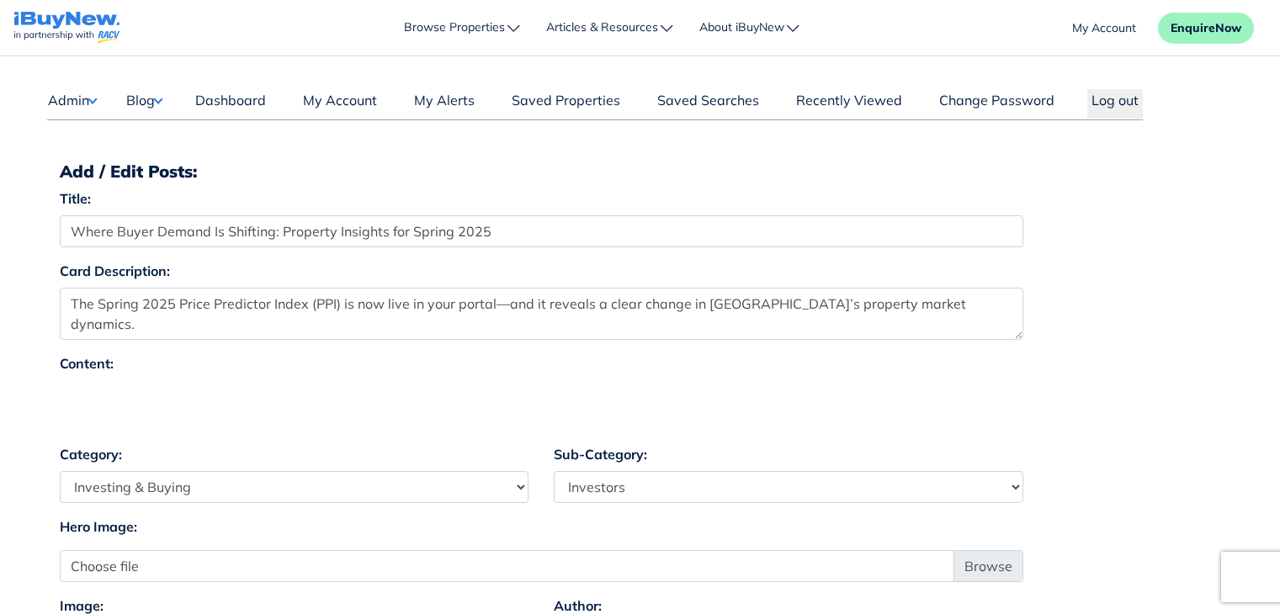
select select "4"
select select "17"
select select "1590"
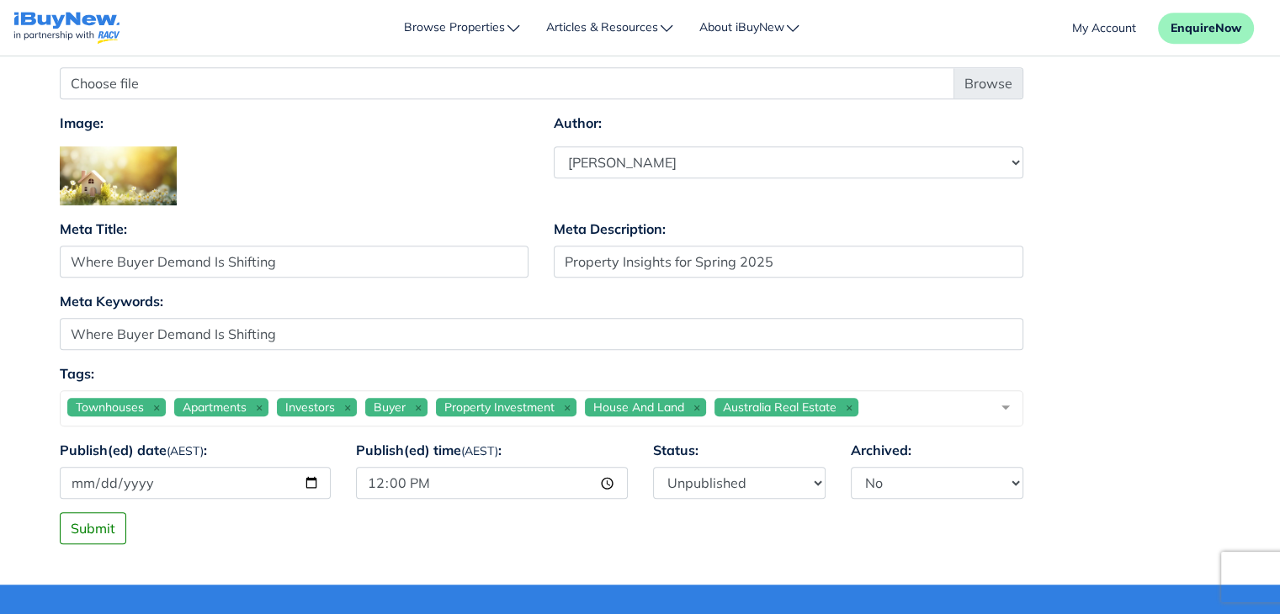
scroll to position [1112, 0]
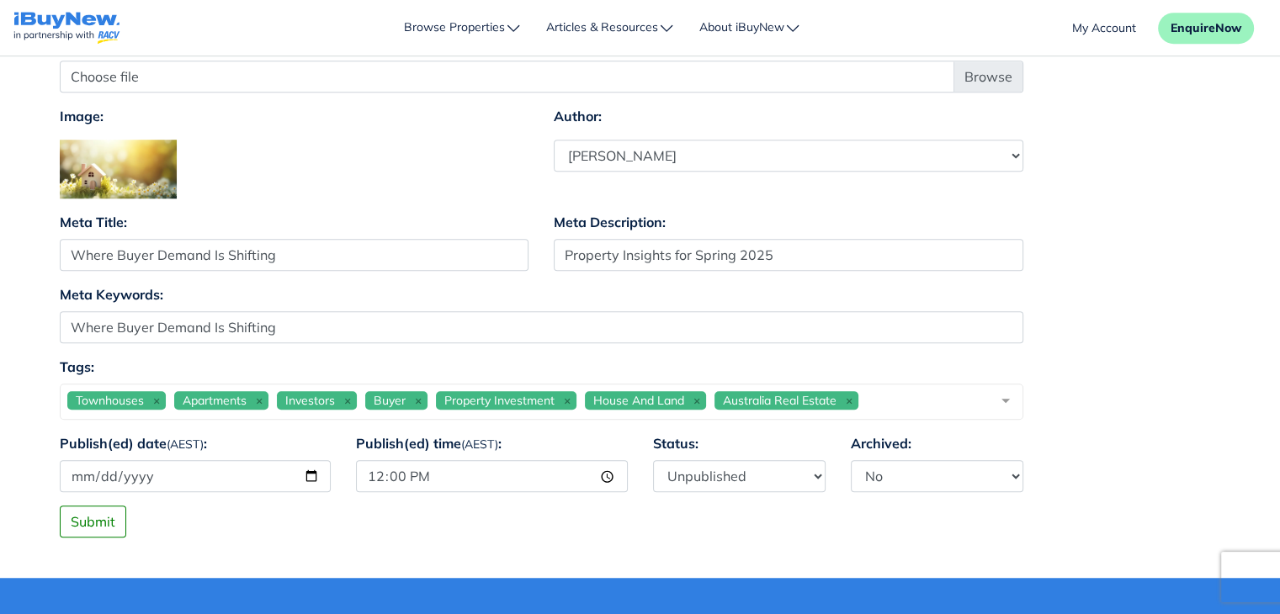
click at [885, 396] on div "Townhouses Apartments Investors Buyer Property Investment House And Land Austra…" at bounding box center [541, 402] width 963 height 36
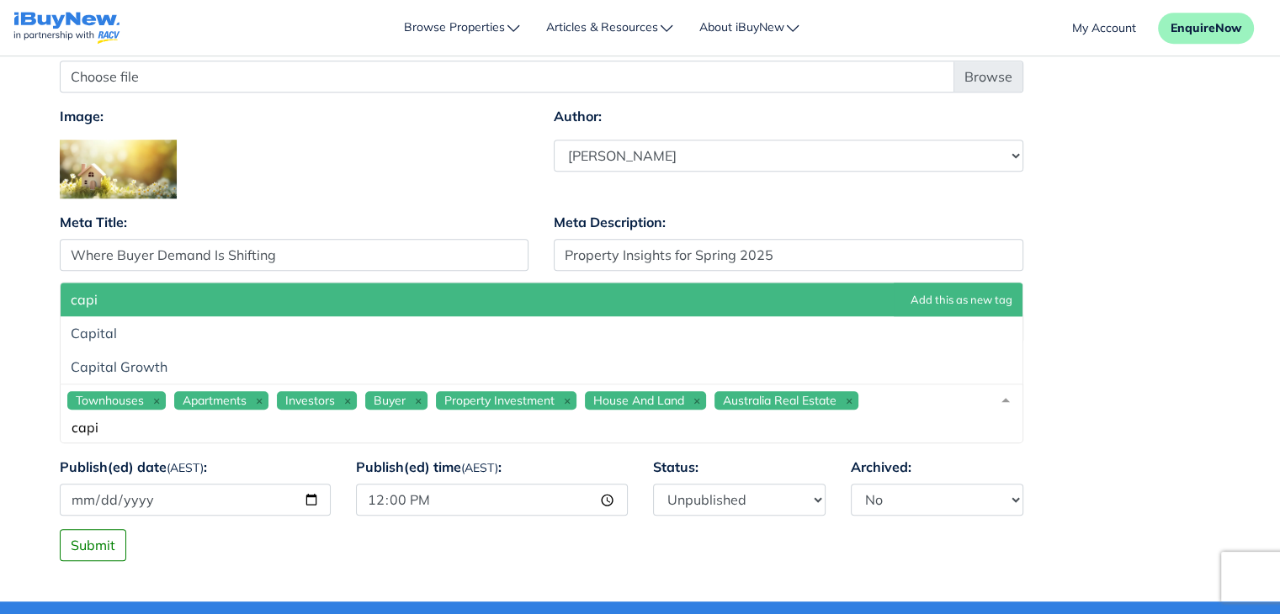
type input "capit"
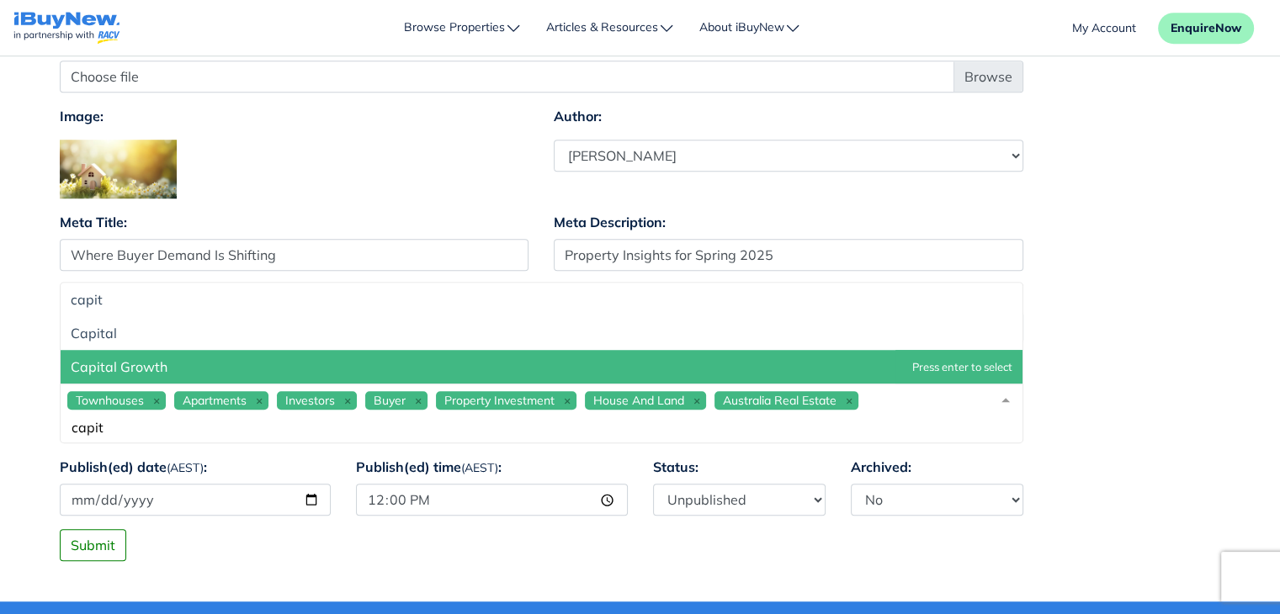
click at [433, 355] on span "Capital Growth" at bounding box center [542, 367] width 962 height 34
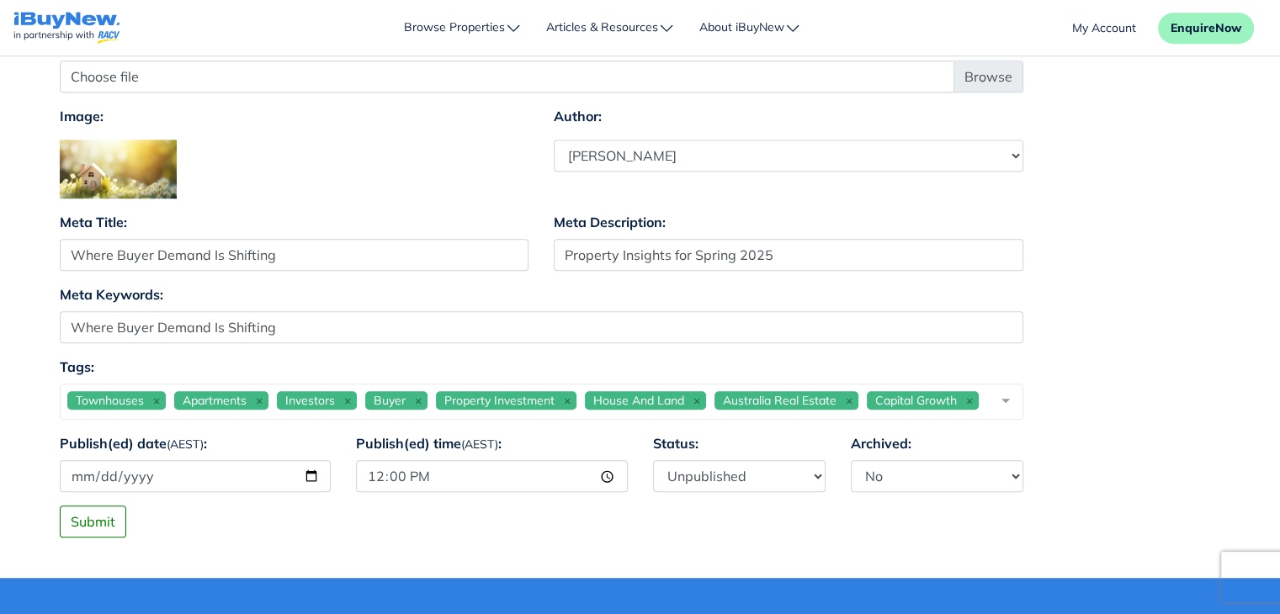
click at [1132, 331] on div "Meta Keywords: Where Buyer Demand Is Shifting" at bounding box center [640, 320] width 1186 height 72
click at [105, 538] on button "Submit" at bounding box center [93, 522] width 66 height 32
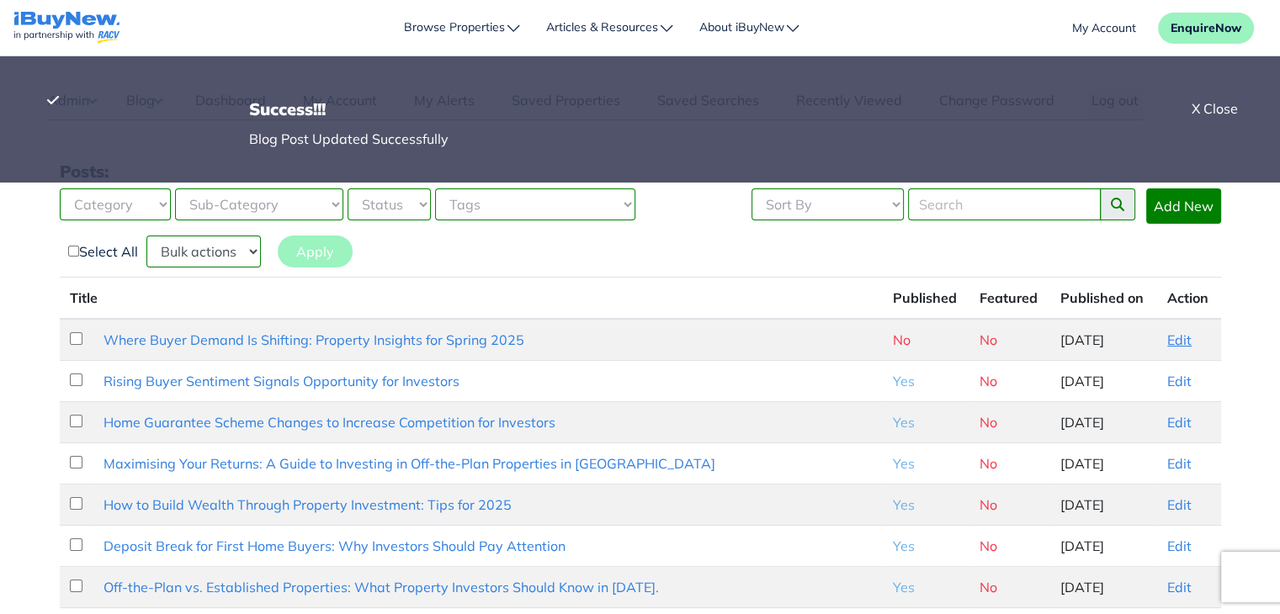
click at [1172, 336] on link "Edit" at bounding box center [1179, 339] width 24 height 17
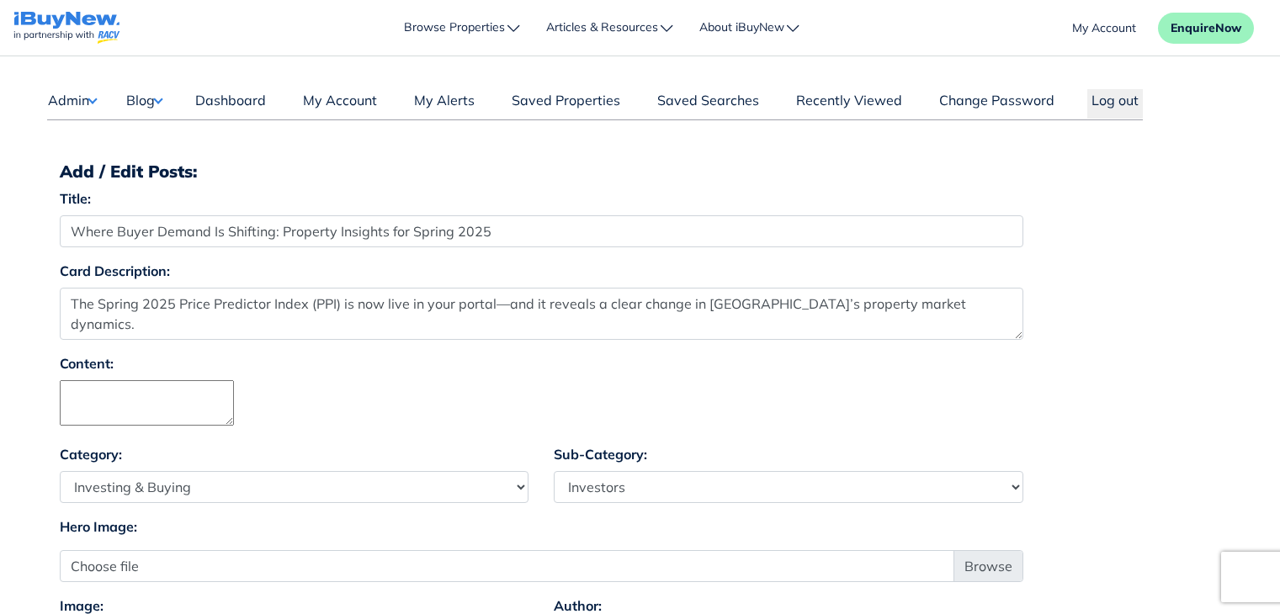
select select "4"
select select "17"
select select "1590"
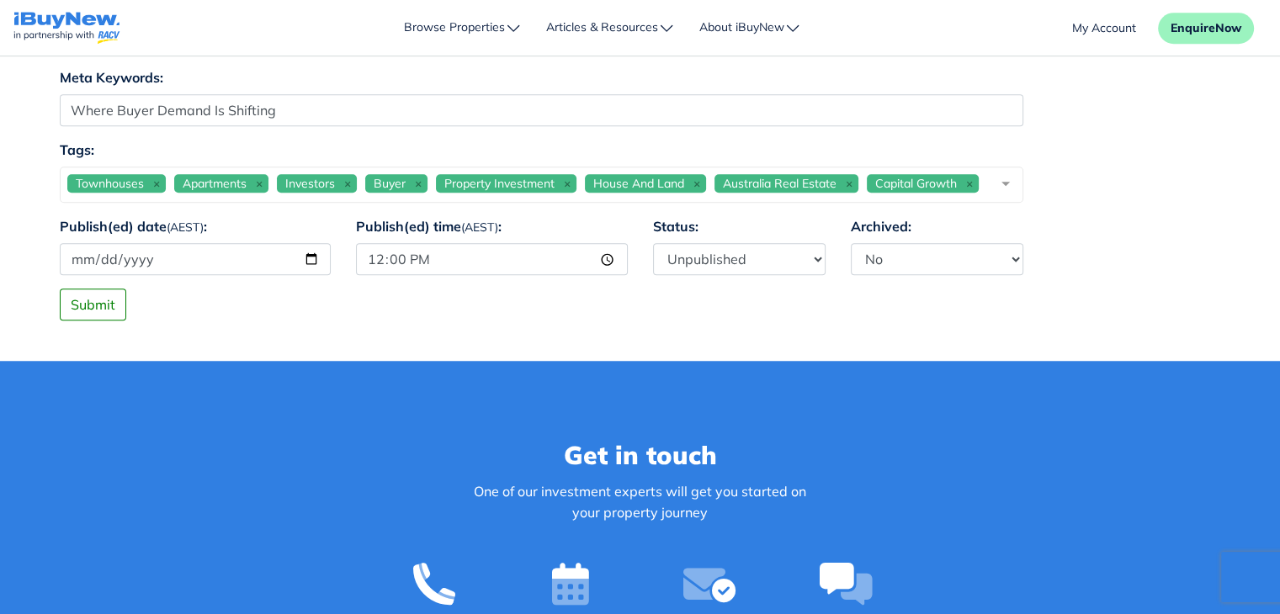
scroll to position [1336, 0]
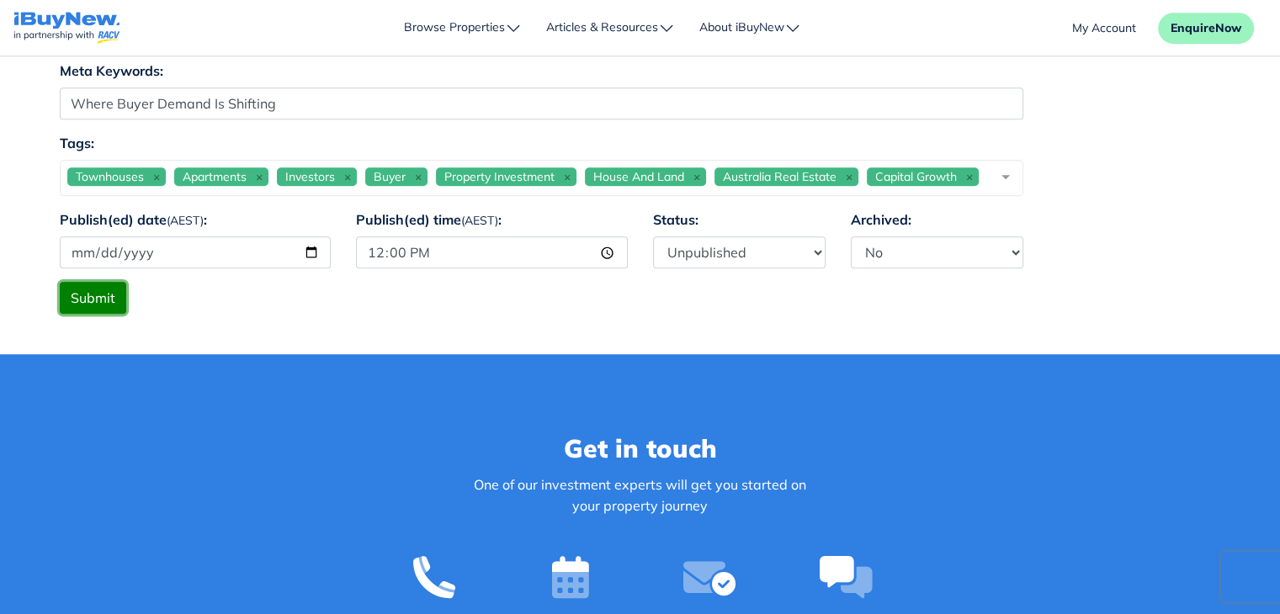
click at [106, 314] on button "Submit" at bounding box center [93, 298] width 66 height 32
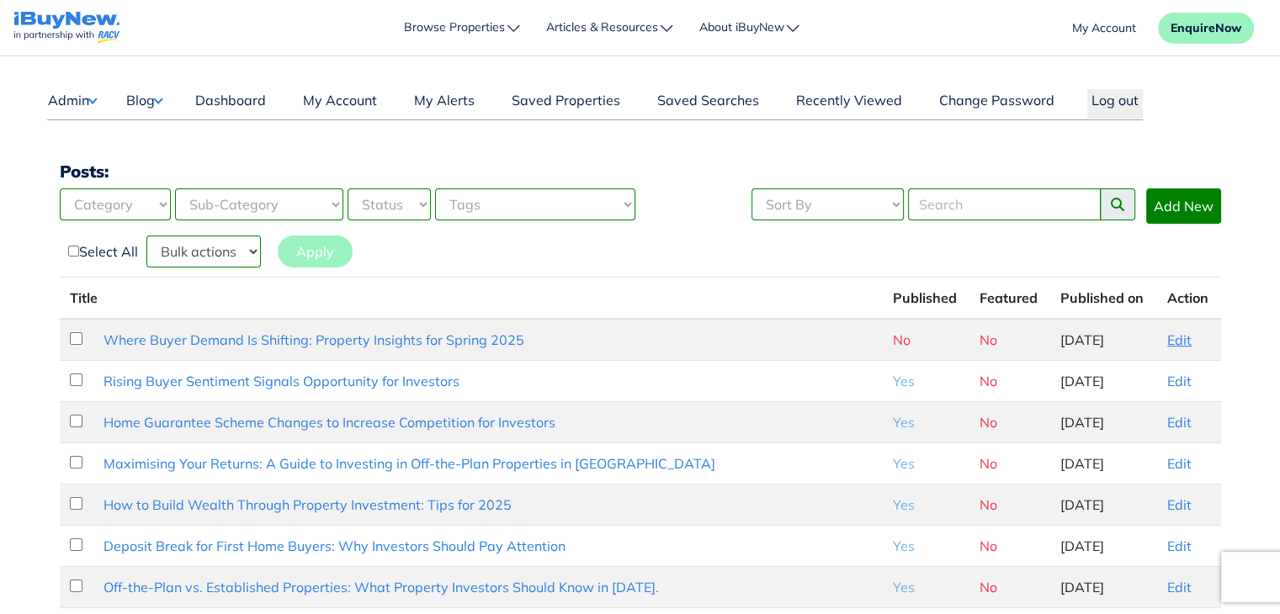
click at [1179, 339] on link "Edit" at bounding box center [1179, 339] width 24 height 17
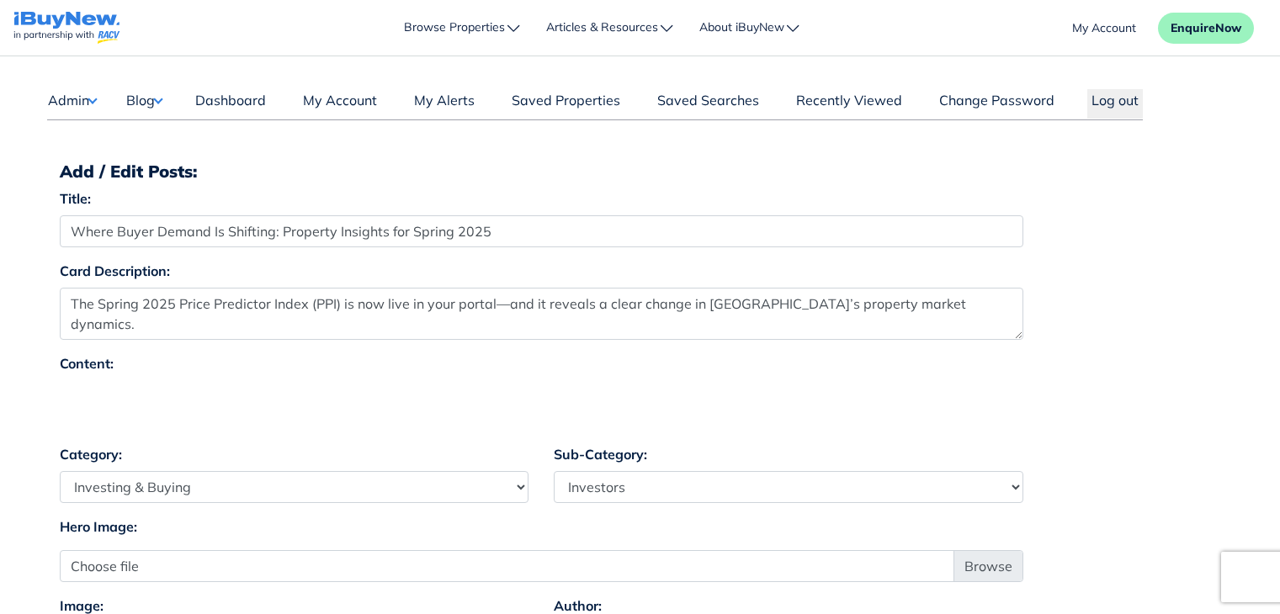
select select "4"
select select "17"
select select "1590"
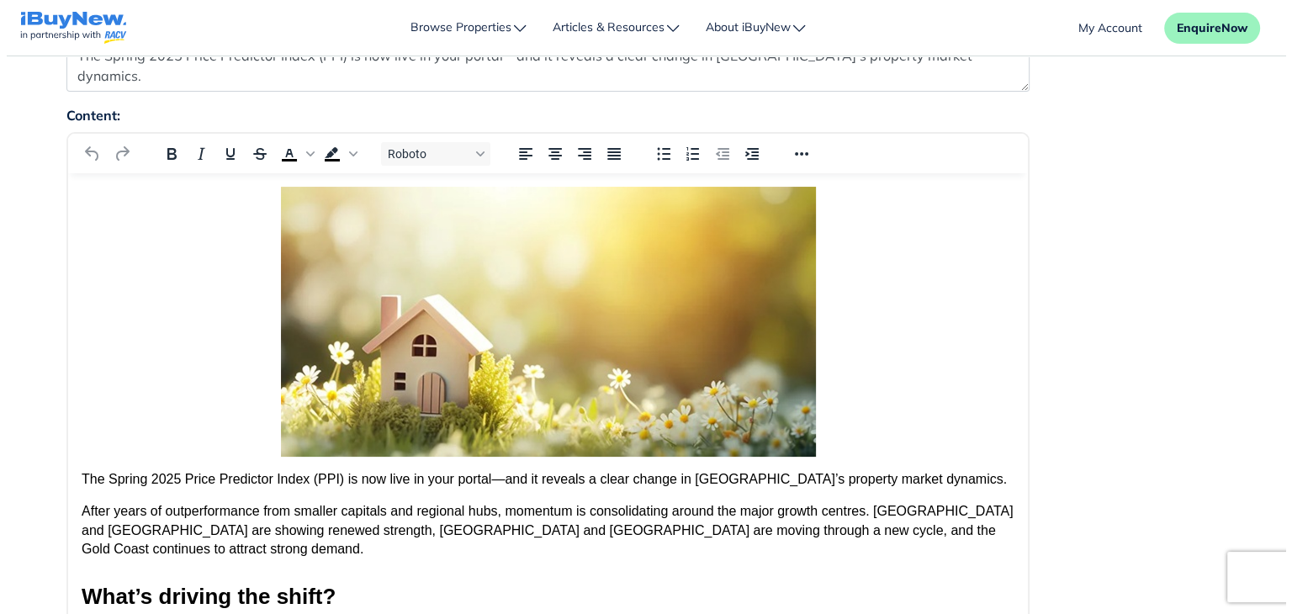
scroll to position [276, 0]
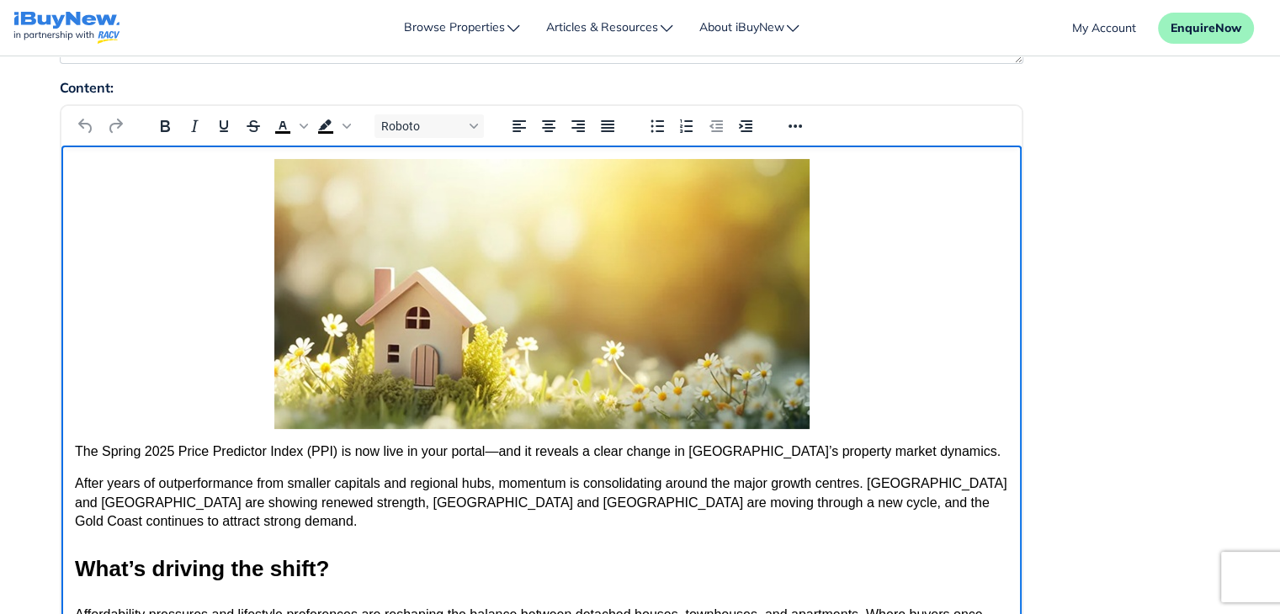
click at [735, 286] on img "Rich Text Area" at bounding box center [540, 294] width 535 height 270
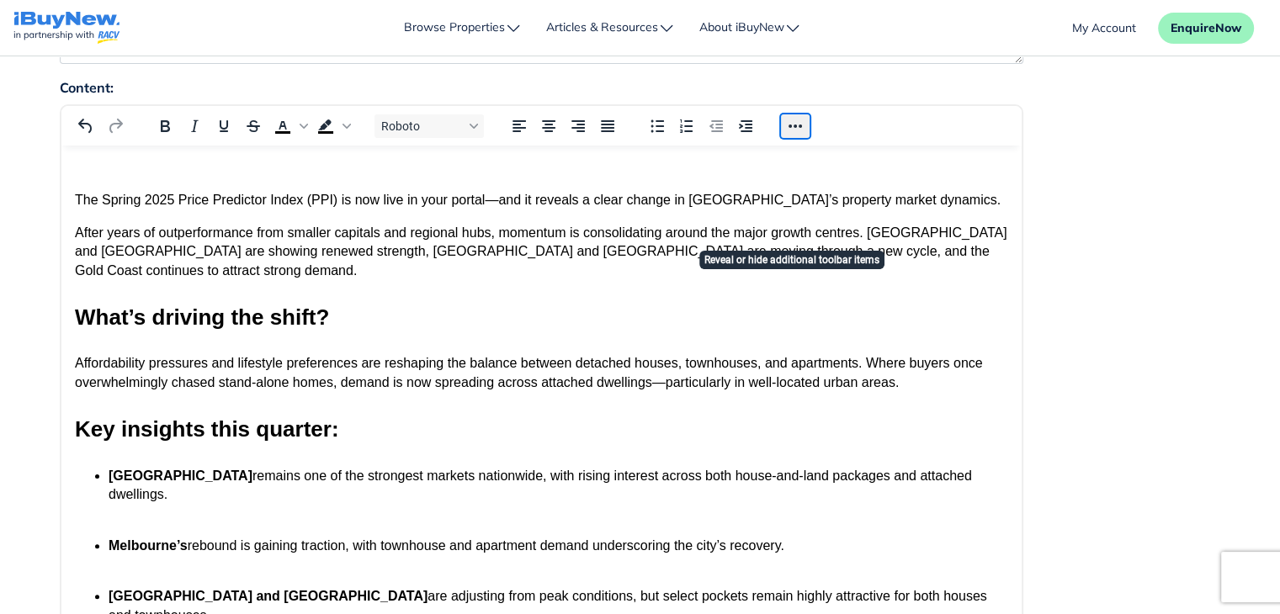
click at [790, 119] on button "Reveal or hide additional toolbar items" at bounding box center [795, 126] width 29 height 24
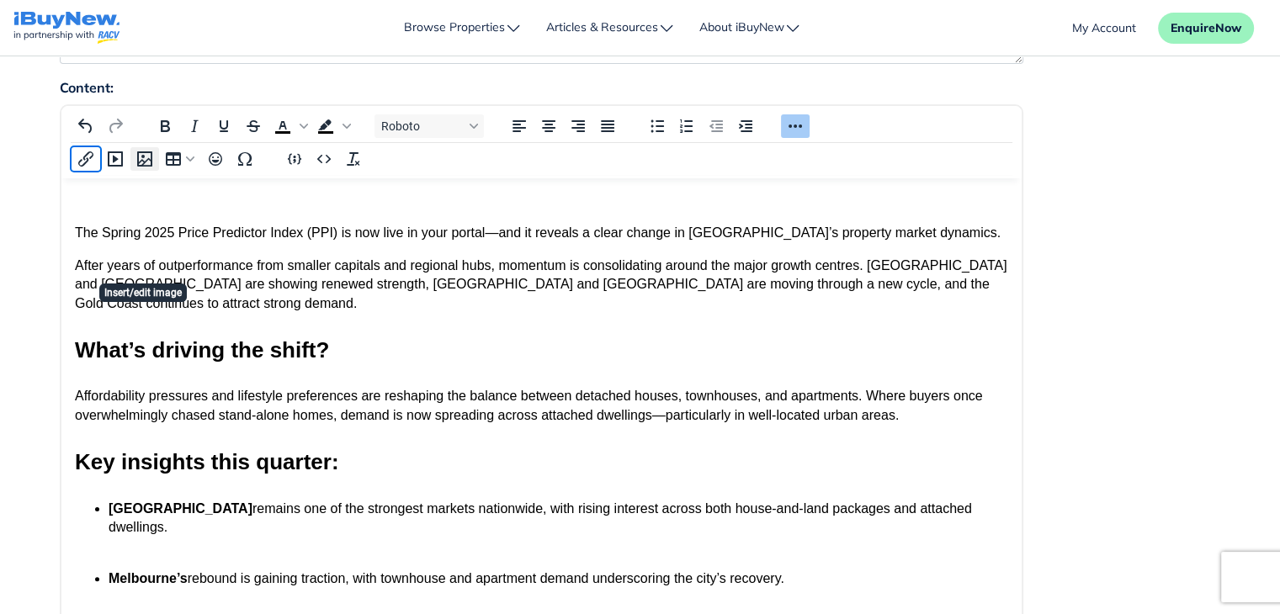
click at [148, 152] on icon "Insert/edit image" at bounding box center [145, 159] width 20 height 20
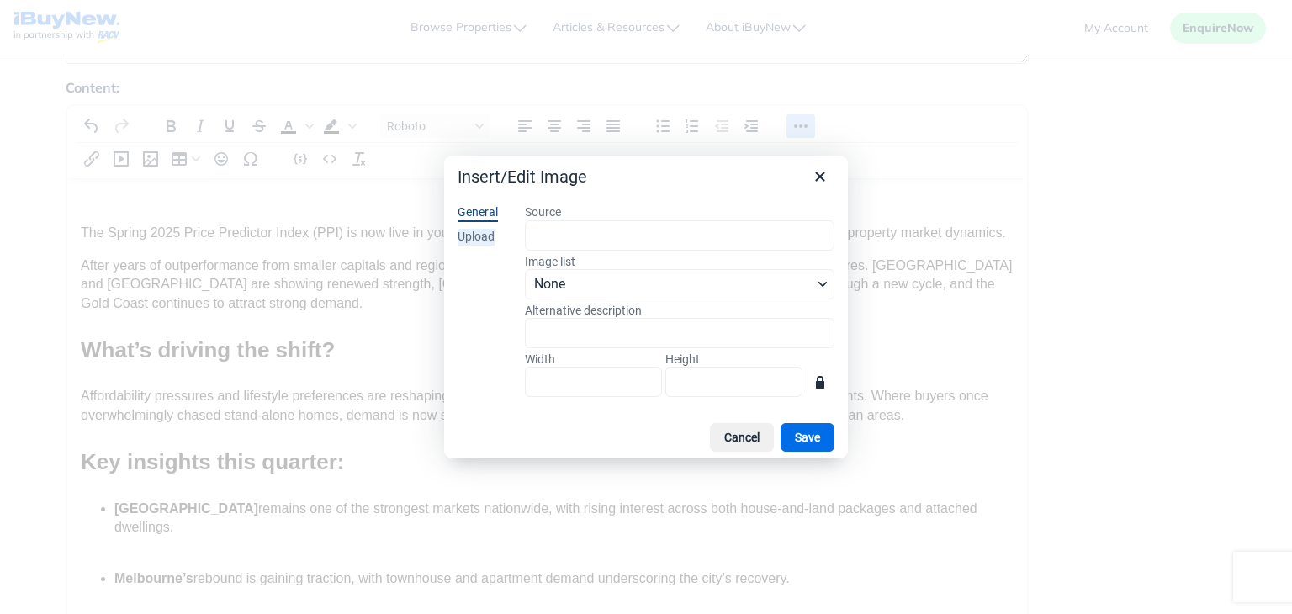
click at [485, 237] on div "Upload" at bounding box center [476, 237] width 37 height 17
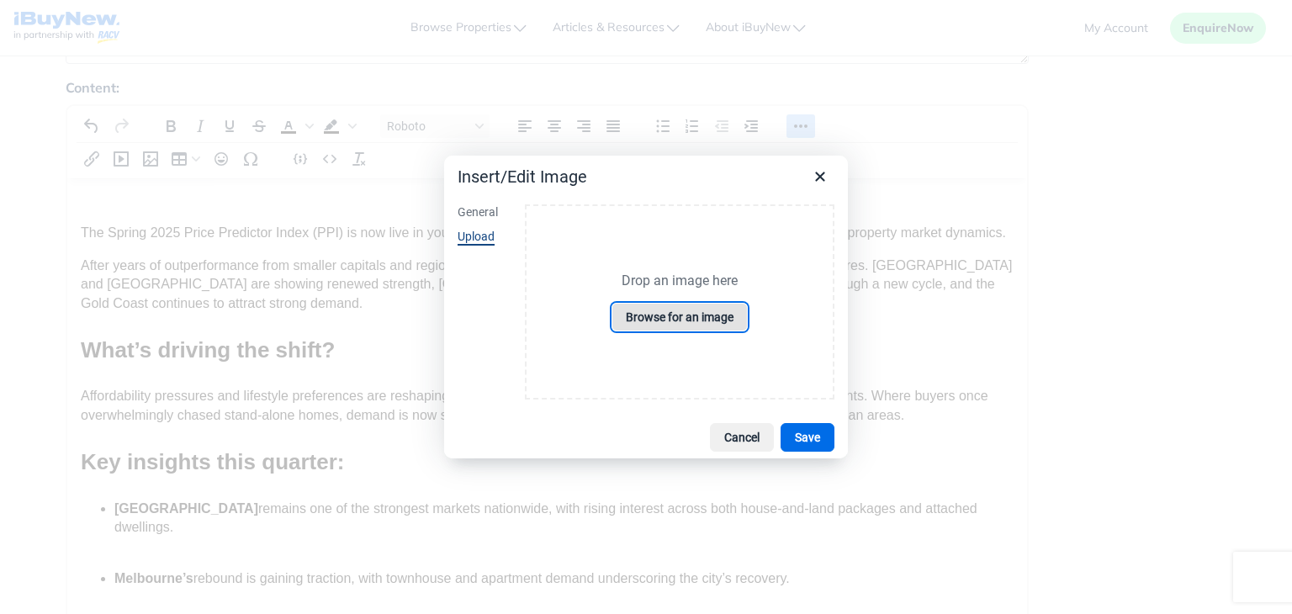
click at [676, 312] on button "Browse for an image" at bounding box center [680, 317] width 136 height 29
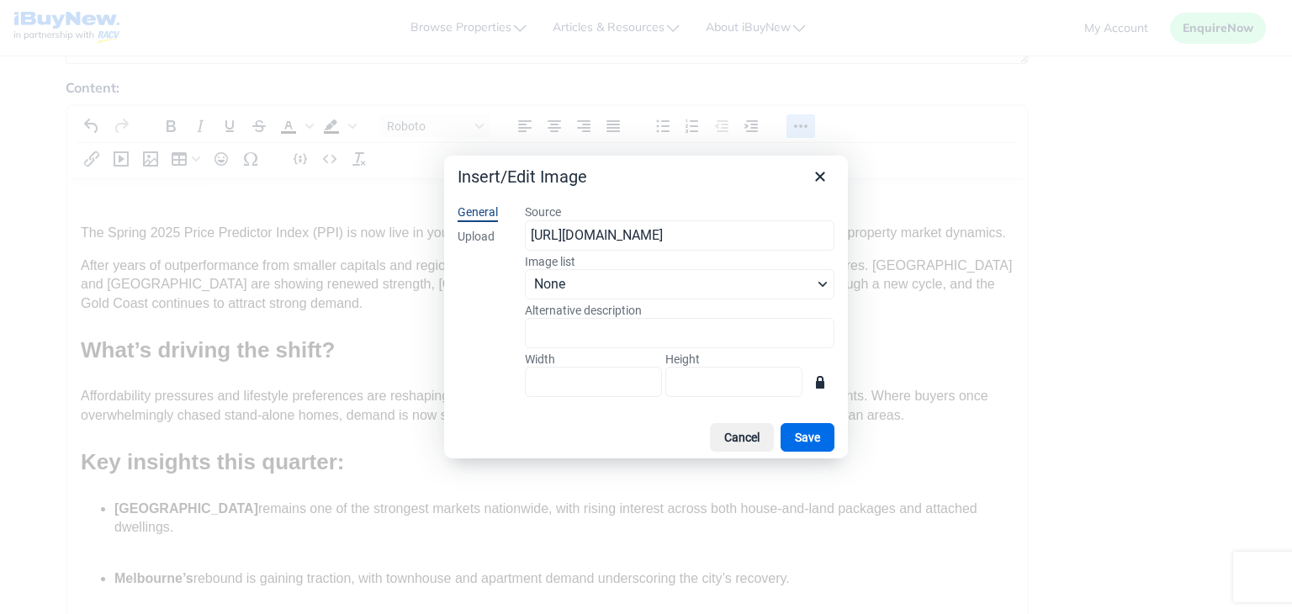
scroll to position [0, 259]
type input "1536"
type input "864"
click at [811, 443] on button "Save" at bounding box center [808, 437] width 54 height 29
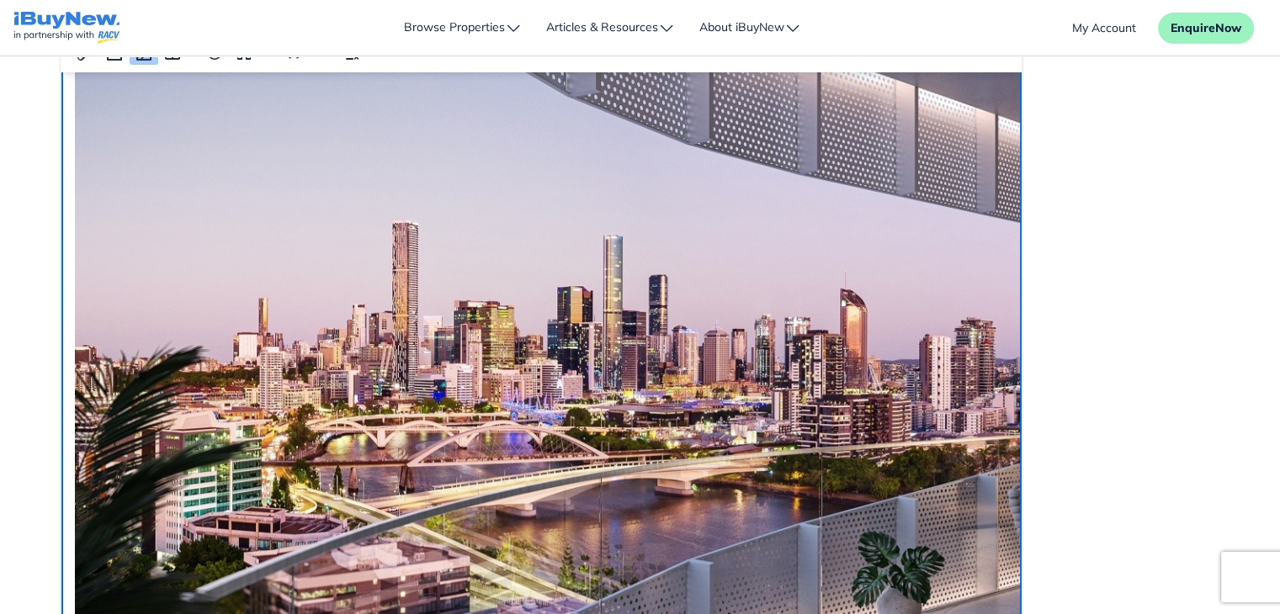
click at [1154, 230] on div "Content: Roboto p › img 344 words Build with" at bounding box center [640, 306] width 1186 height 713
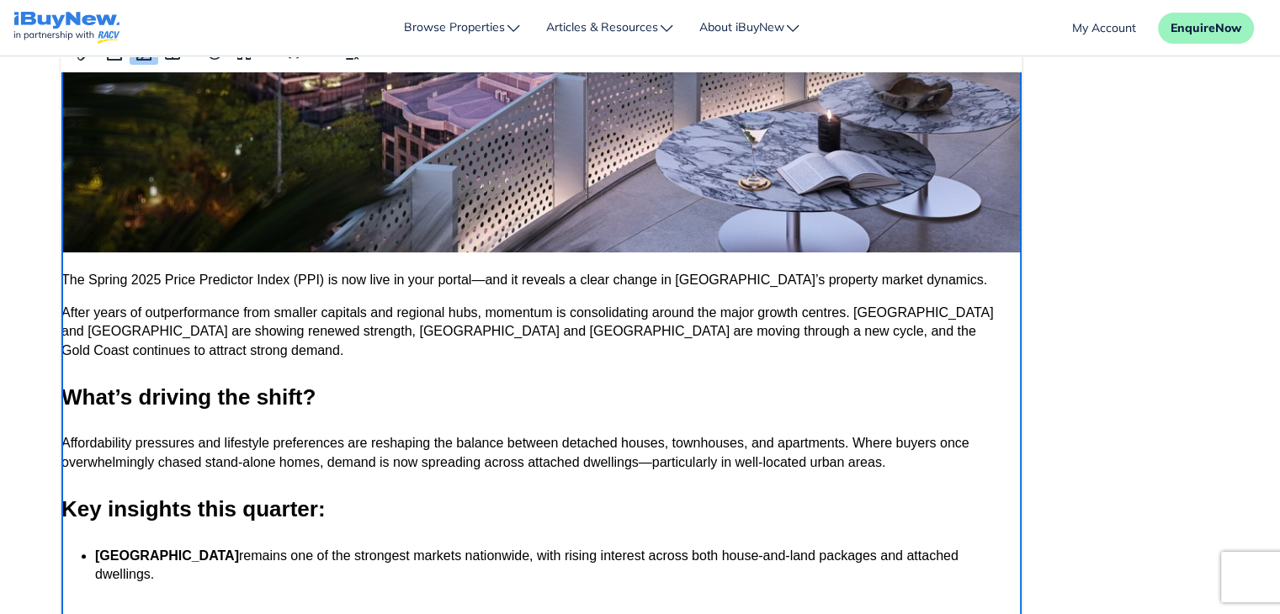
scroll to position [540, 13]
drag, startPoint x: 1013, startPoint y: 182, endPoint x: 1087, endPoint y: 394, distance: 224.6
click at [756, 268] on body "The Spring 2025 Price Predictor Index (PPI) is now live in your portal—and it r…" at bounding box center [527, 396] width 933 height 1743
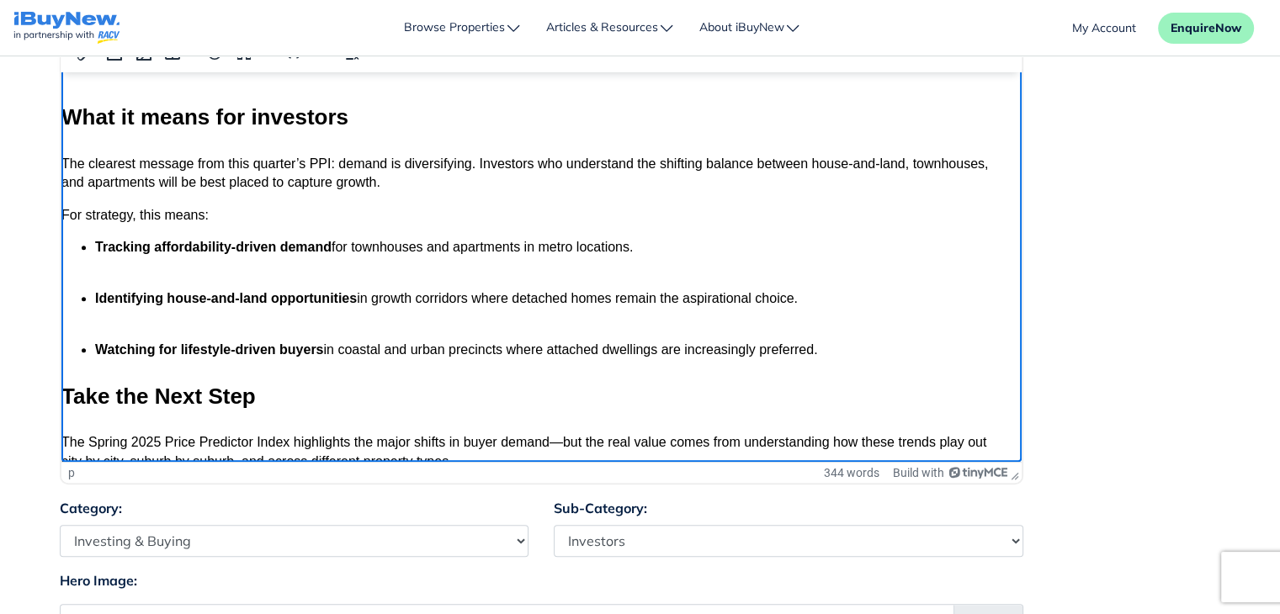
scroll to position [1154, 13]
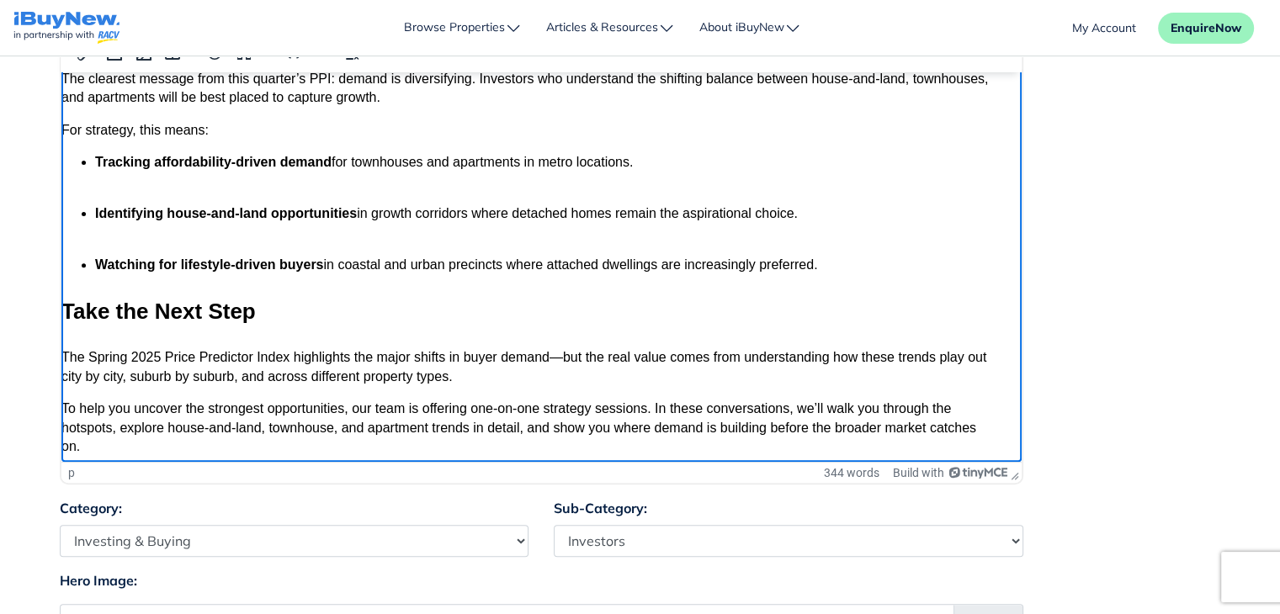
drag, startPoint x: 1013, startPoint y: 156, endPoint x: 1090, endPoint y: 284, distance: 149.5
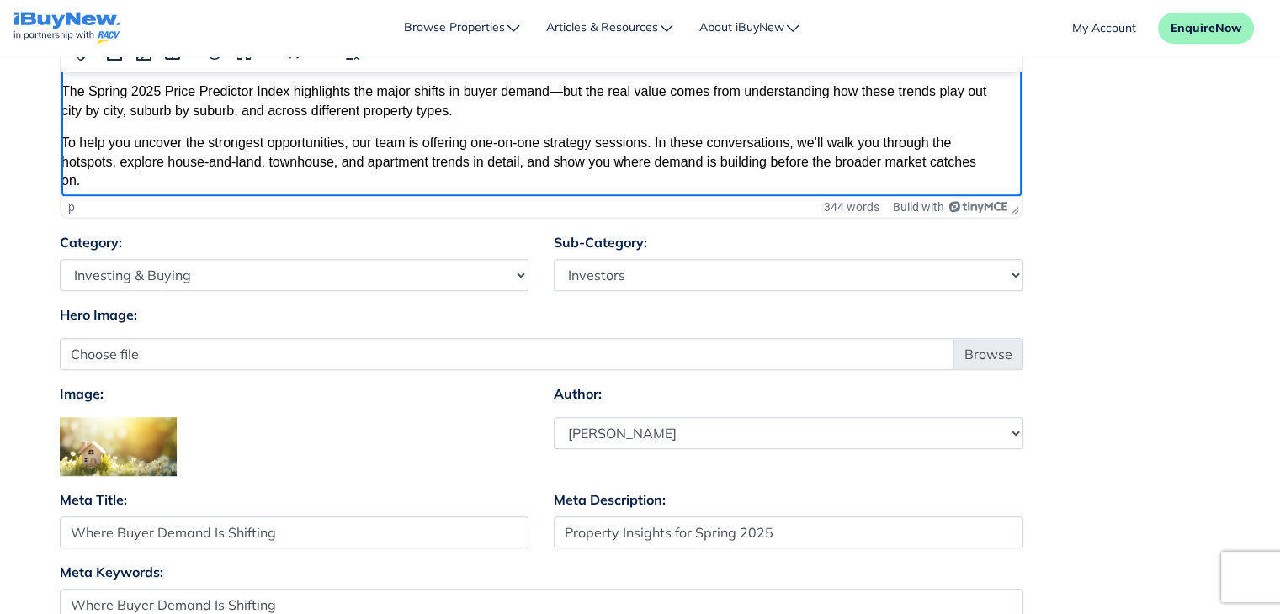
scroll to position [838, 0]
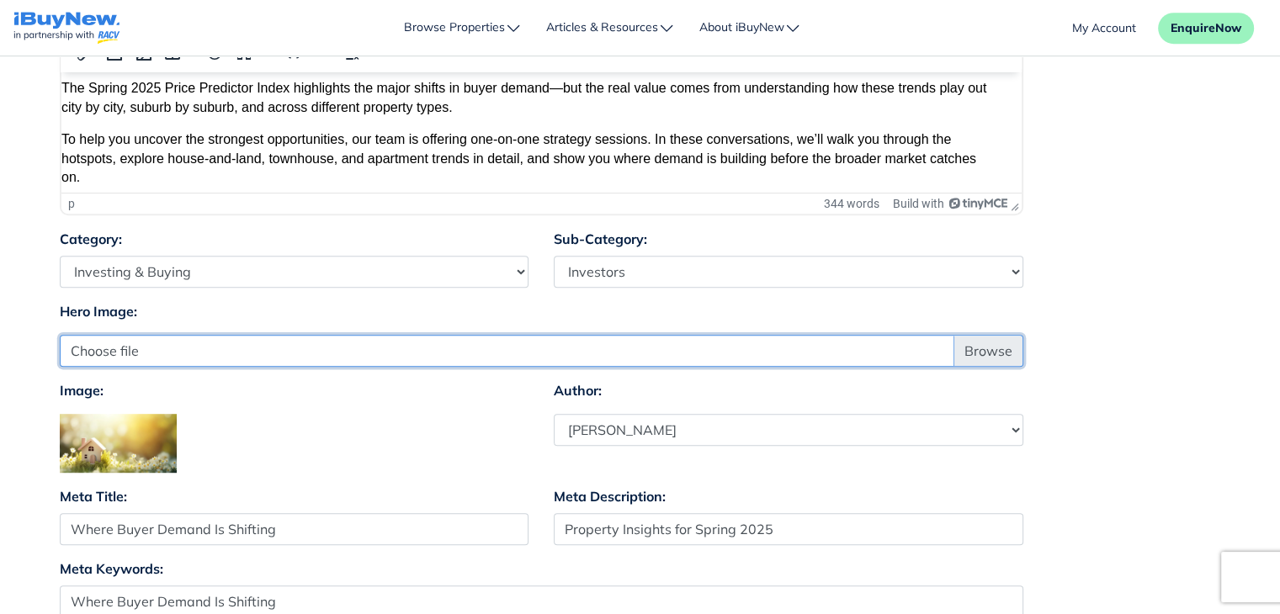
click at [972, 345] on input "Choose file" at bounding box center [541, 351] width 963 height 32
type input "C:\fakepath\10.jpg"
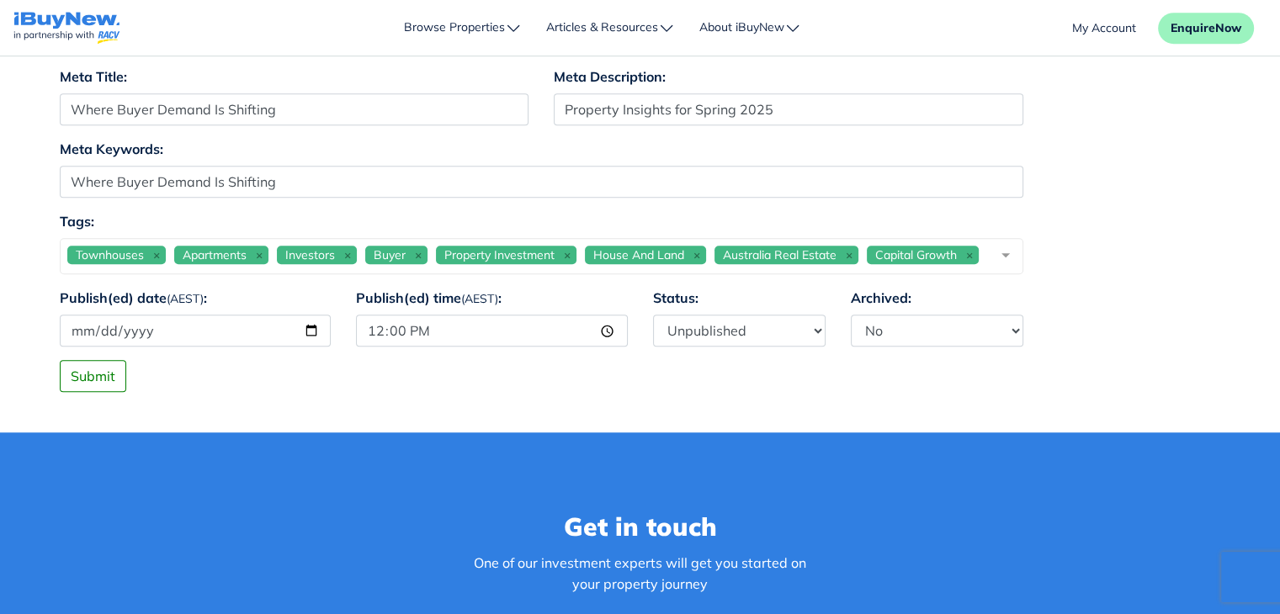
scroll to position [1350, 0]
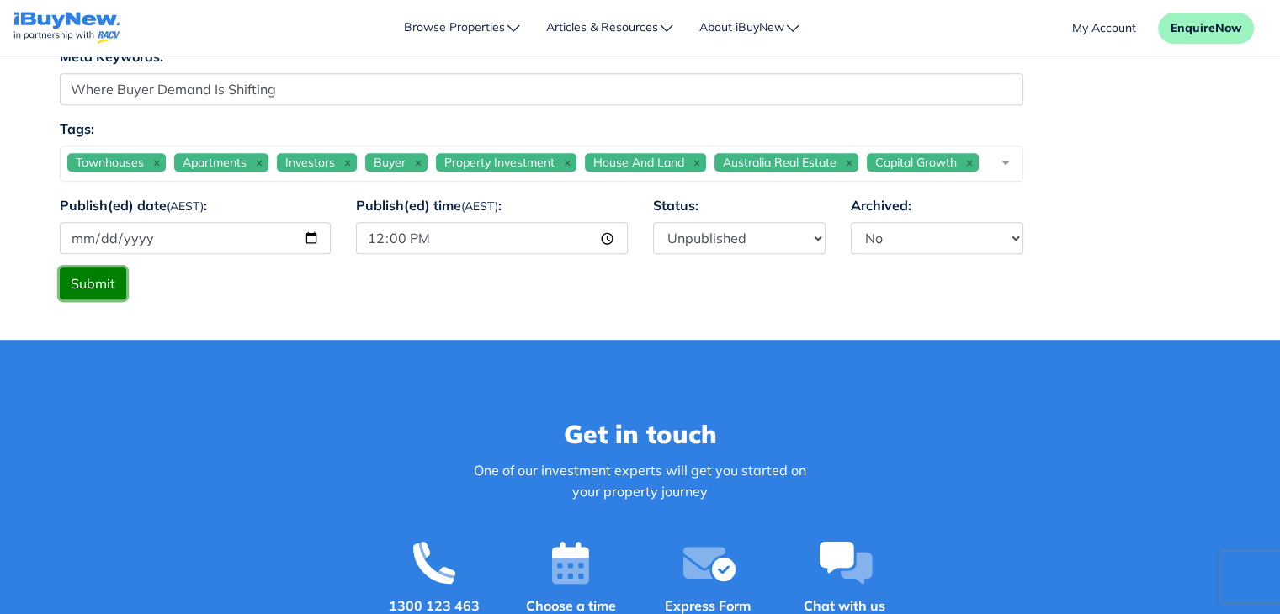
click at [109, 300] on button "Submit" at bounding box center [93, 284] width 66 height 32
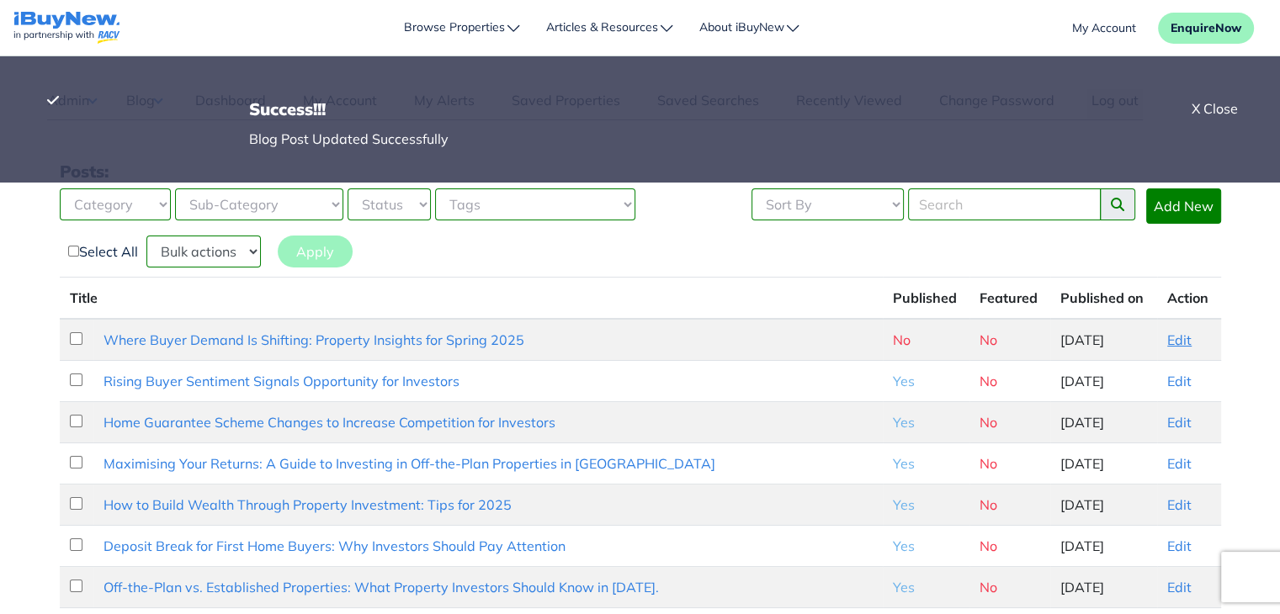
click at [1167, 334] on link "Edit" at bounding box center [1179, 339] width 24 height 17
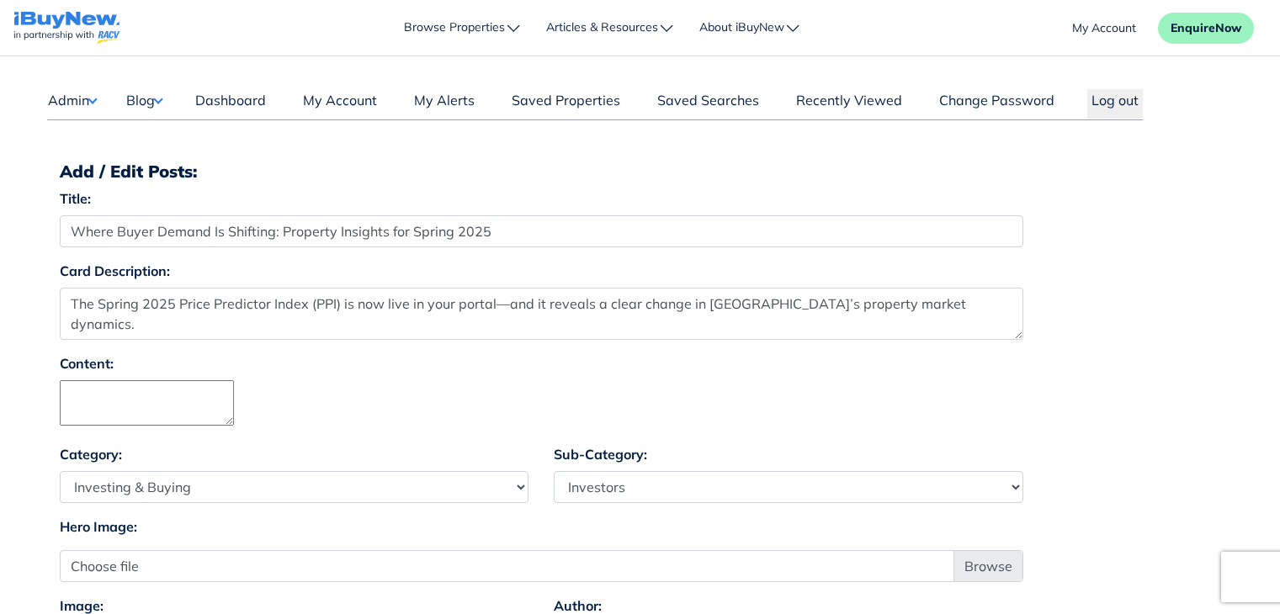
select select "4"
select select "17"
select select "1590"
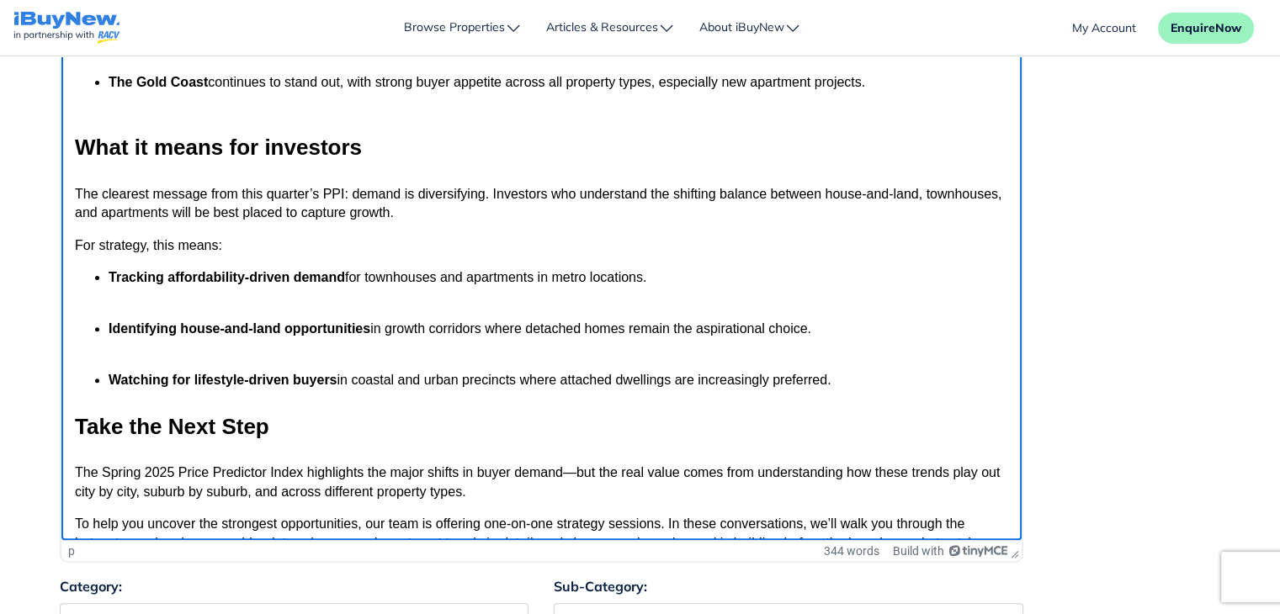
scroll to position [1121, 0]
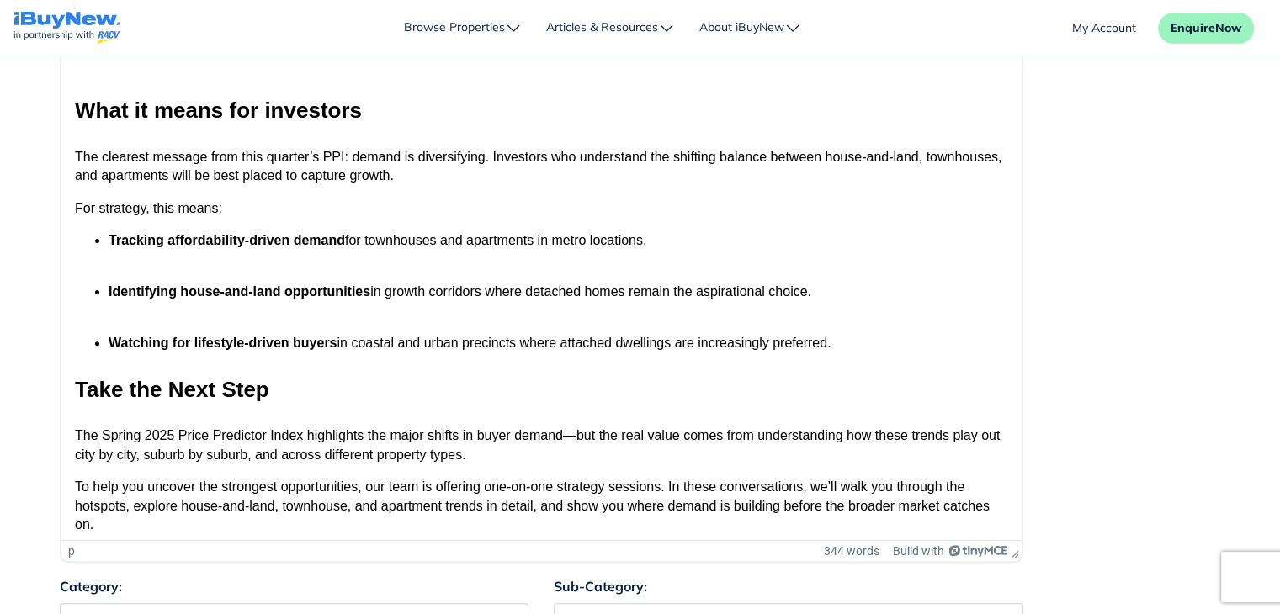
click at [1138, 300] on div "Content: Roboto p 344 words Build with" at bounding box center [640, 219] width 1186 height 713
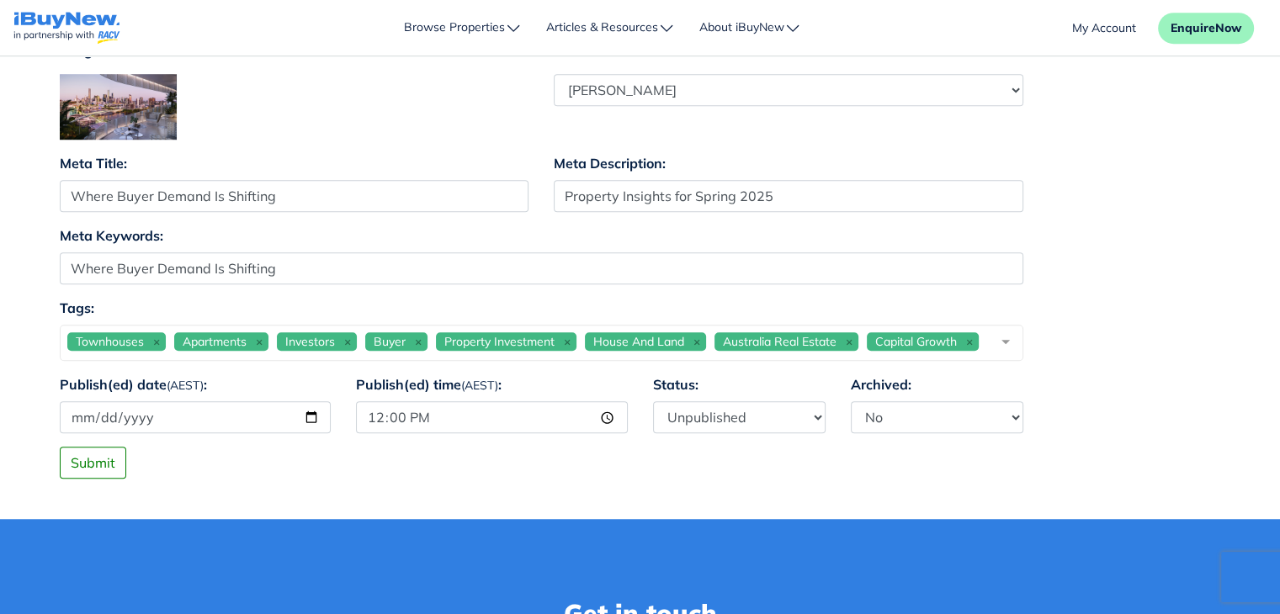
scroll to position [1185, 0]
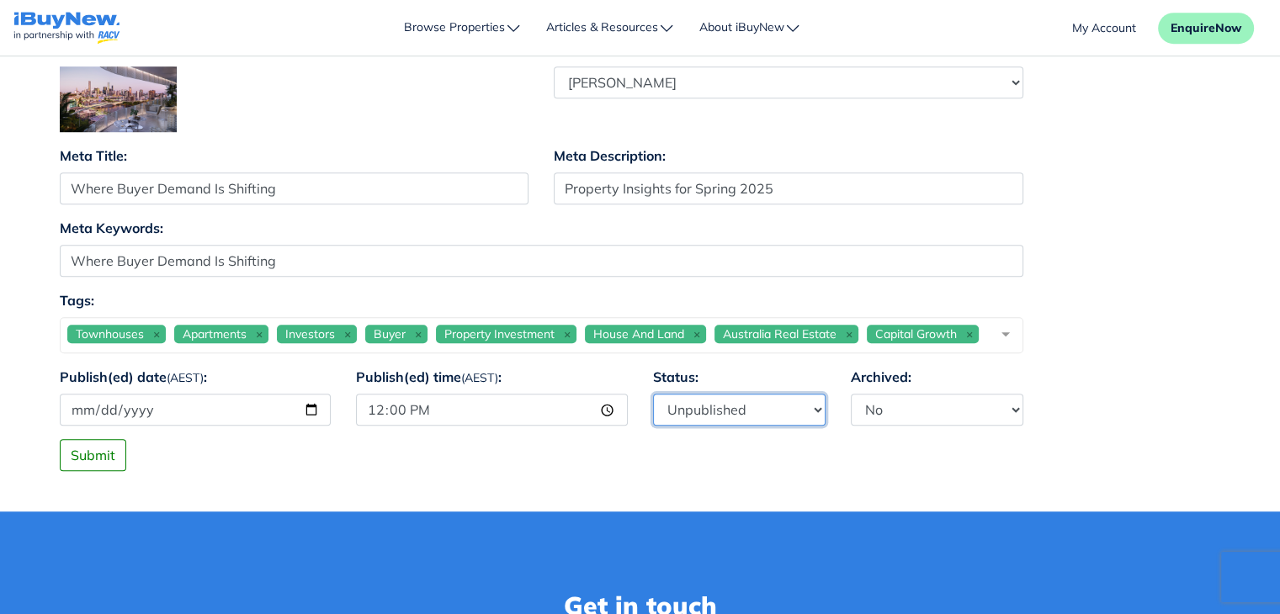
click at [741, 426] on select "Published Unpublished" at bounding box center [739, 410] width 172 height 32
select select "1"
click at [653, 417] on select "Published Unpublished" at bounding box center [739, 410] width 172 height 32
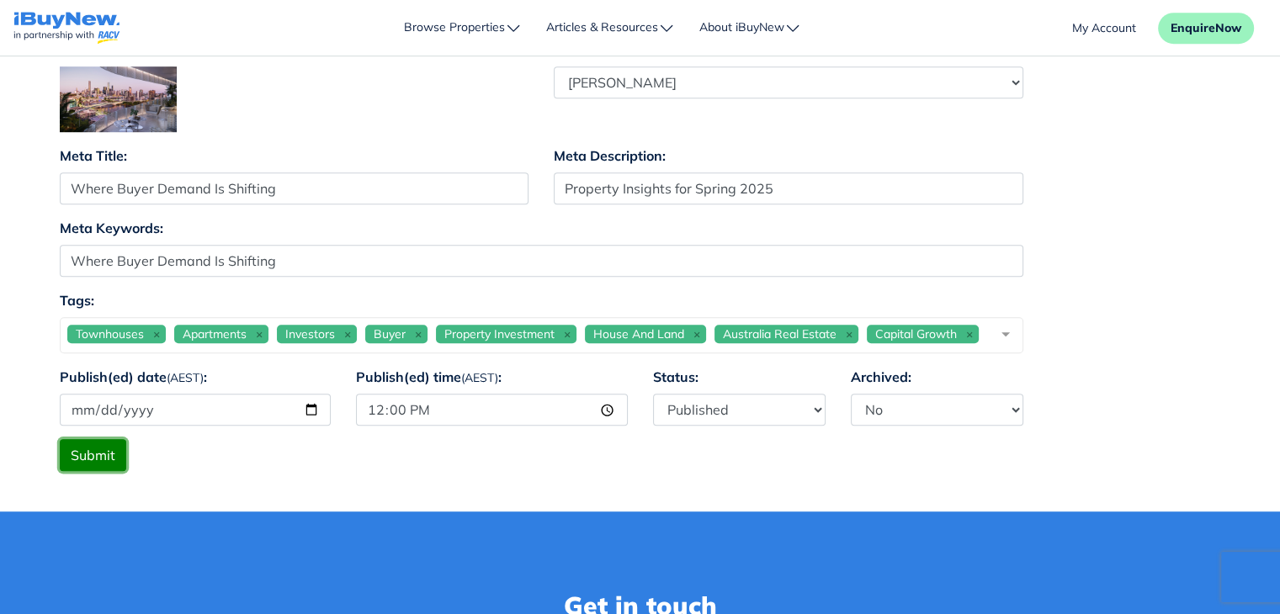
click at [91, 471] on button "Submit" at bounding box center [93, 455] width 66 height 32
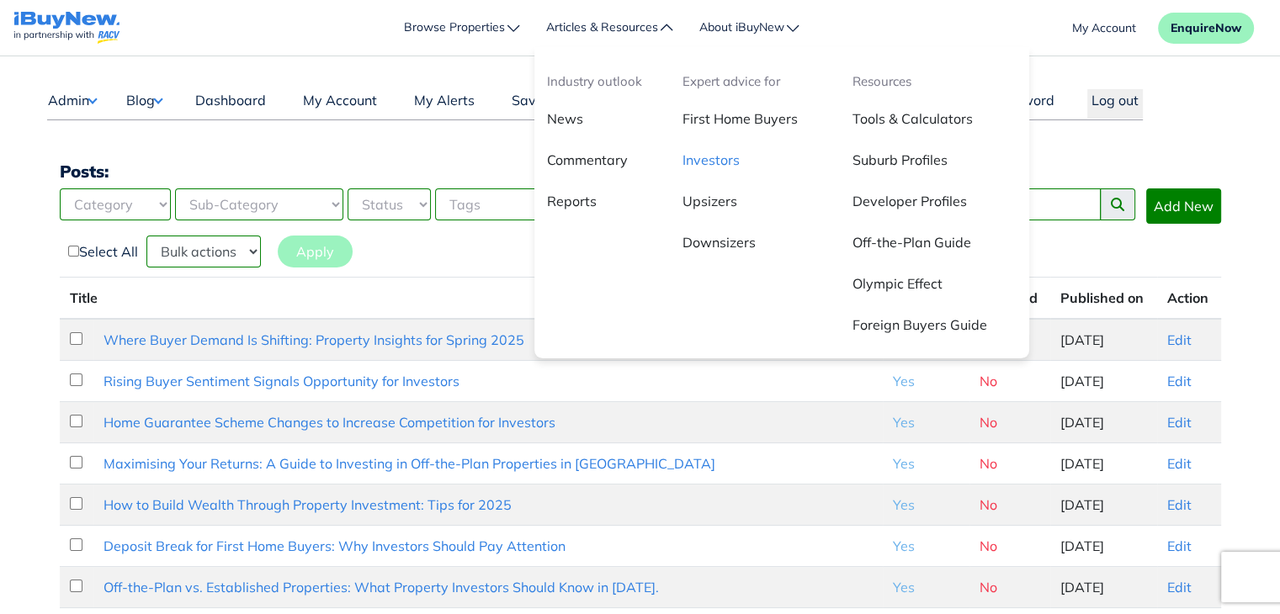
click at [718, 153] on link "Investors" at bounding box center [755, 166] width 170 height 41
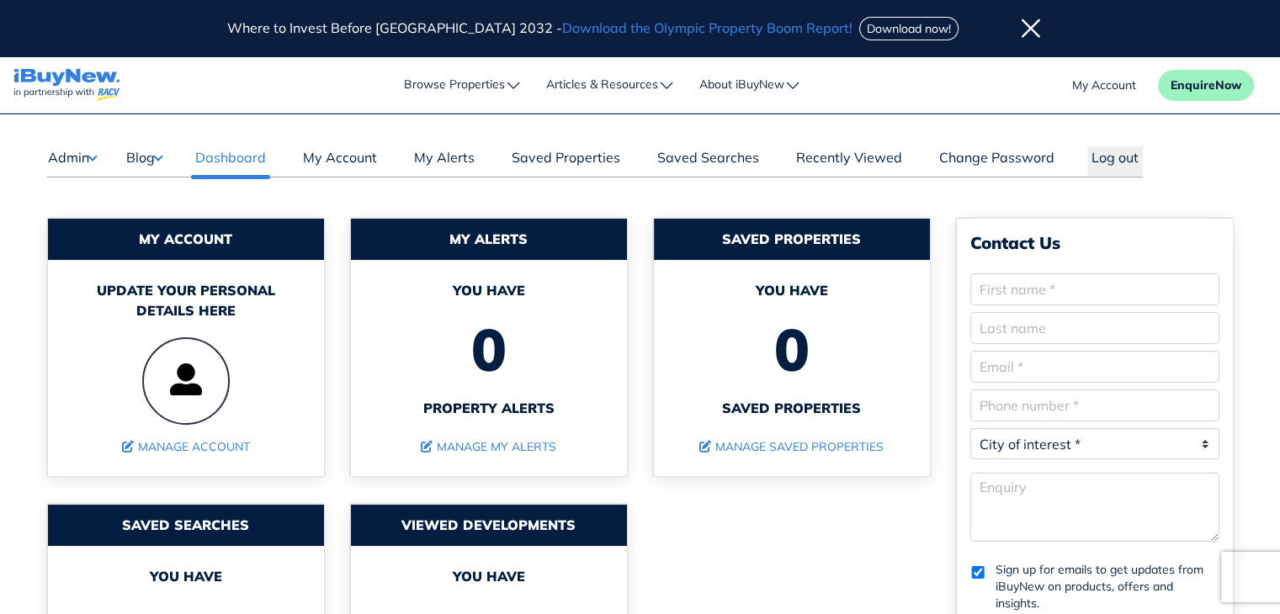
click at [141, 166] on button "Blog" at bounding box center [143, 157] width 37 height 22
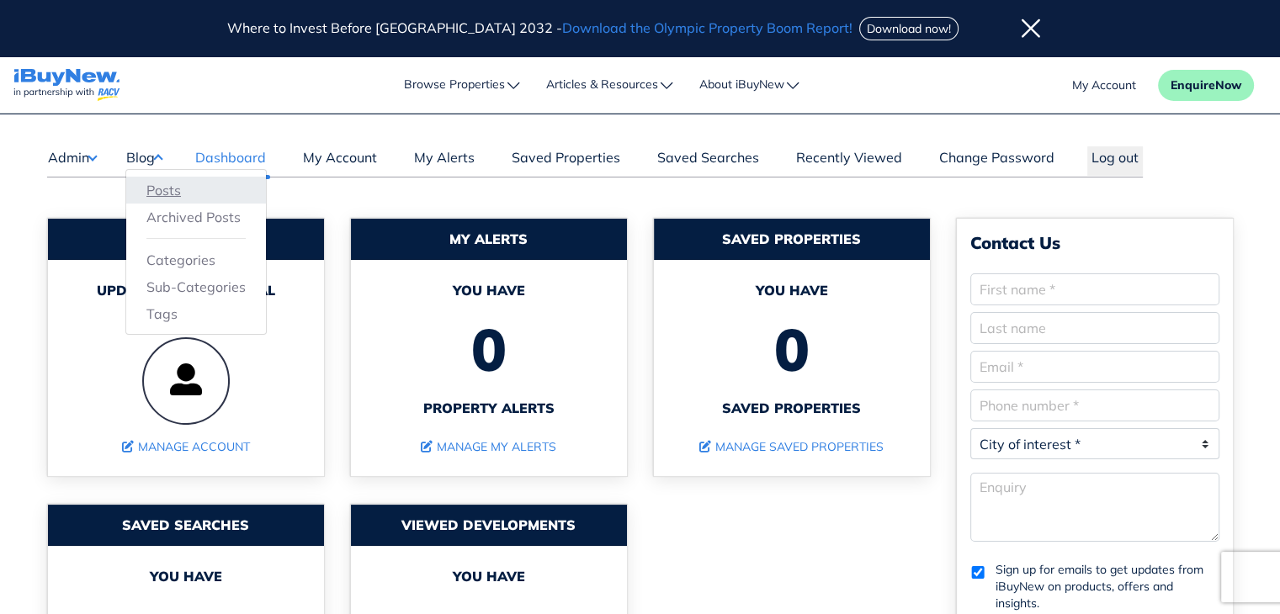
click at [162, 190] on link "Posts" at bounding box center [195, 190] width 99 height 20
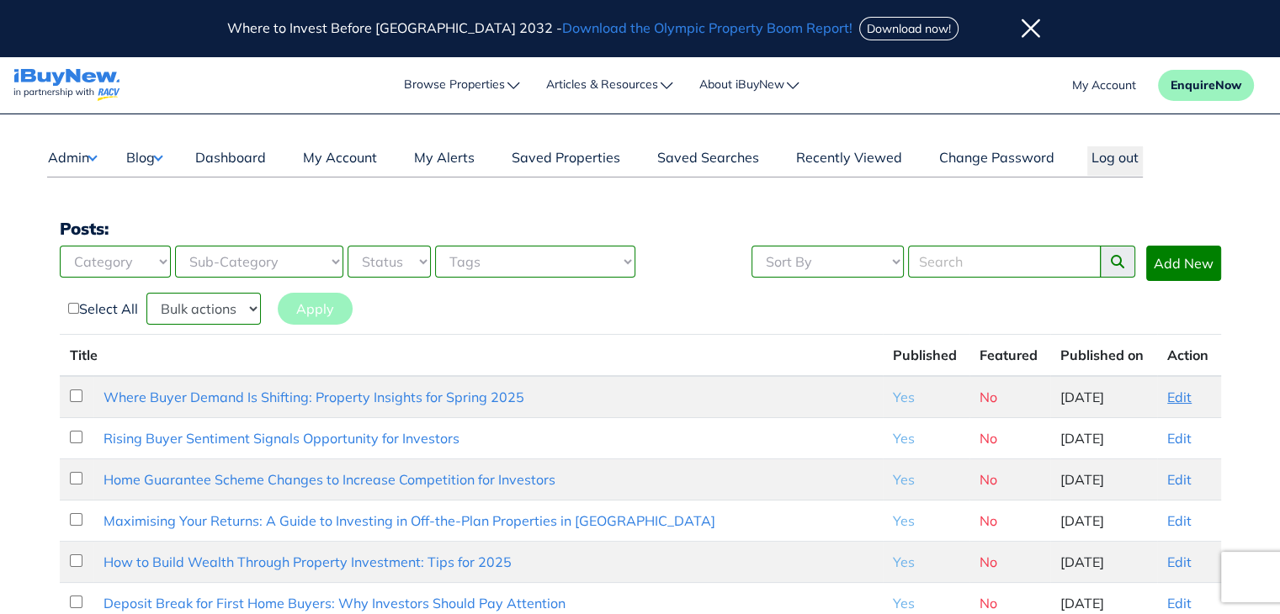
click at [1177, 391] on link "Edit" at bounding box center [1179, 397] width 24 height 17
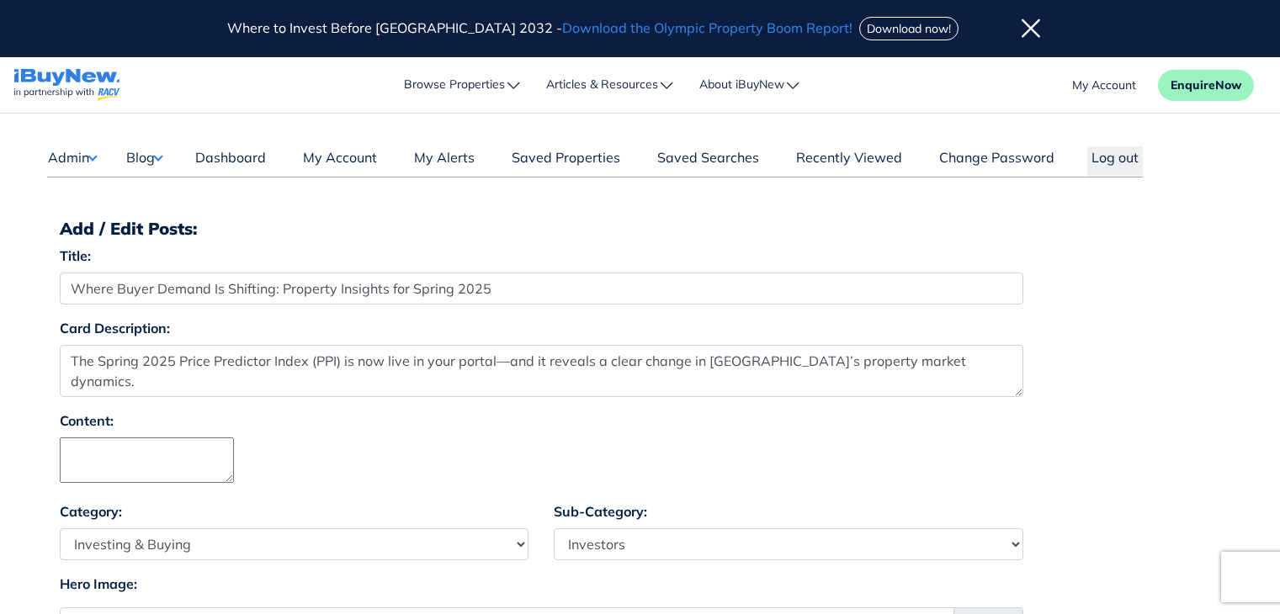
select select "4"
select select "17"
select select "1590"
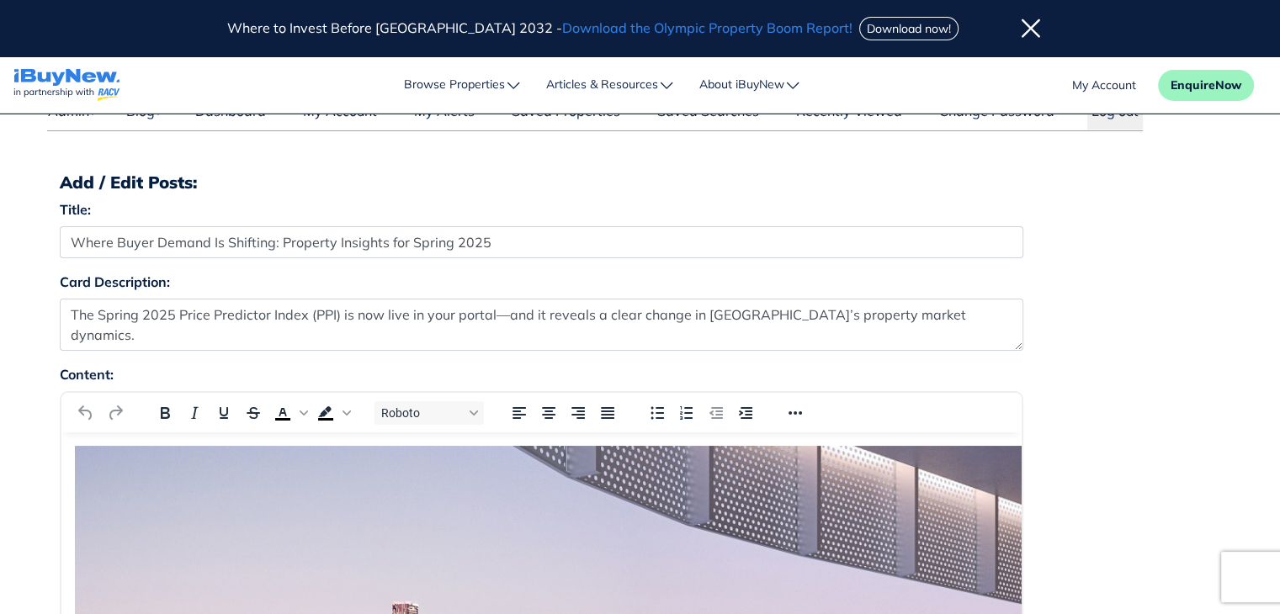
scroll to position [42, 0]
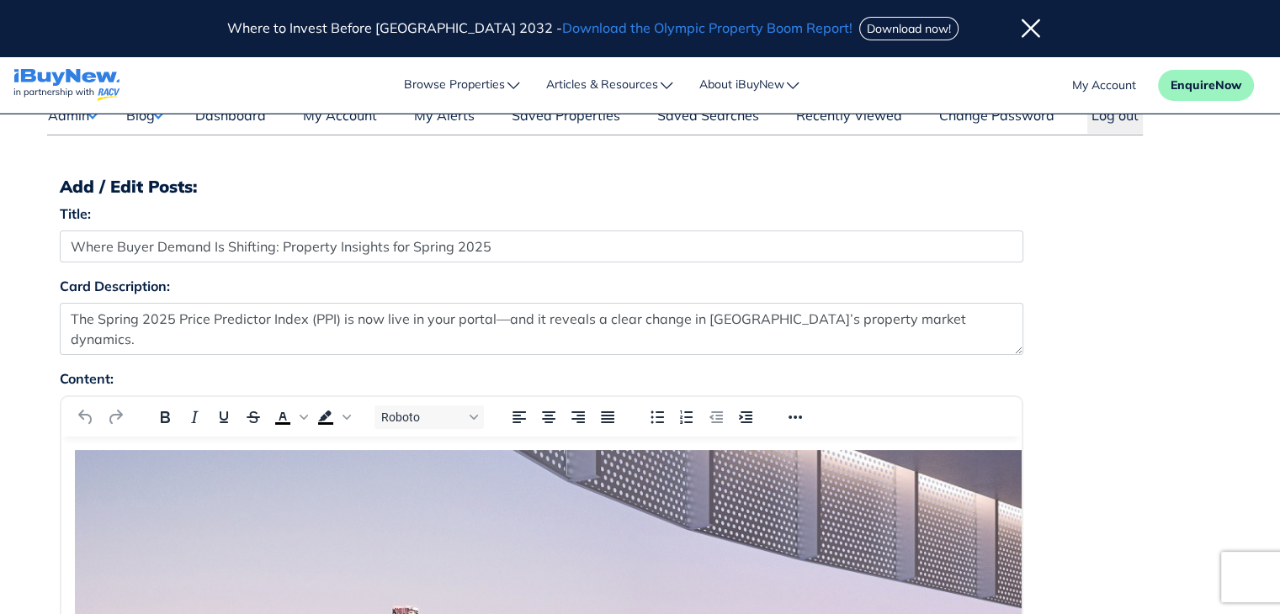
click at [154, 114] on button "Blog" at bounding box center [143, 115] width 37 height 22
click at [169, 146] on link "Posts" at bounding box center [195, 148] width 99 height 20
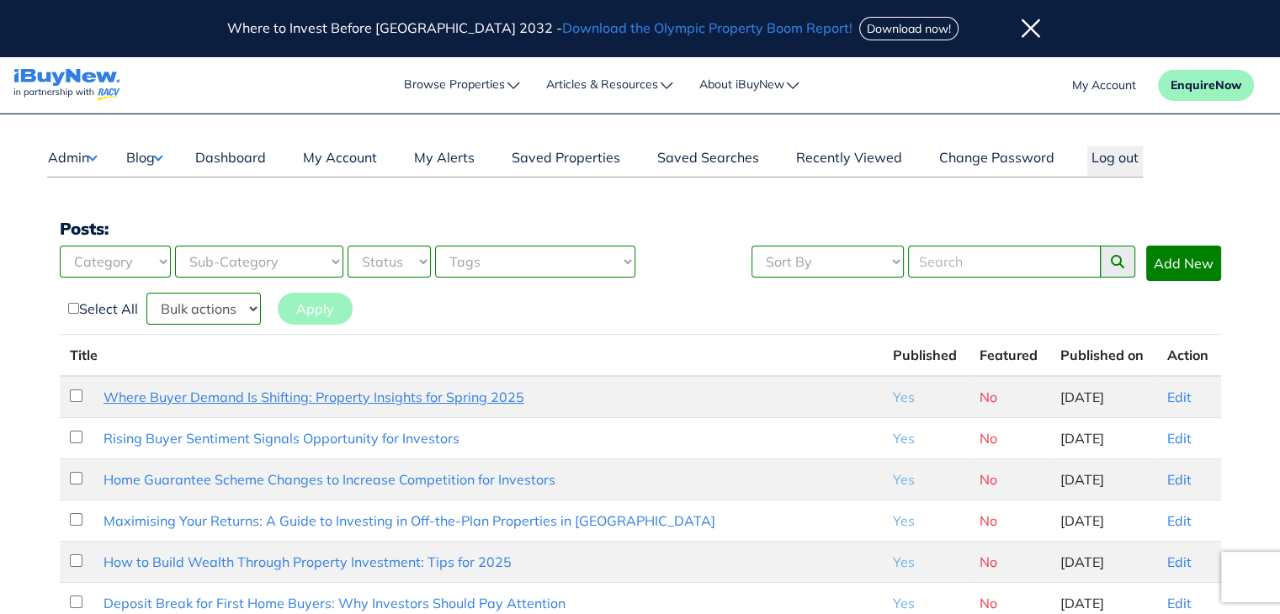
click at [432, 398] on link "Where Buyer Demand Is Shifting: Property Insights for Spring 2025" at bounding box center [313, 397] width 421 height 17
click at [1111, 149] on button "Log out" at bounding box center [1115, 160] width 56 height 29
